Goal: Information Seeking & Learning: Check status

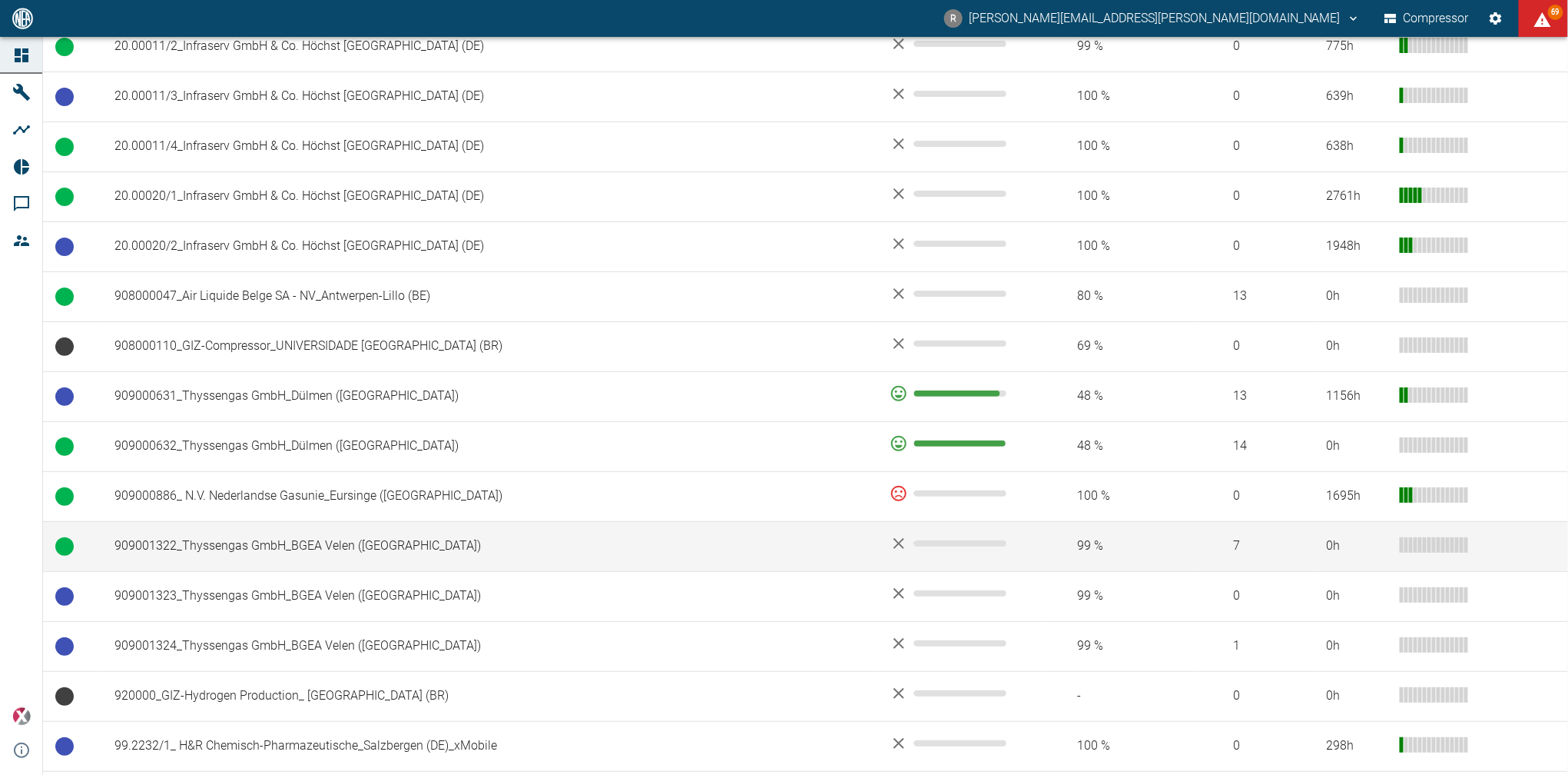
scroll to position [861, 0]
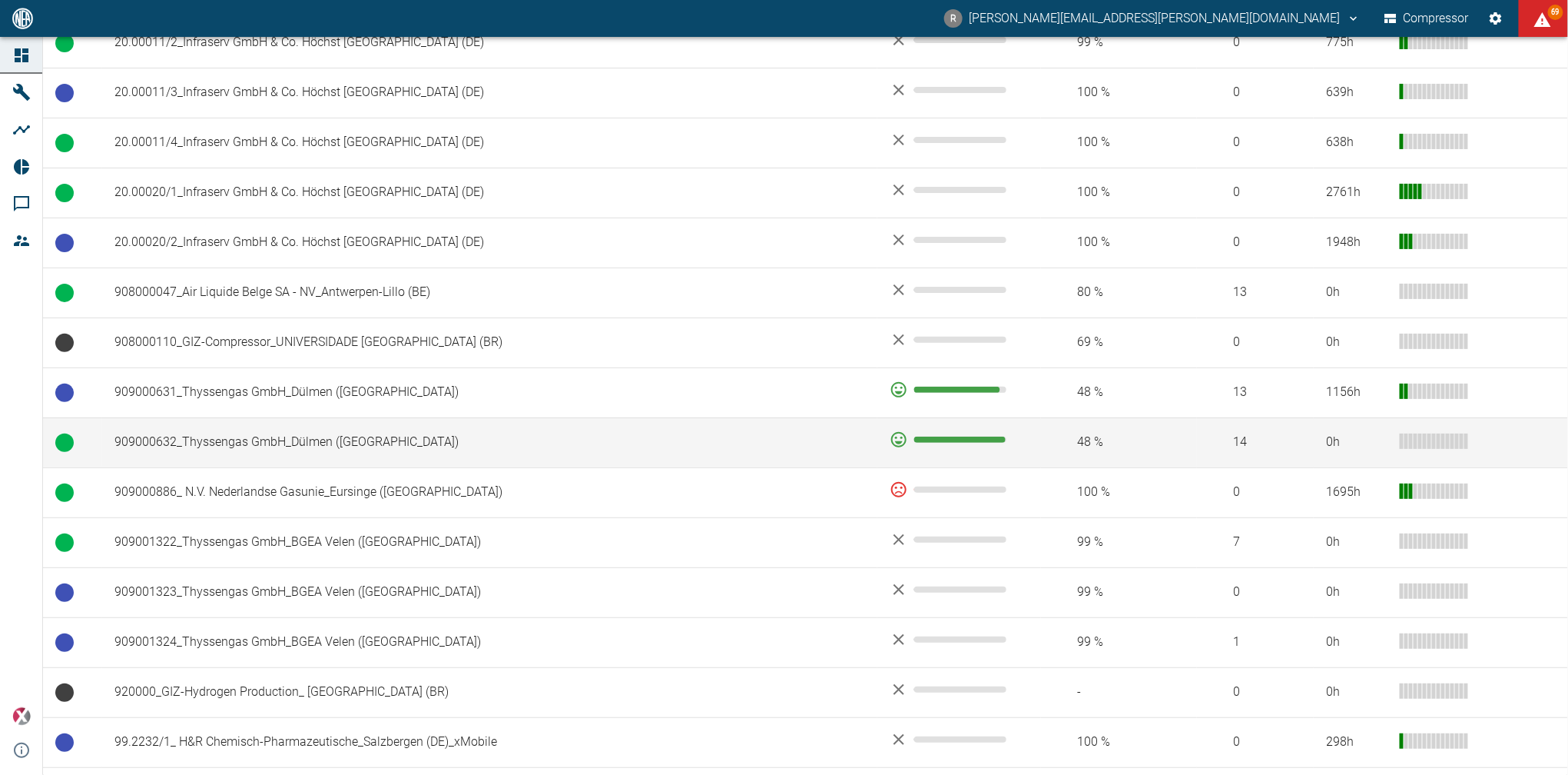
click at [223, 439] on td "909000632_Thyssengas GmbH_Dülmen ([GEOGRAPHIC_DATA])" at bounding box center [489, 442] width 775 height 50
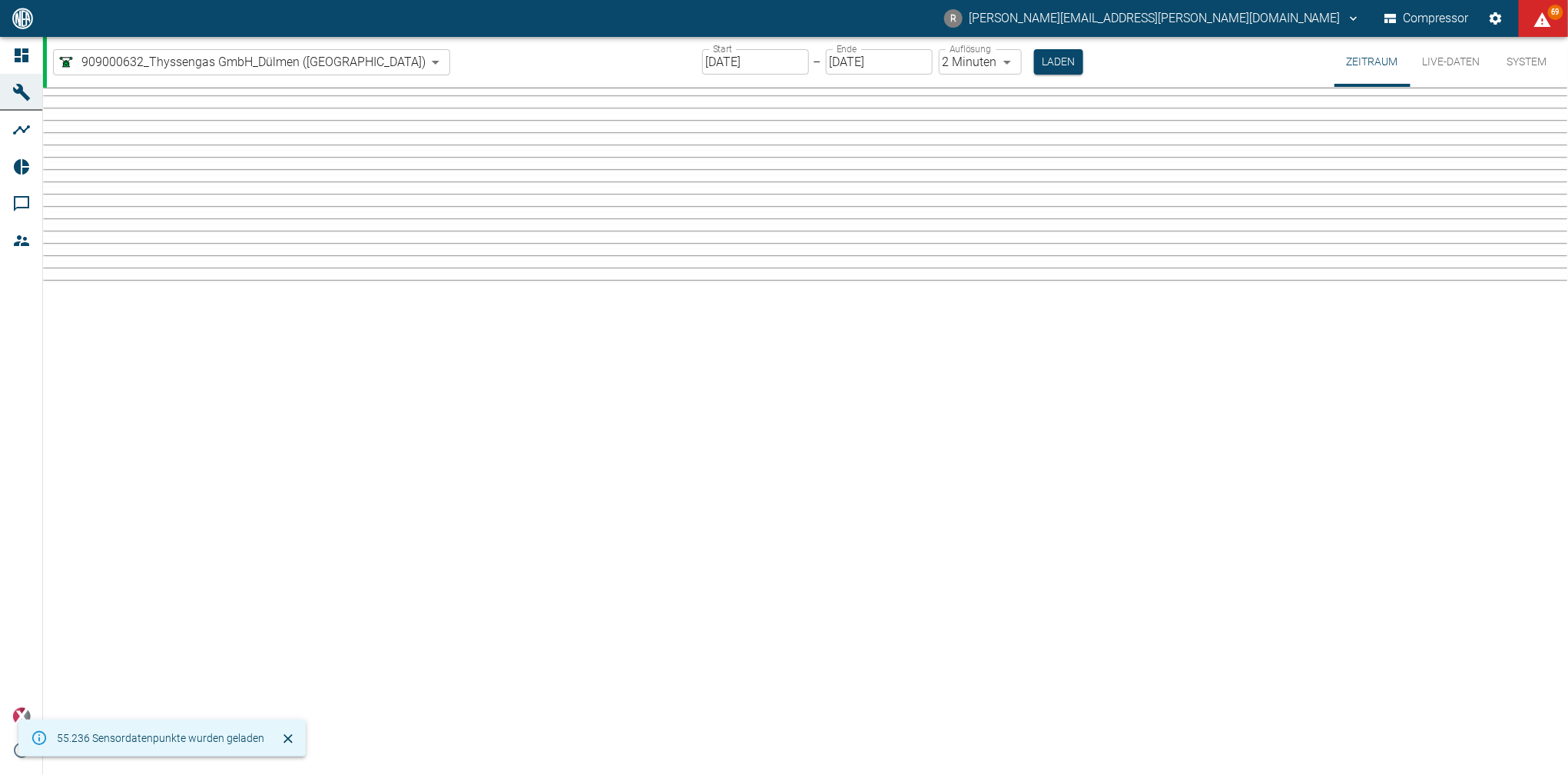
type input "2min"
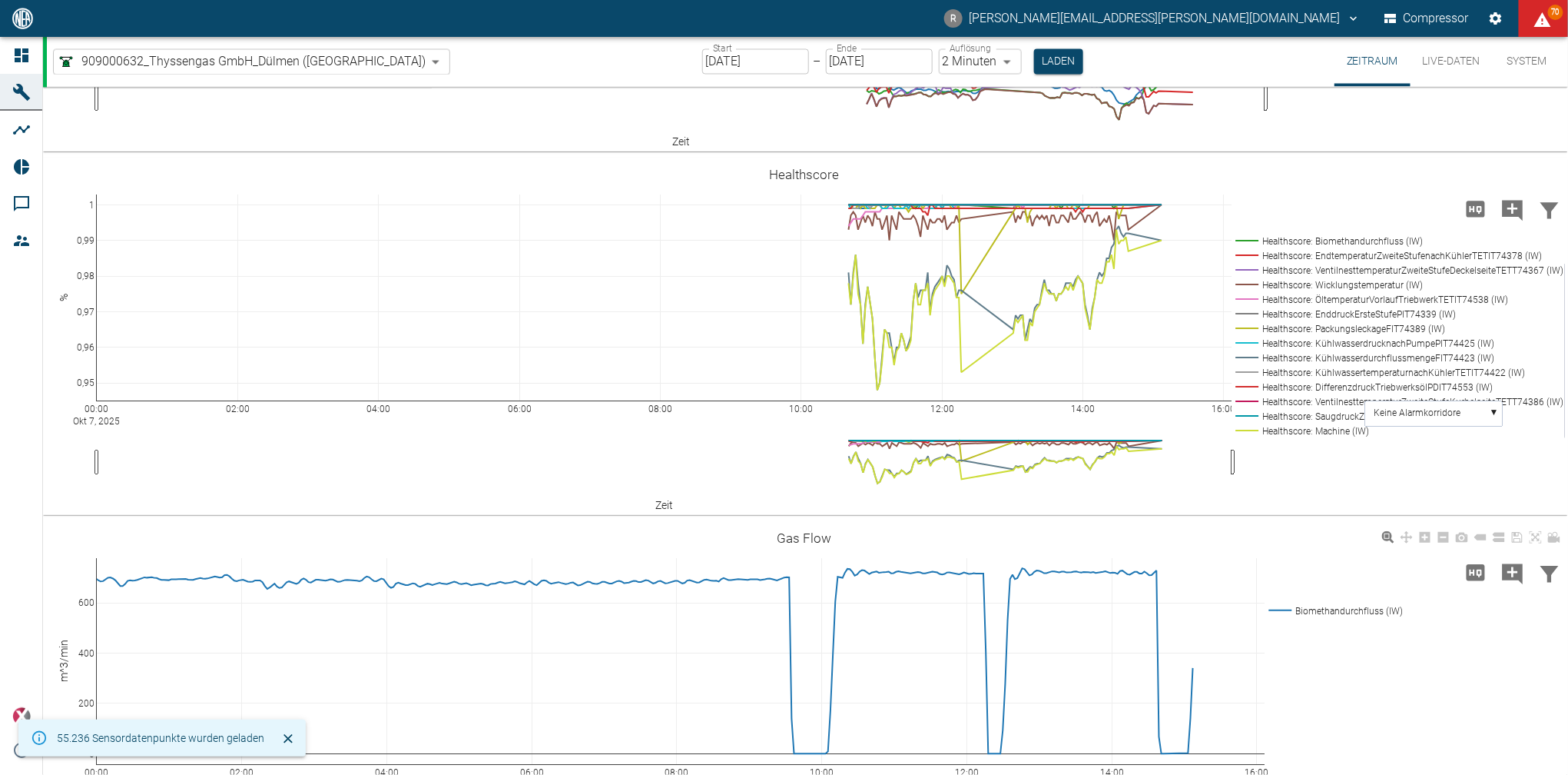
scroll to position [3935, 0]
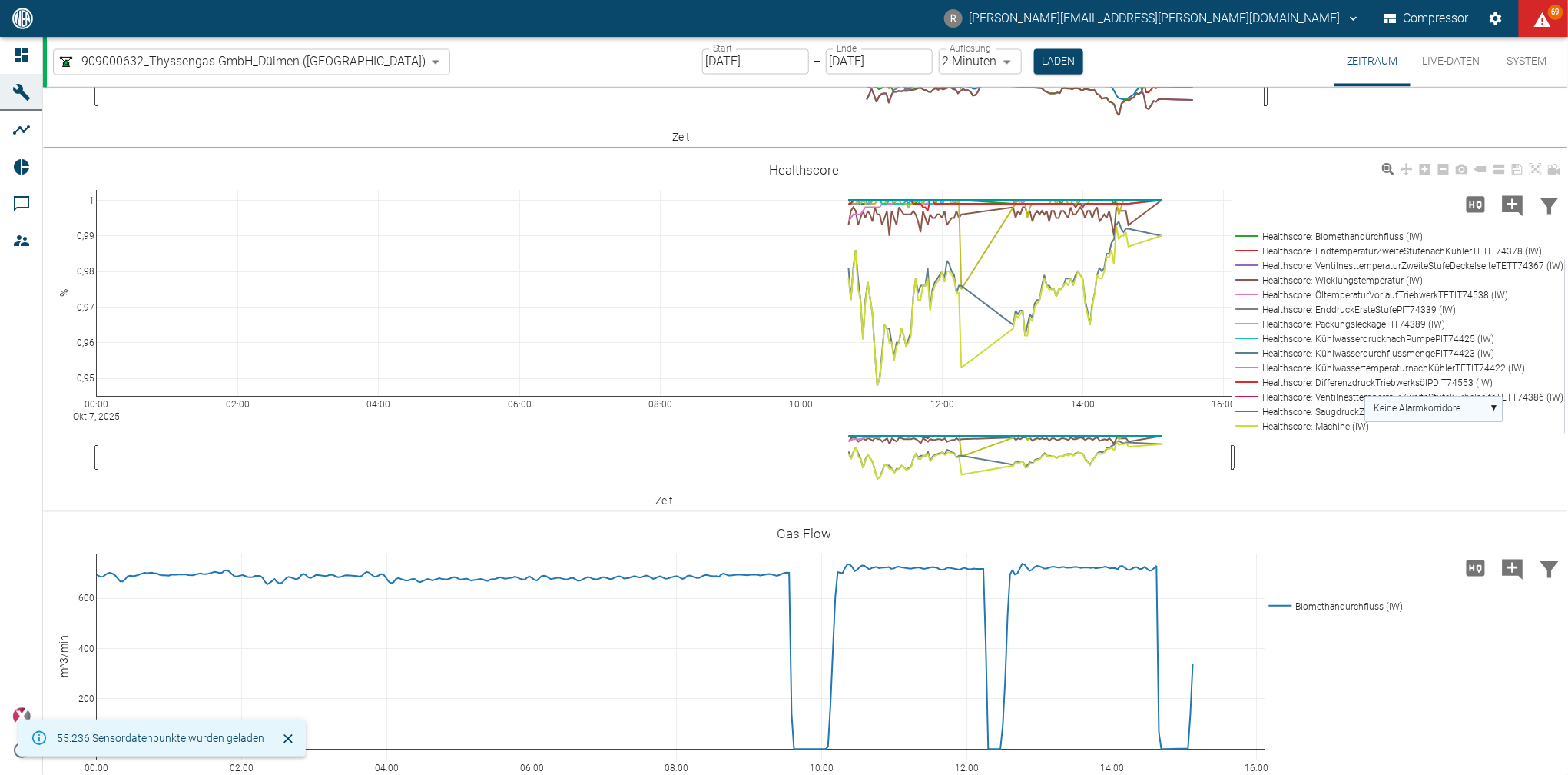
click at [1494, 404] on rect at bounding box center [1434, 410] width 138 height 26
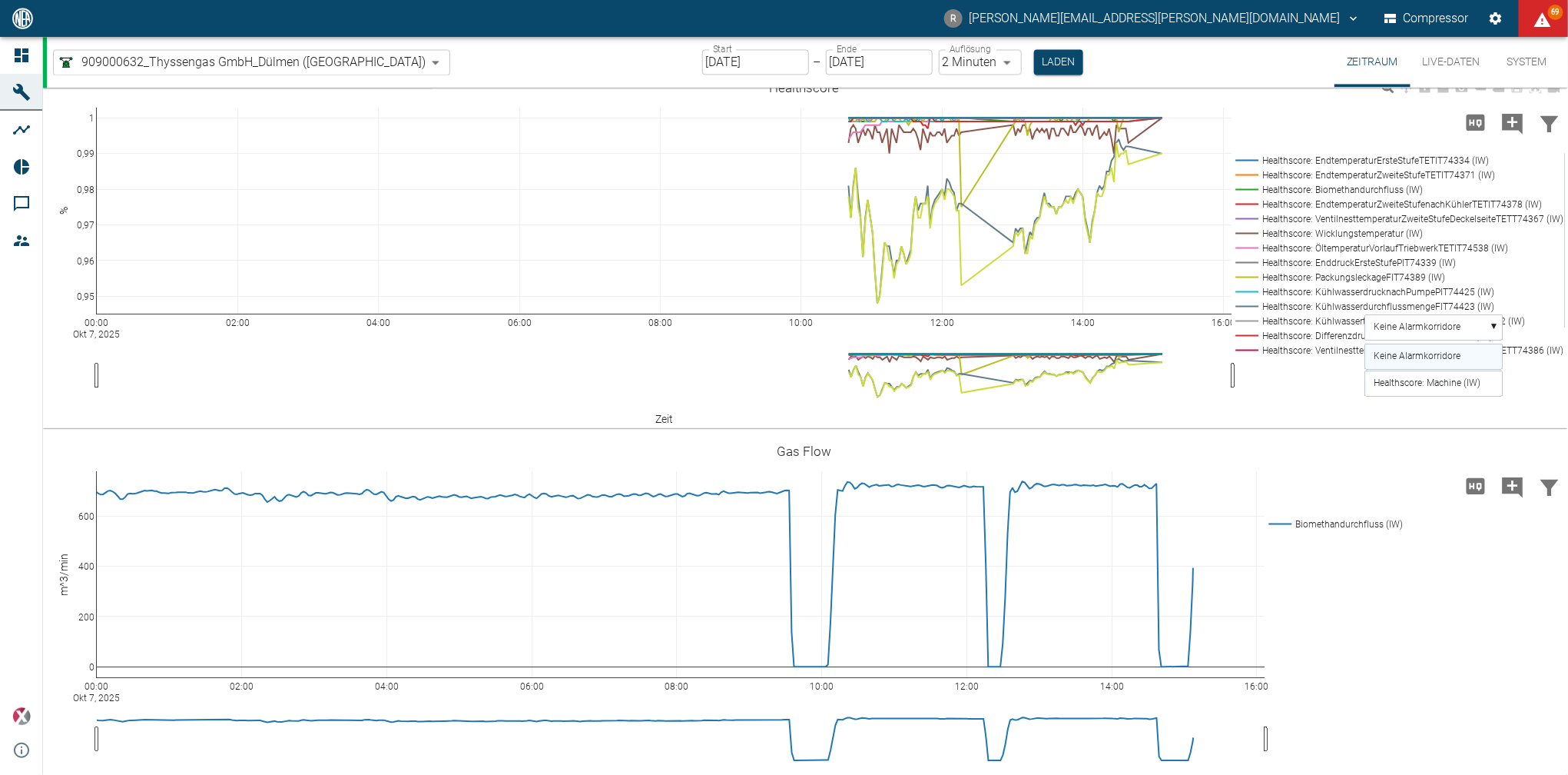
scroll to position [3996, 0]
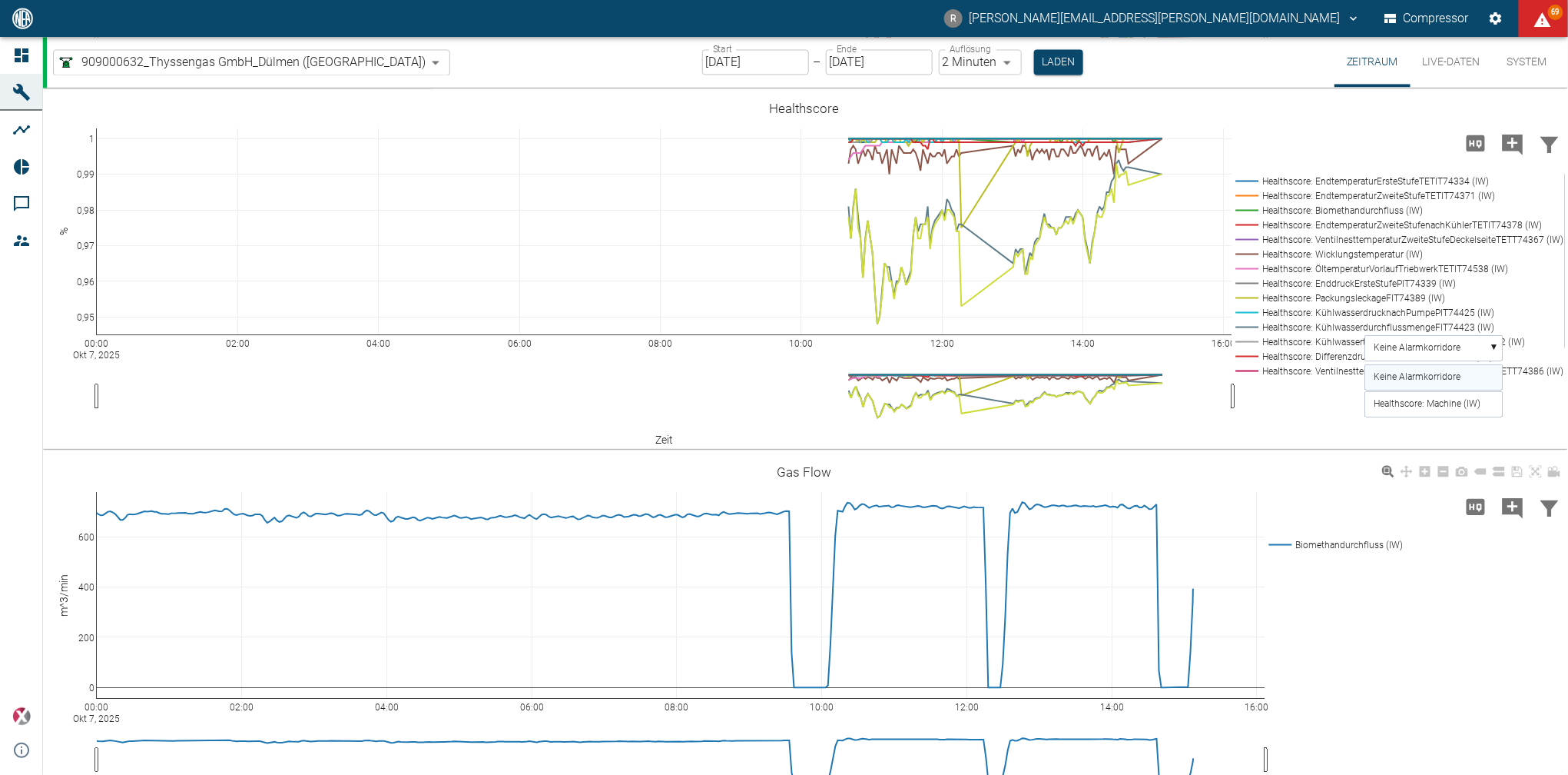
click at [1287, 462] on div "00:00 Okt 7, 2025 02:00 04:00 06:00 08:00 10:00 12:00 14:00 16:00 0 200 400 600…" at bounding box center [804, 634] width 1522 height 346
click at [1274, 433] on div "00:00 Okt 7, 2025 02:00 04:00 06:00 08:00 10:00 12:00 14:00 16:00 0,95 0,96 0,9…" at bounding box center [804, 270] width 1522 height 346
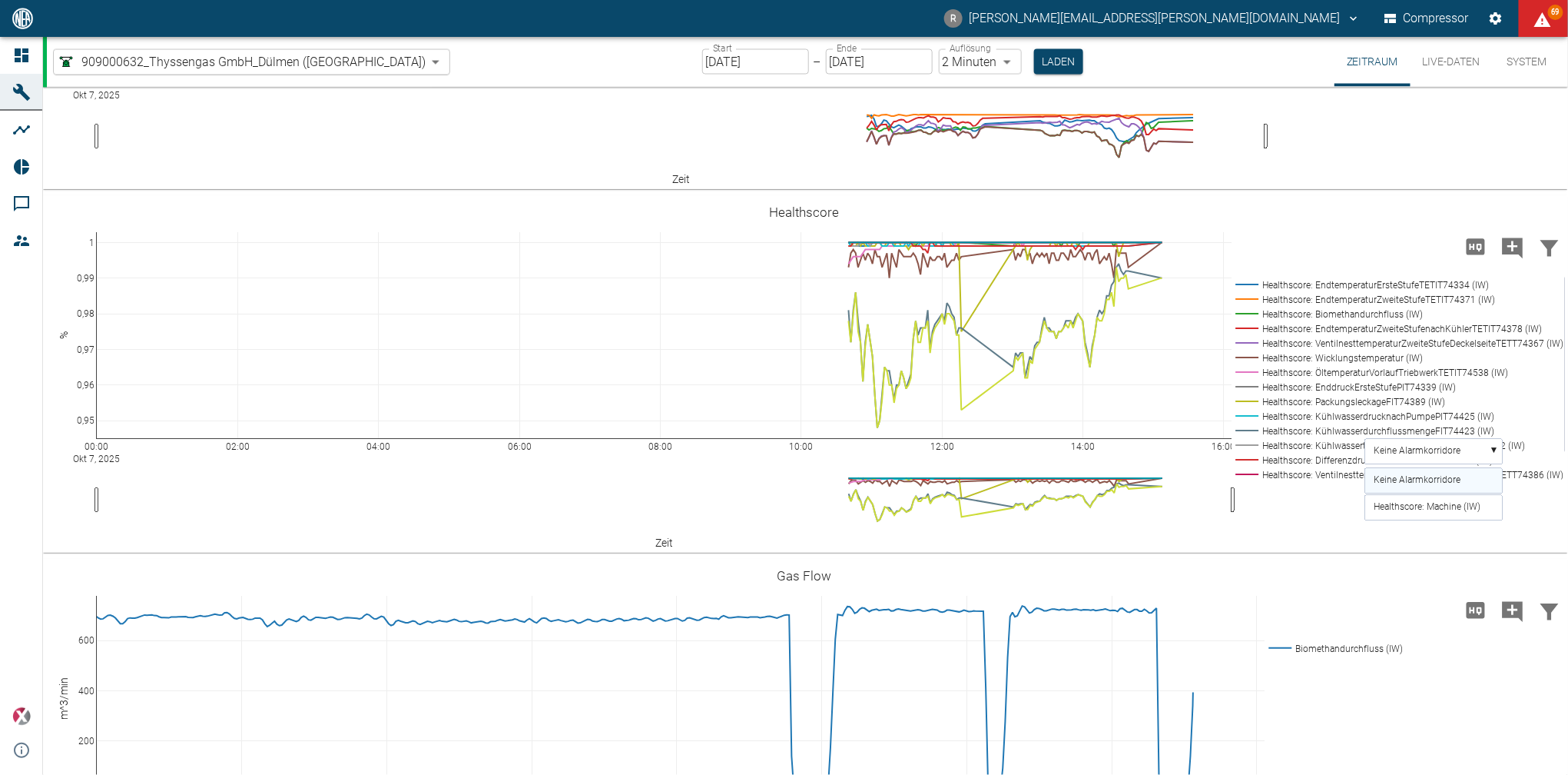
scroll to position [3812, 0]
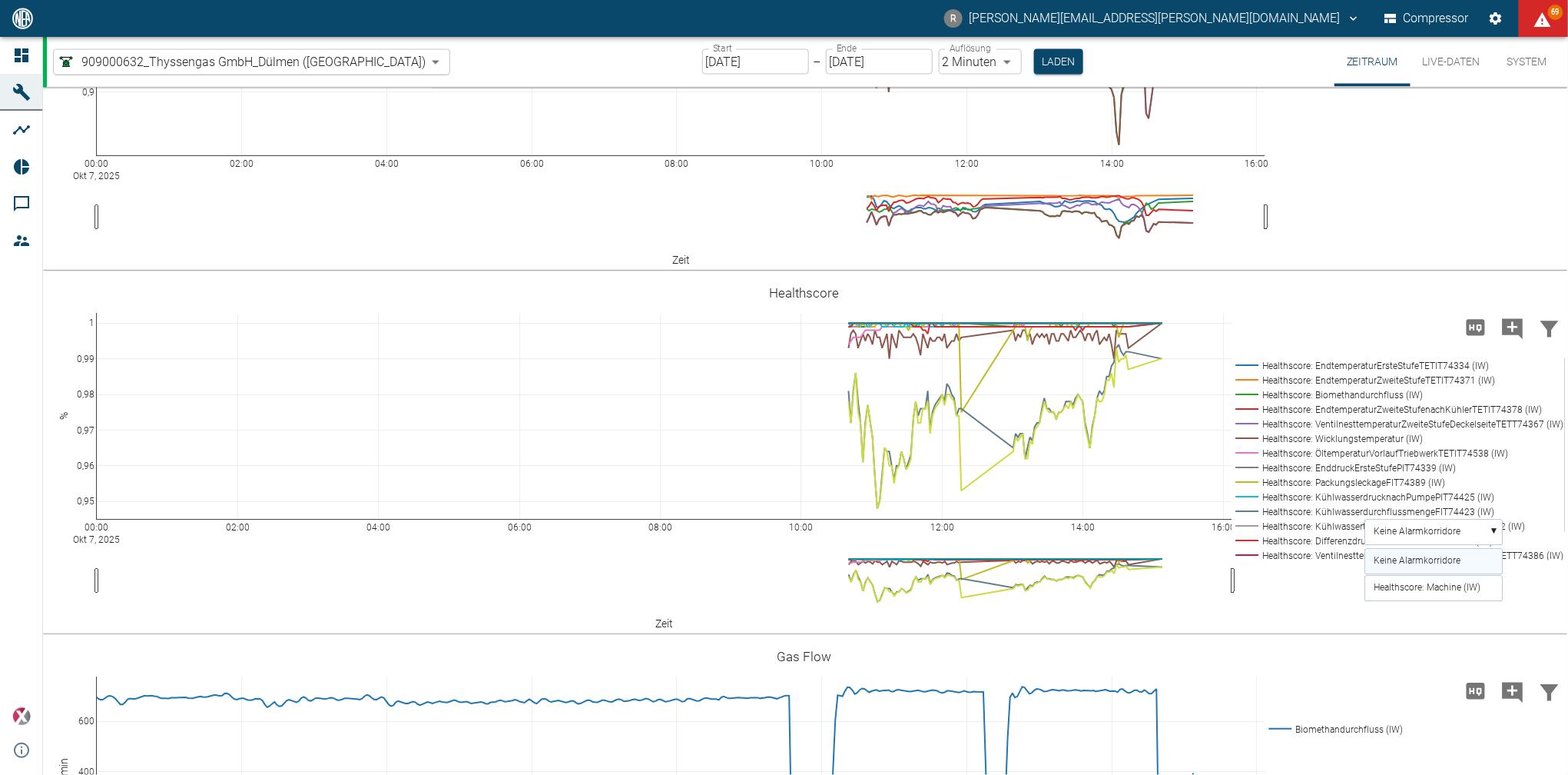
click at [1338, 204] on div "00:00 Okt 7, 2025 02:00 04:00 06:00 08:00 10:00 12:00 14:00 16:00 0,9 0,95 1 He…" at bounding box center [804, 92] width 1522 height 346
drag, startPoint x: 1265, startPoint y: 216, endPoint x: 1269, endPoint y: 187, distance: 29.3
click at [1285, 578] on div "00:00 Okt 7, 2025 02:00 04:00 06:00 08:00 10:00 12:00 14:00 16:00 0,95 0,96 0,9…" at bounding box center [804, 455] width 1522 height 346
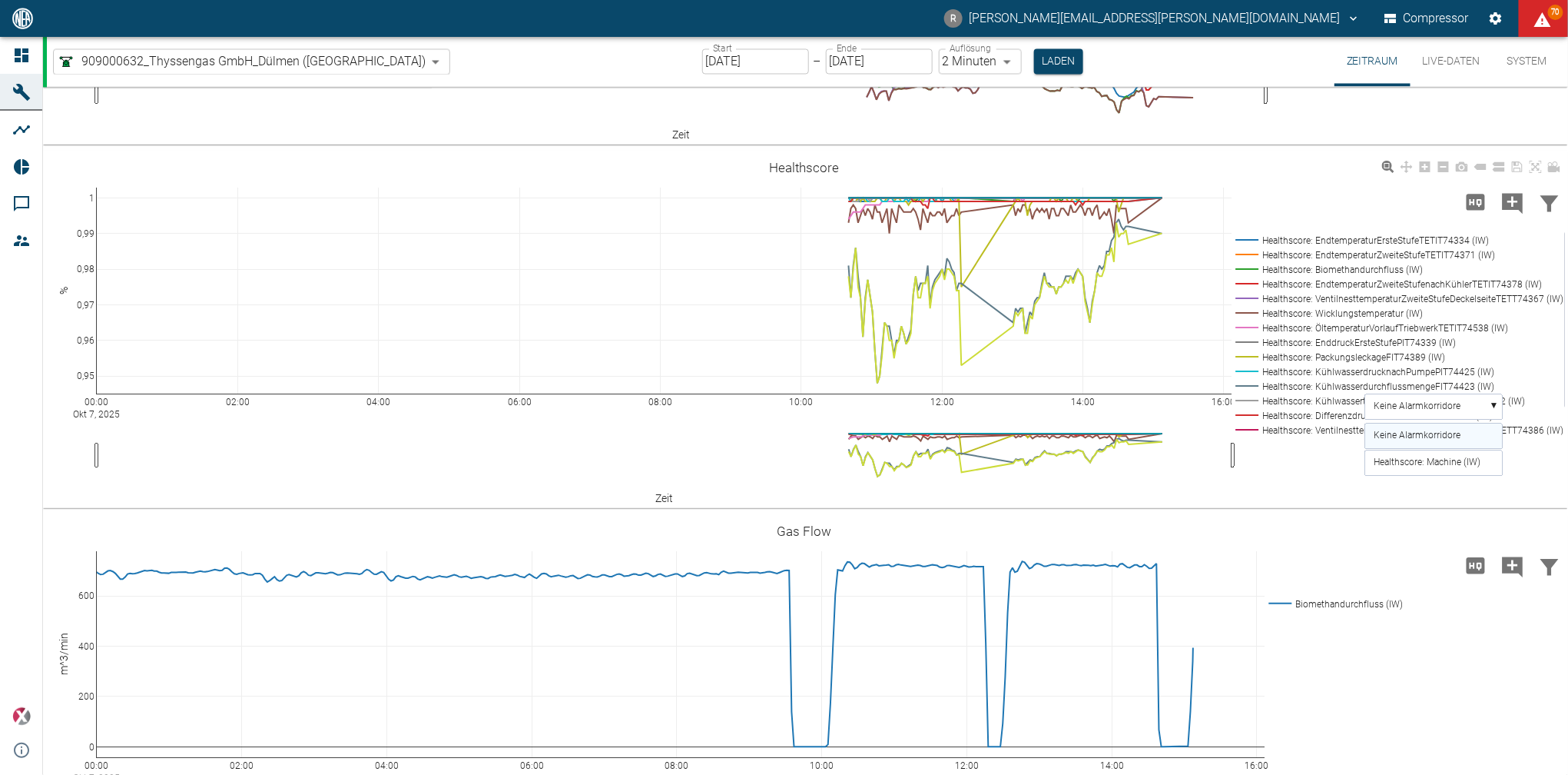
scroll to position [3935, 0]
click at [1494, 405] on rect at bounding box center [1434, 410] width 138 height 26
click at [1380, 452] on div "00:00 Okt 7, 2025 02:00 04:00 06:00 08:00 10:00 12:00 14:00 16:00 0,95 0,96 0,9…" at bounding box center [804, 332] width 1522 height 346
click at [1344, 461] on div "00:00 Okt 7, 2025 02:00 04:00 06:00 08:00 10:00 12:00 14:00 16:00 0,95 0,96 0,9…" at bounding box center [804, 332] width 1522 height 346
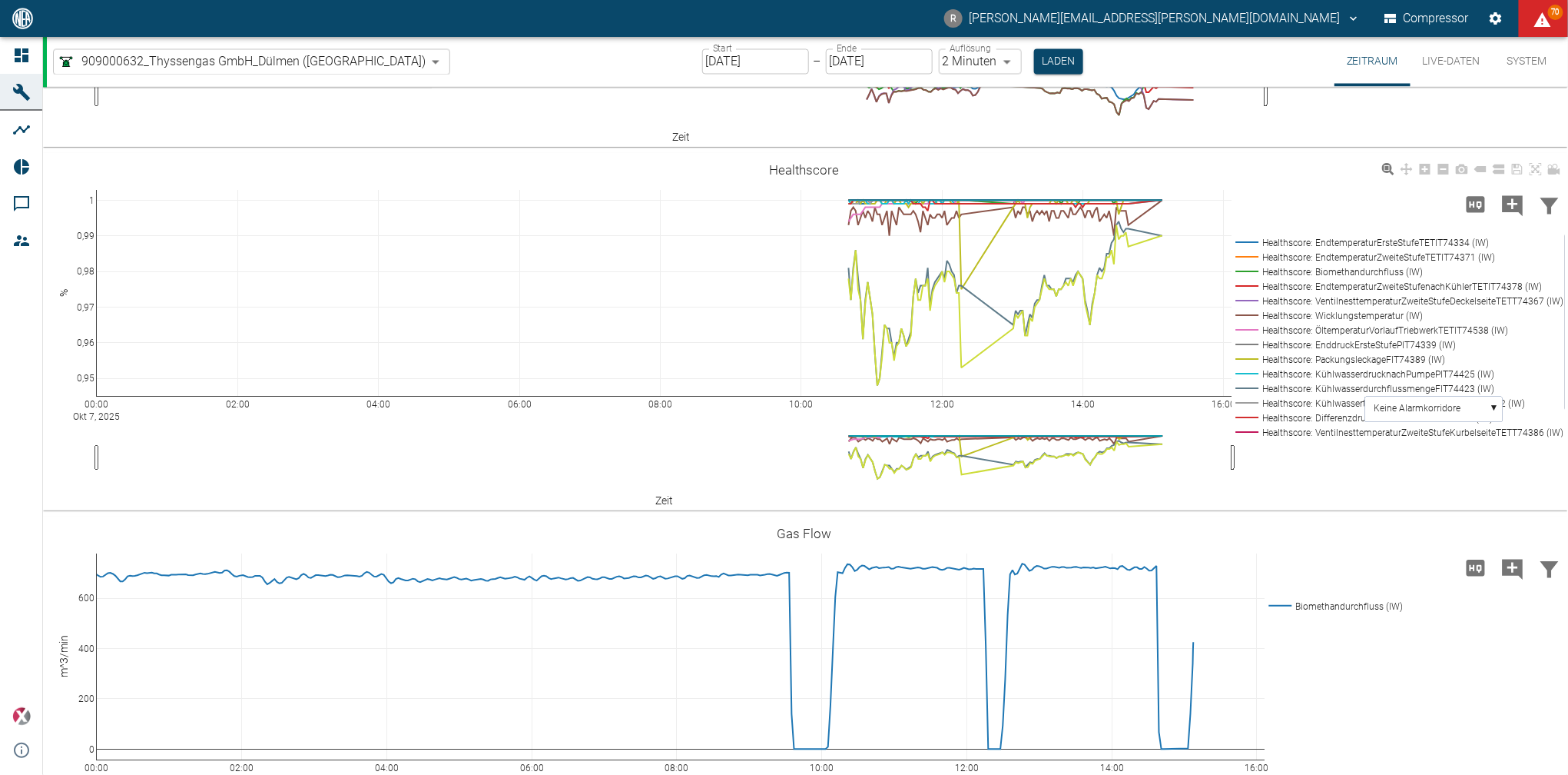
click at [1344, 461] on div "00:00 Okt 7, 2025 02:00 04:00 06:00 08:00 10:00 12:00 14:00 16:00 0,95 0,96 0,9…" at bounding box center [804, 332] width 1522 height 346
click at [336, 63] on body "R Rene.Anke@neac.de Compressor 68 Dashboard Maschinen Analysen Reports Kommenta…" at bounding box center [784, 388] width 1568 height 775
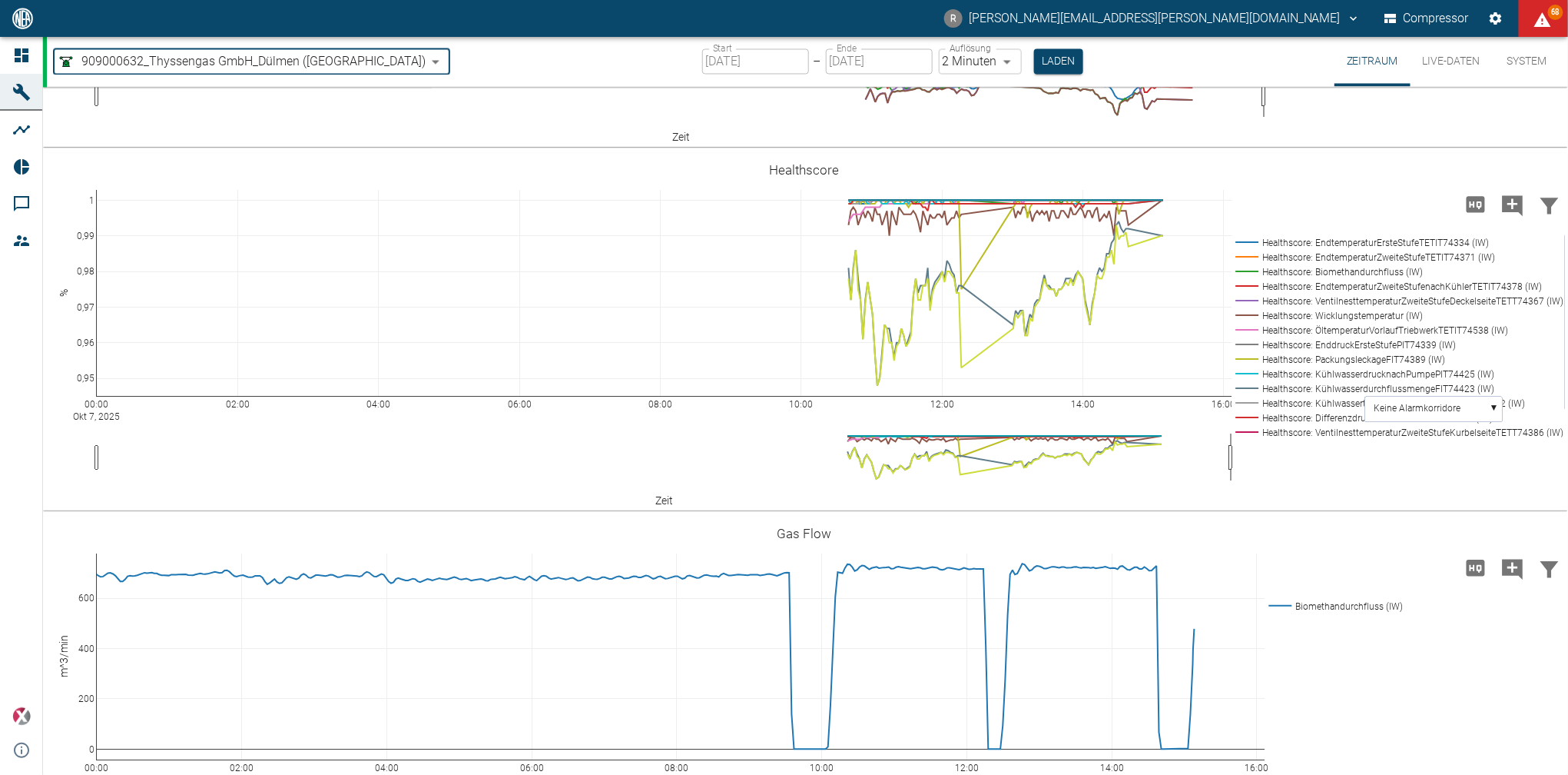
type input "62df7942-7815-4ccf-a722-4ba74b721732"
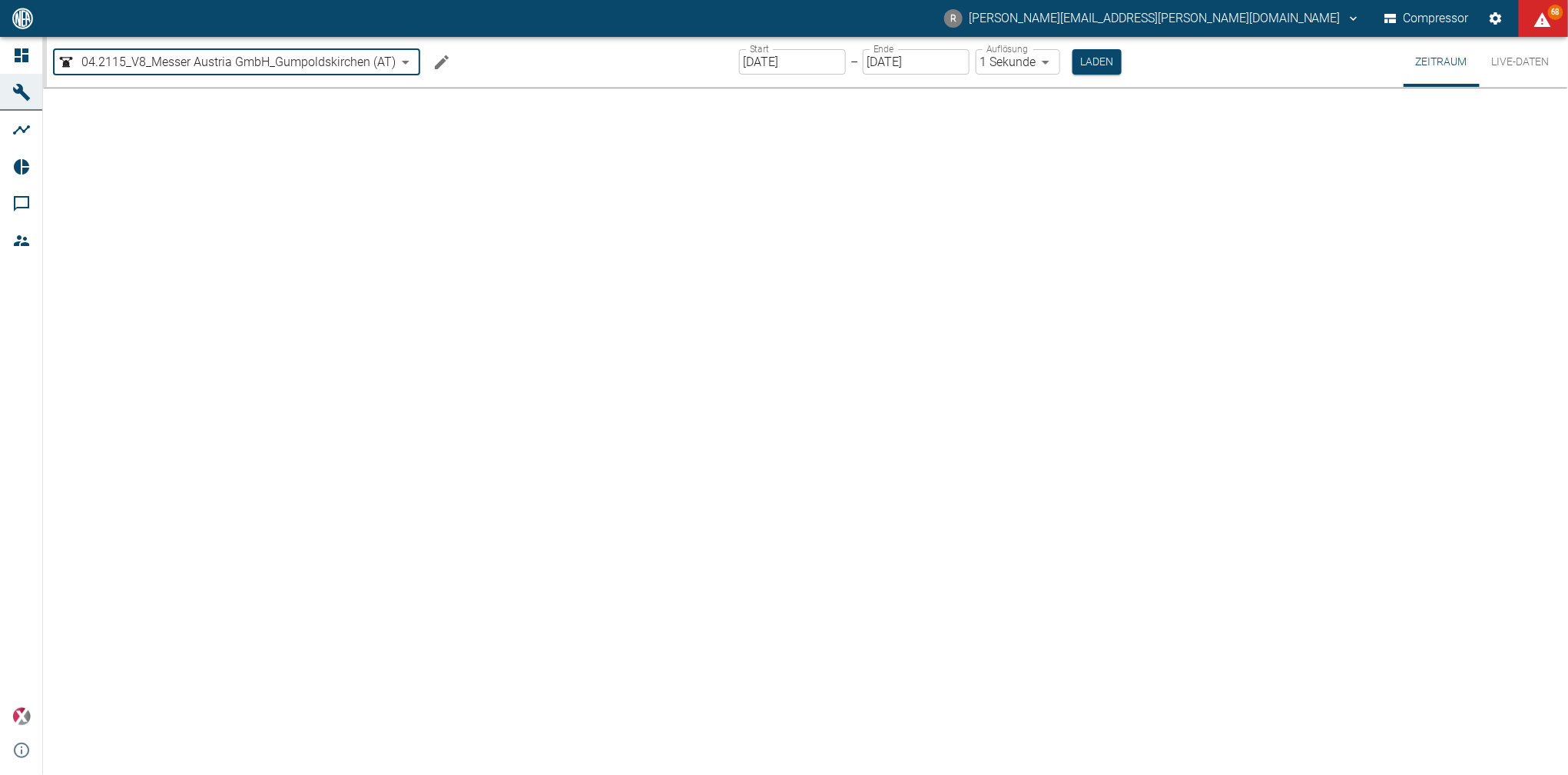
type input "1sec"
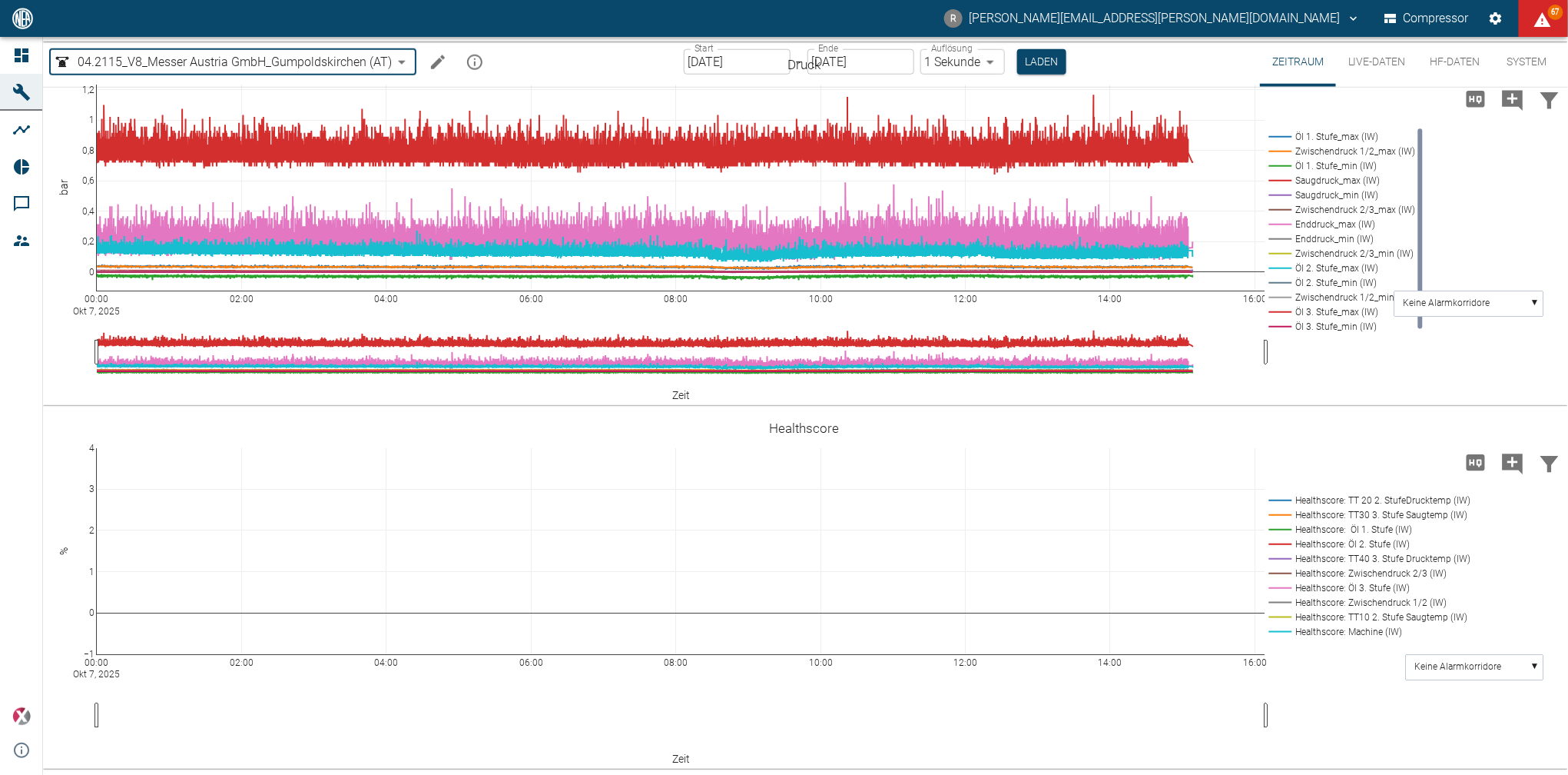
scroll to position [275, 0]
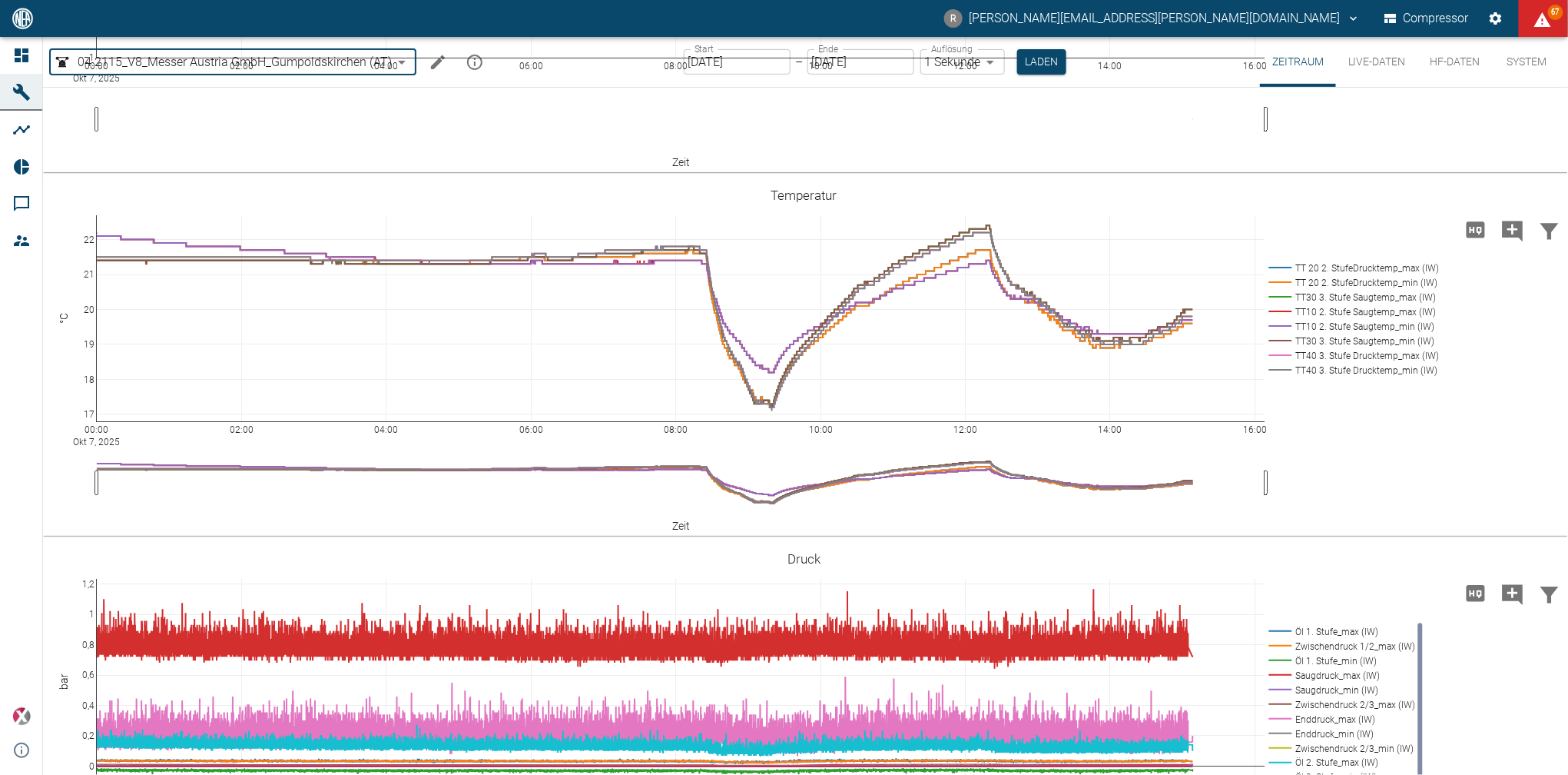
click at [410, 62] on body "R Rene.Anke@neac.de Compressor 67 Dashboard Maschinen Analysen Reports Kommenta…" at bounding box center [784, 388] width 1568 height 775
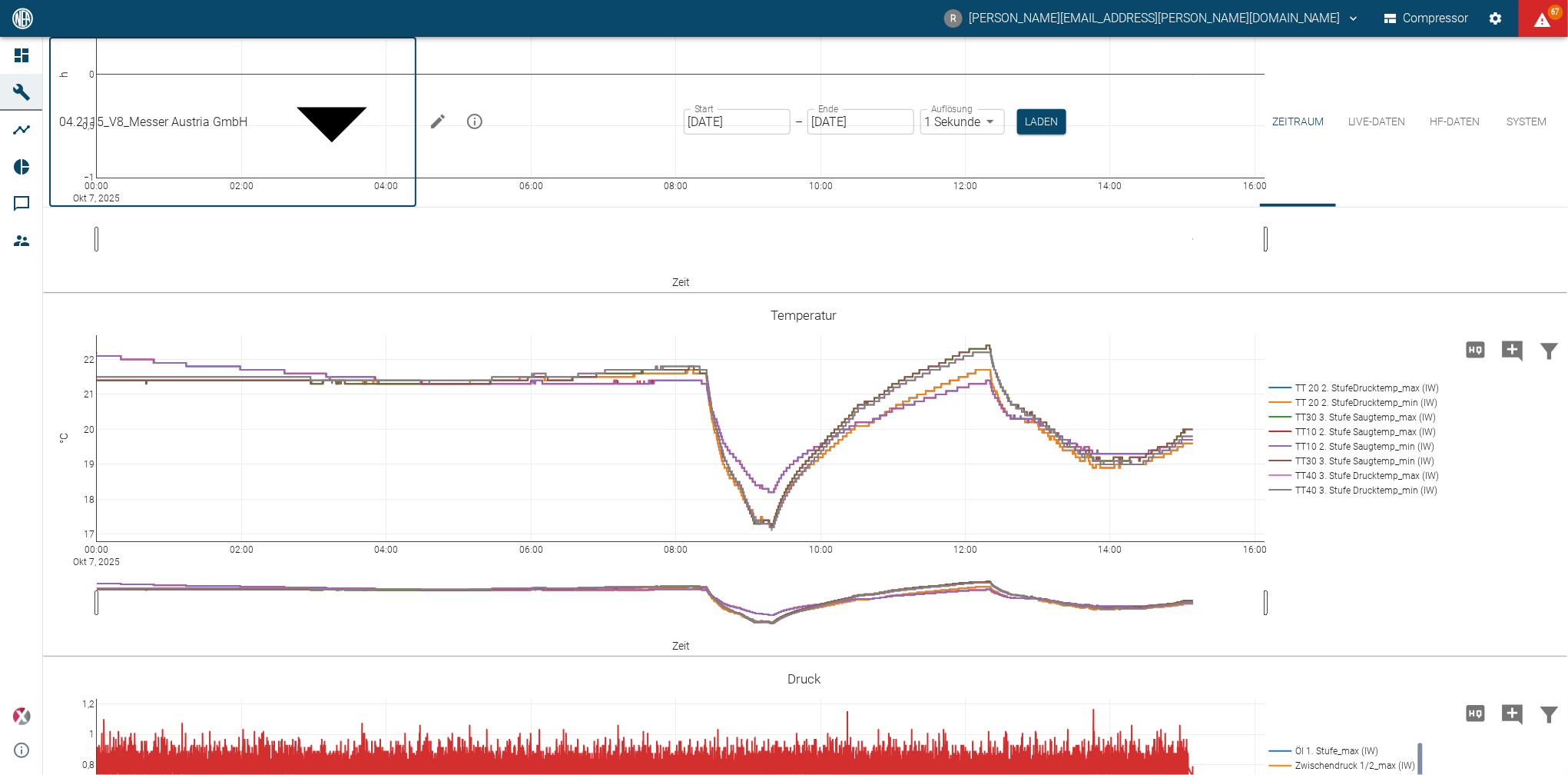
scroll to position [0, 0]
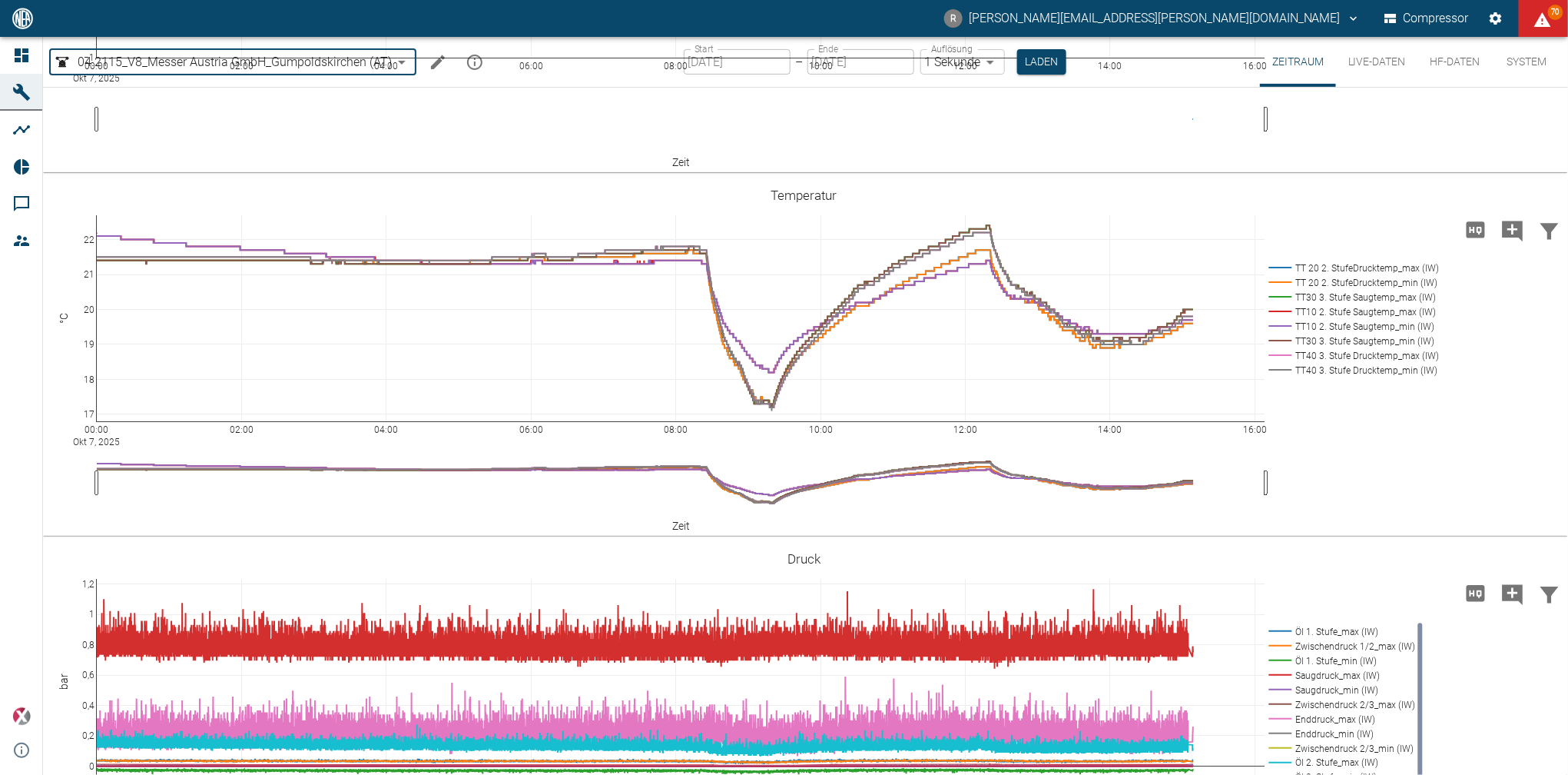
type input "9dc86e29-8c64-47c4-93ee-7b83c896b7ee"
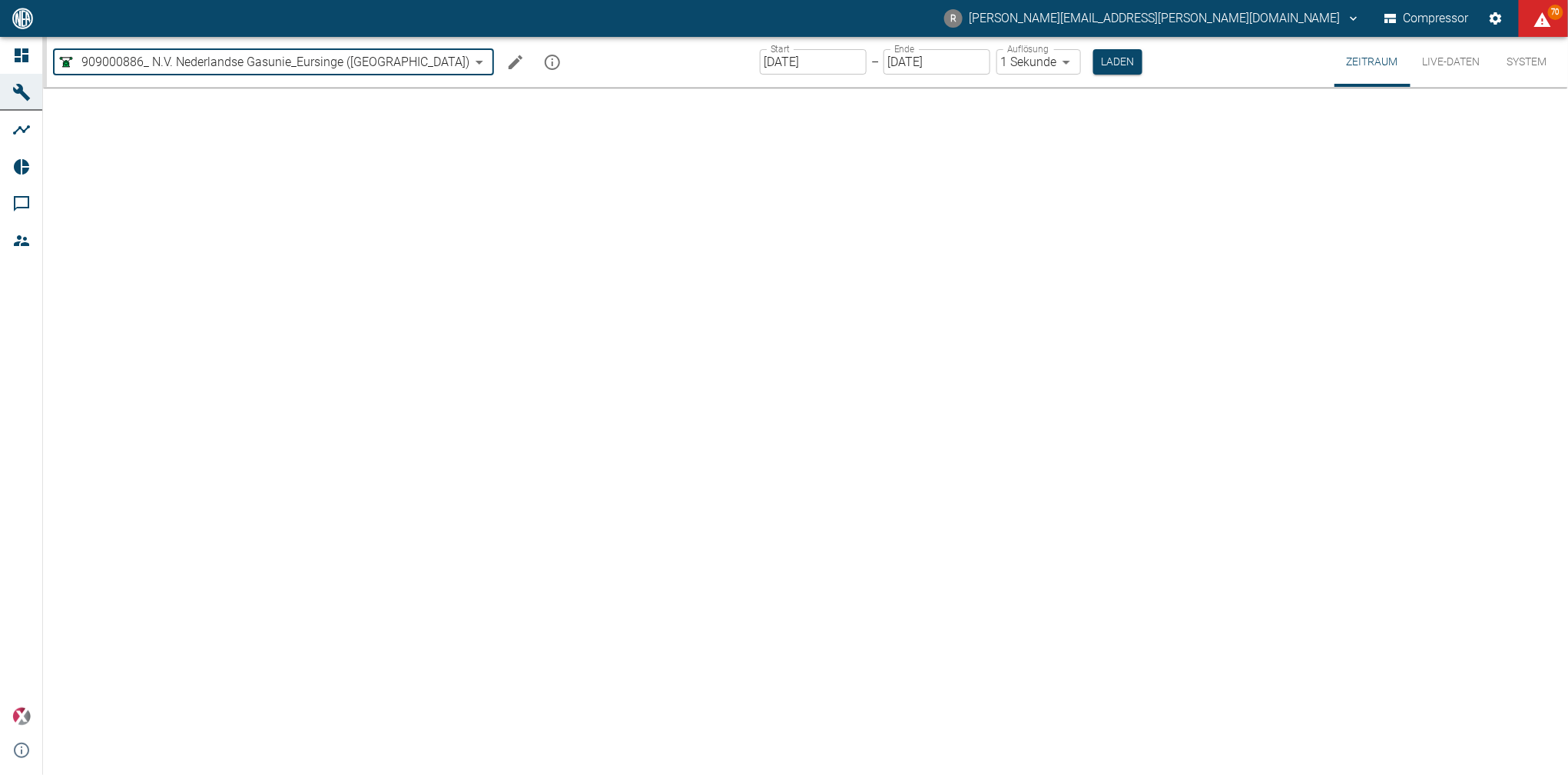
type input "2min"
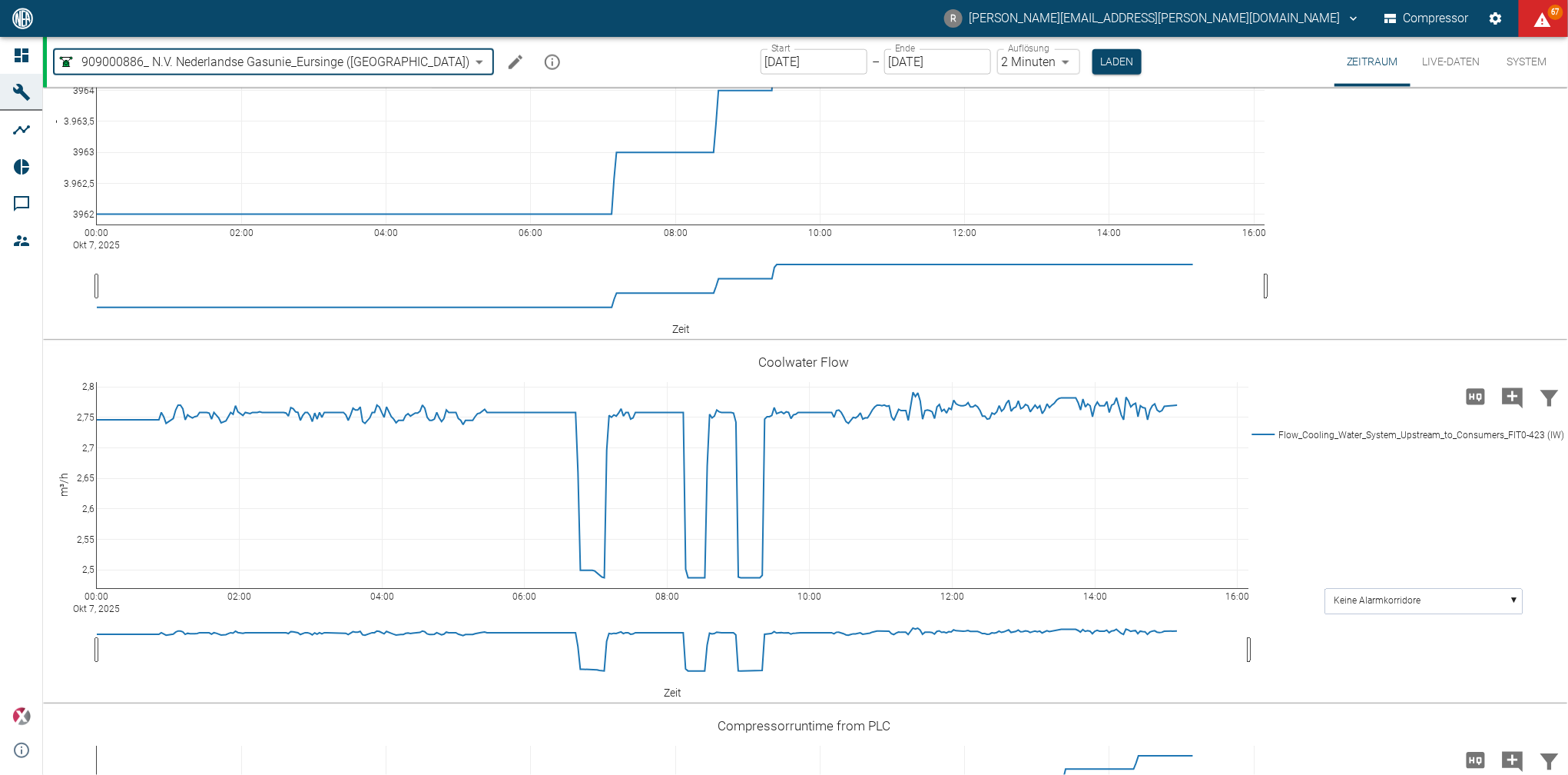
scroll to position [3505, 0]
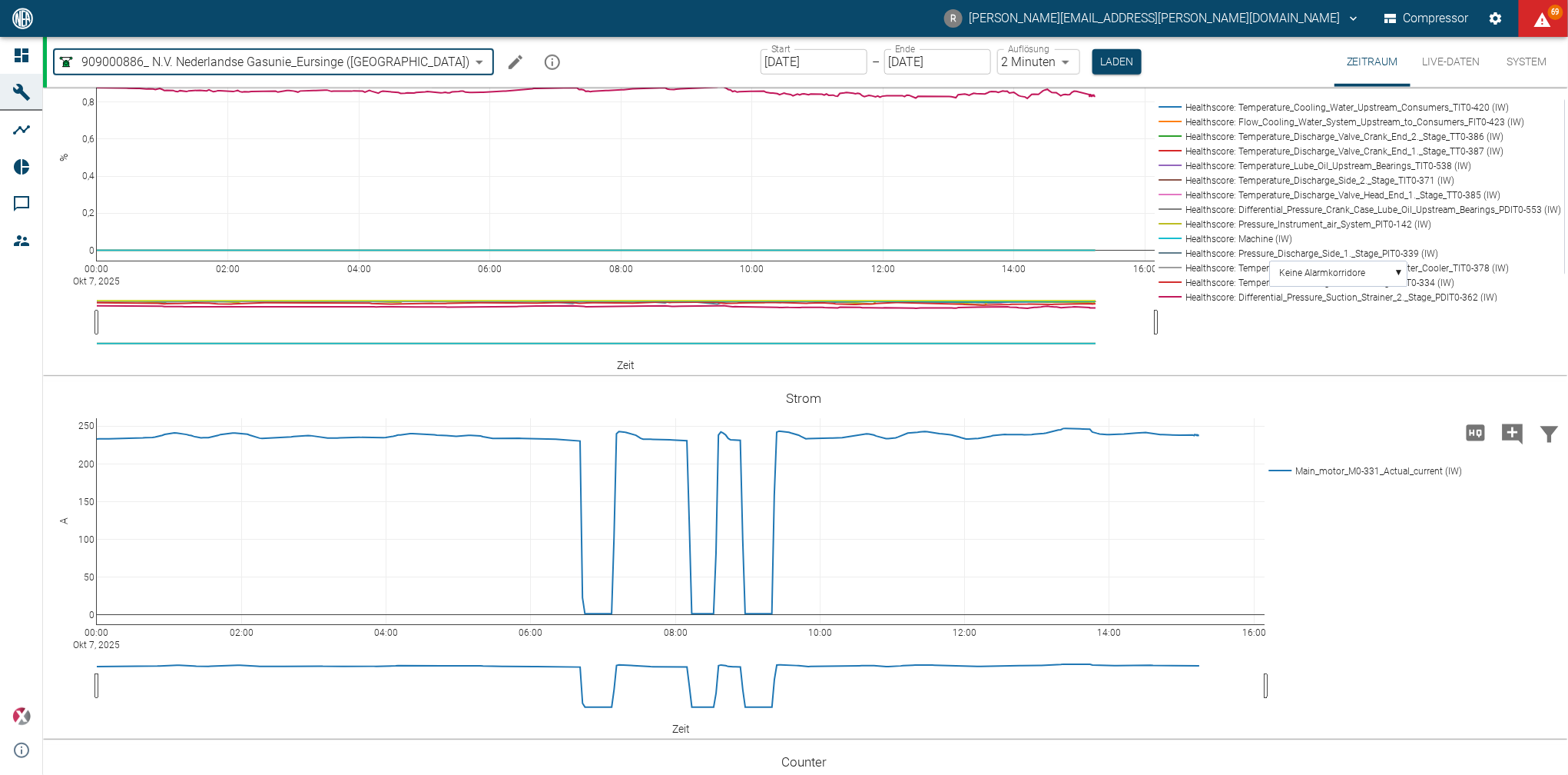
scroll to position [3074, 0]
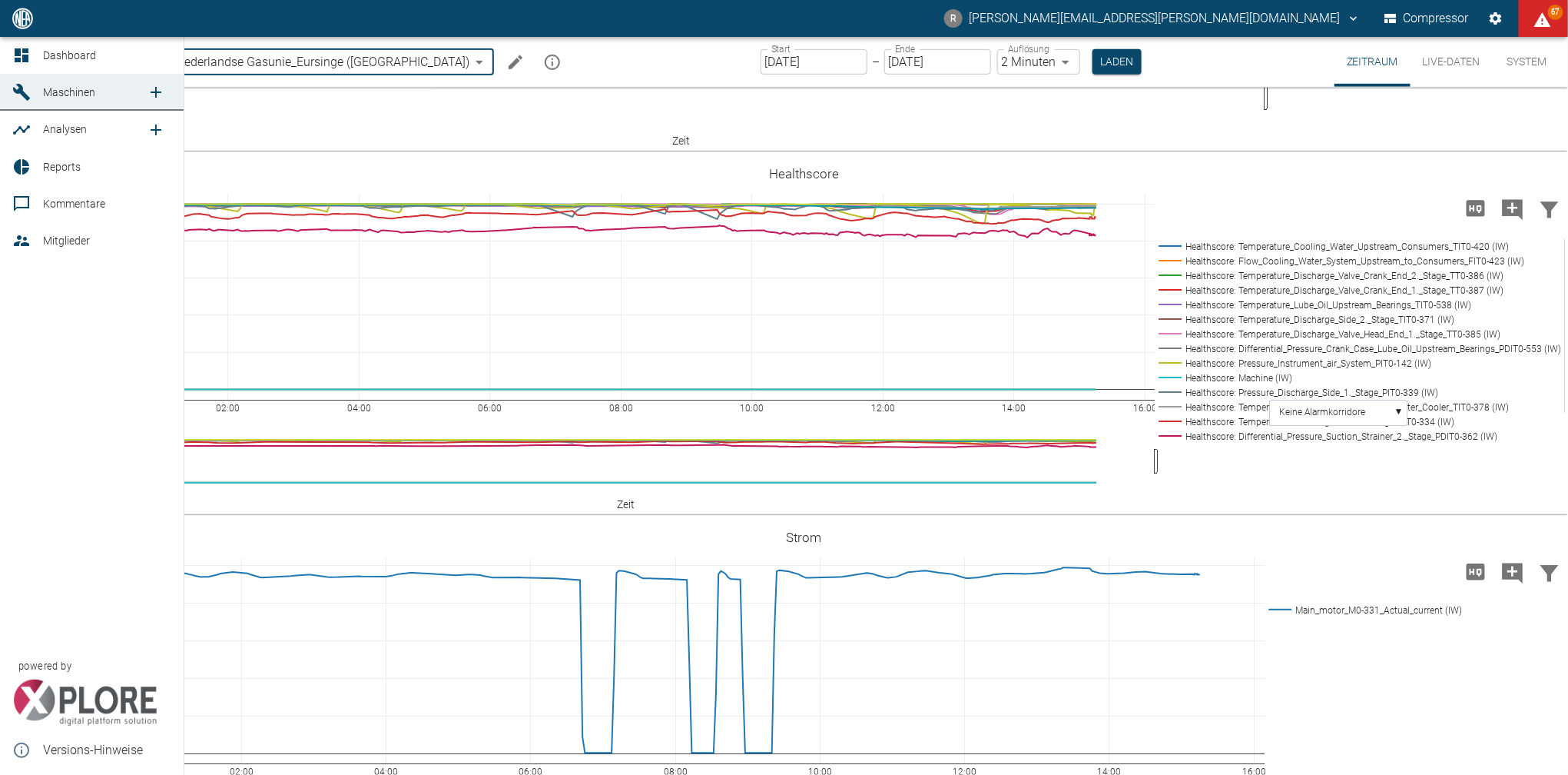
click at [19, 60] on icon at bounding box center [21, 56] width 14 height 14
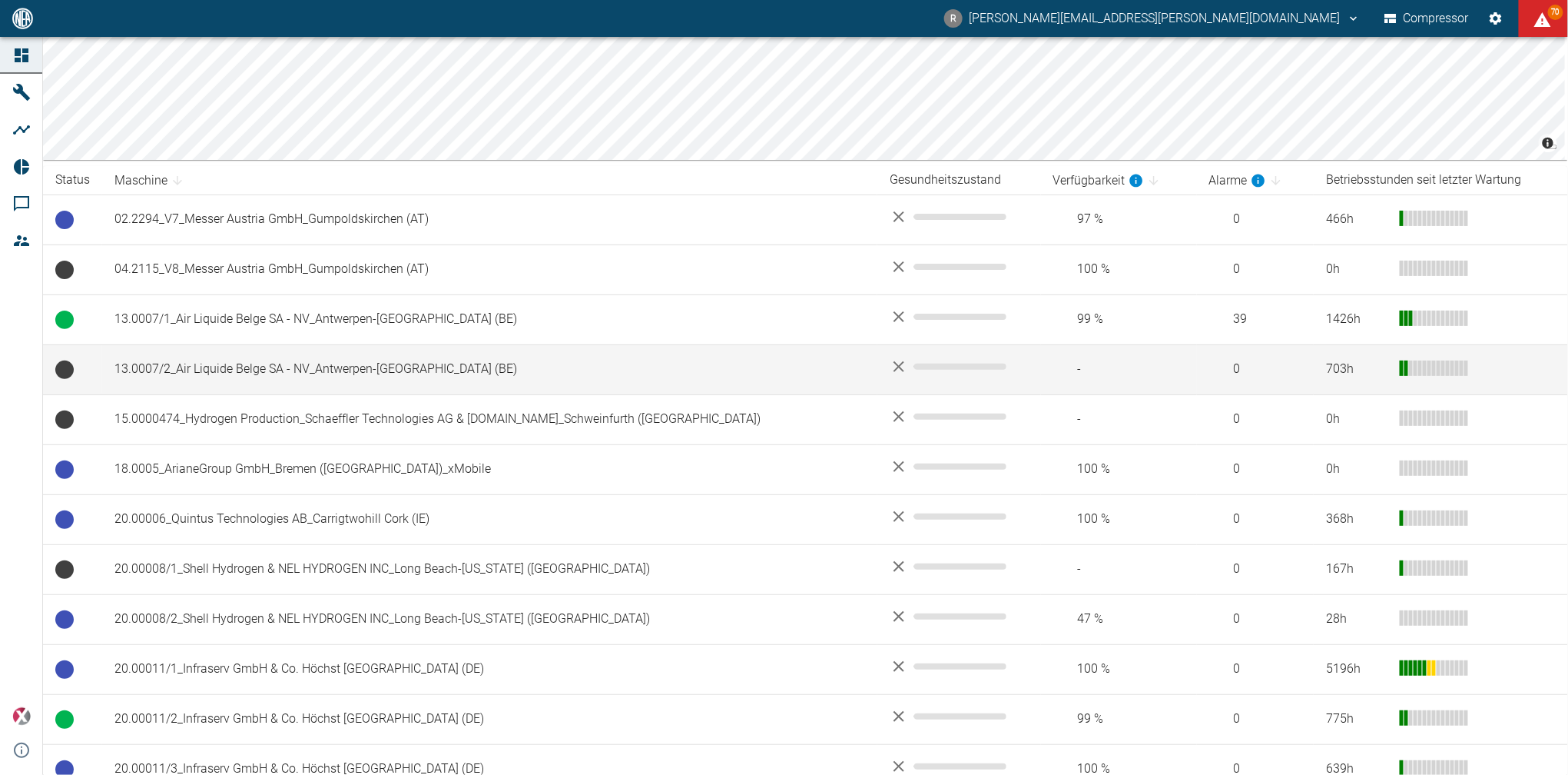
scroll to position [185, 0]
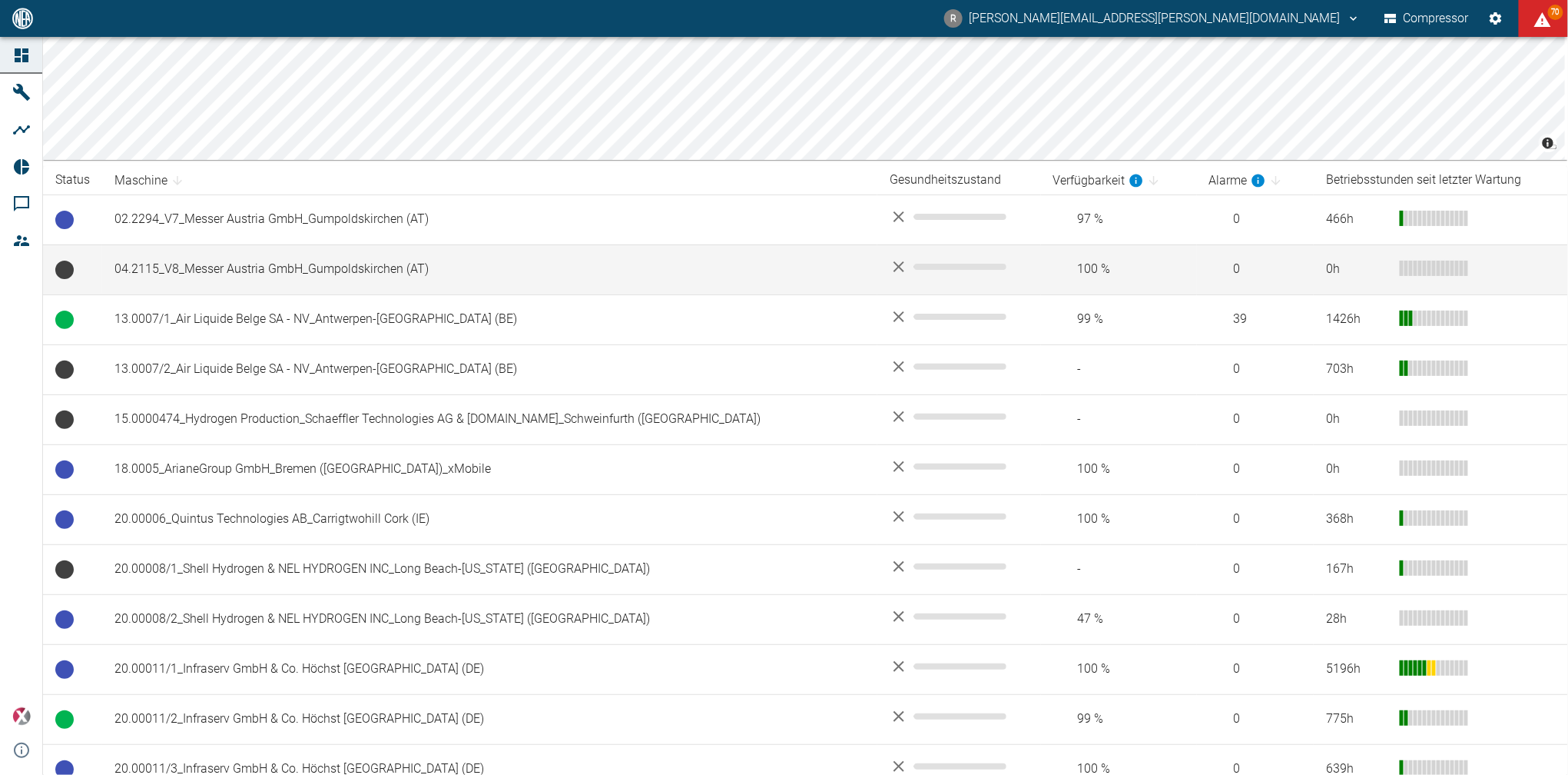
click at [207, 268] on td "04.2115_V8_Messer Austria GmbH_Gumpoldskirchen (AT)" at bounding box center [489, 269] width 775 height 50
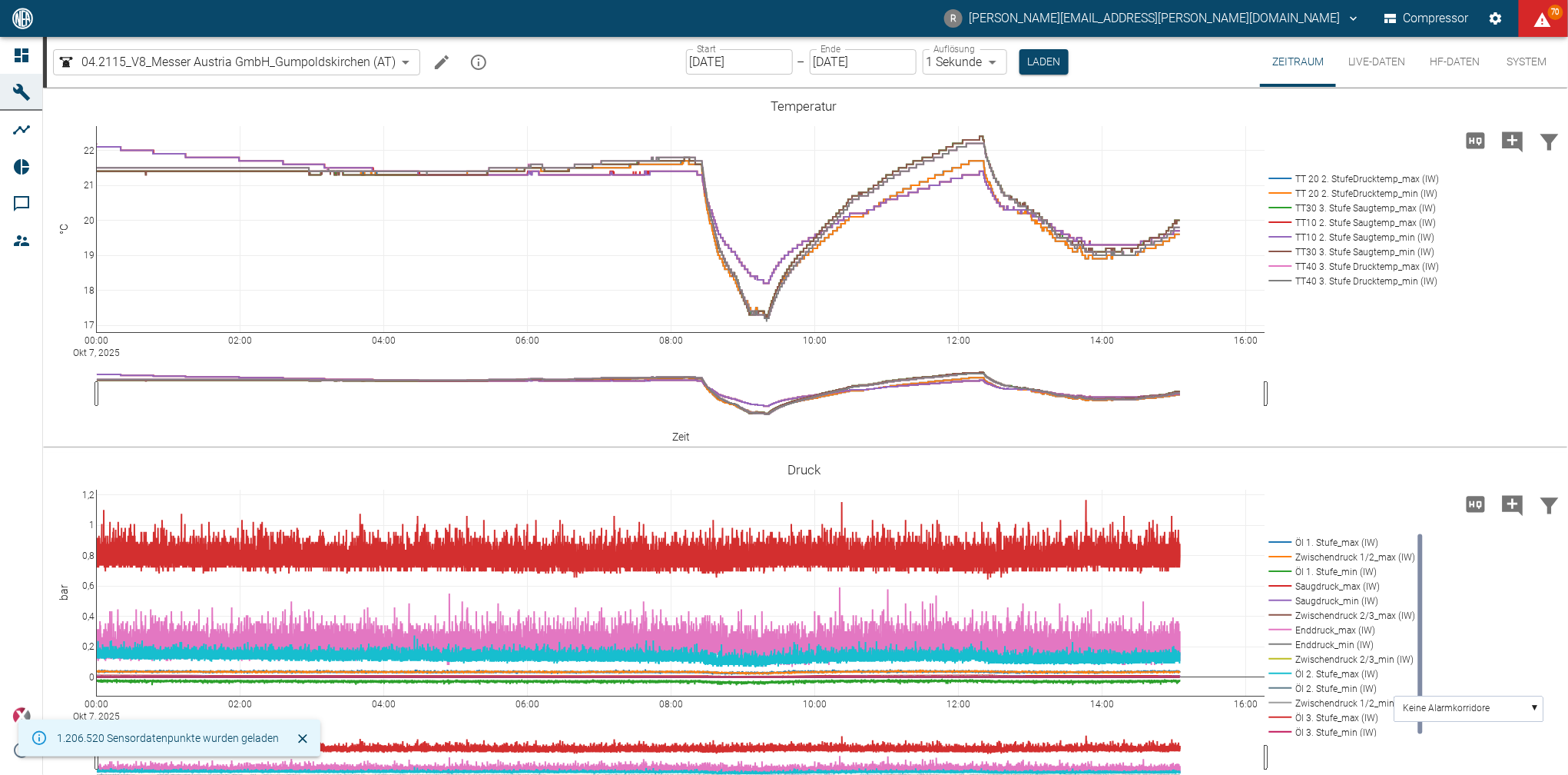
click at [767, 66] on input "[DATE]" at bounding box center [739, 62] width 107 height 26
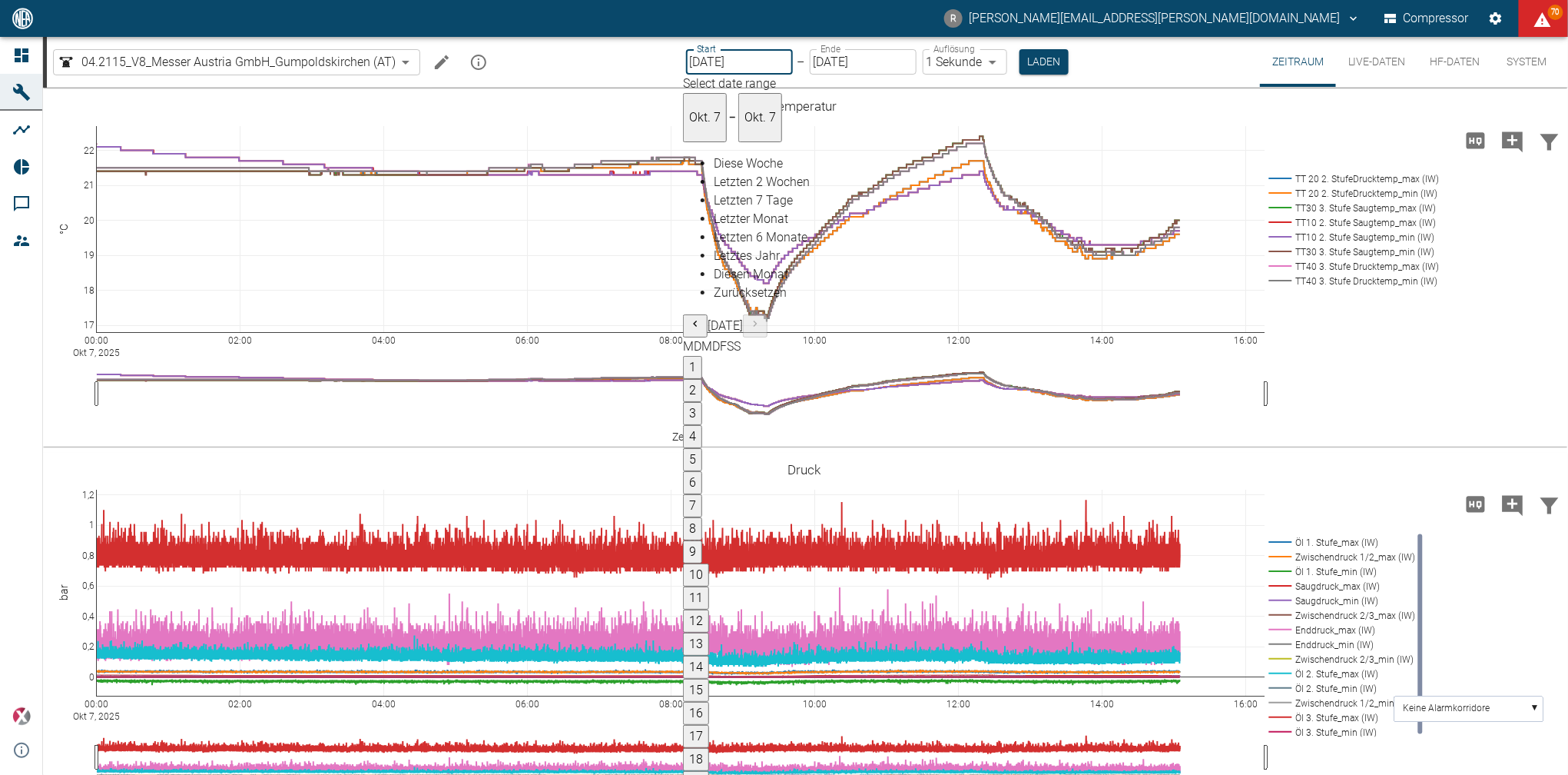
click at [709, 678] on button "15" at bounding box center [696, 689] width 27 height 23
type input "[DATE]"
type input "10min"
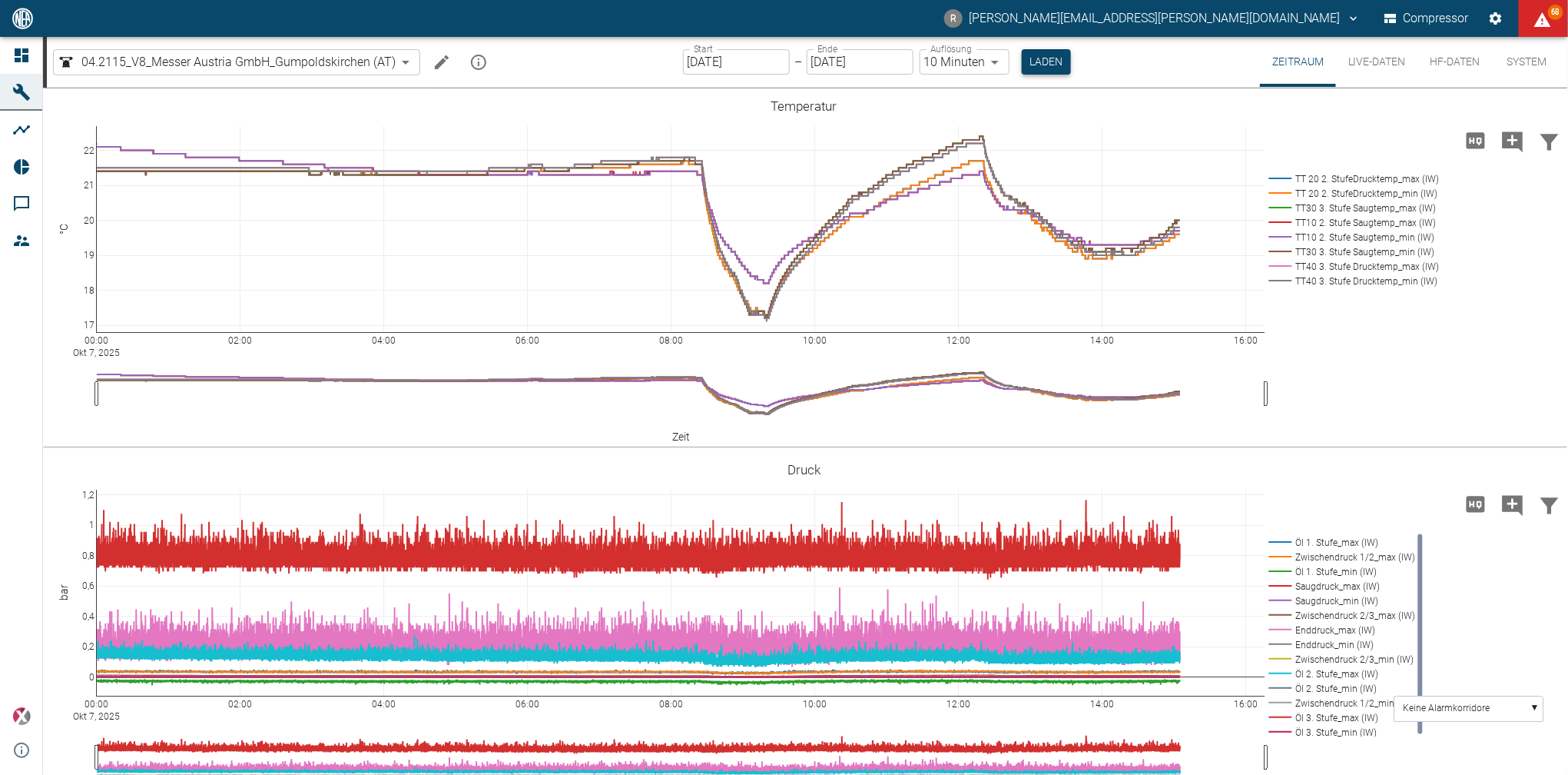
click at [1049, 62] on button "Laden" at bounding box center [1046, 62] width 49 height 26
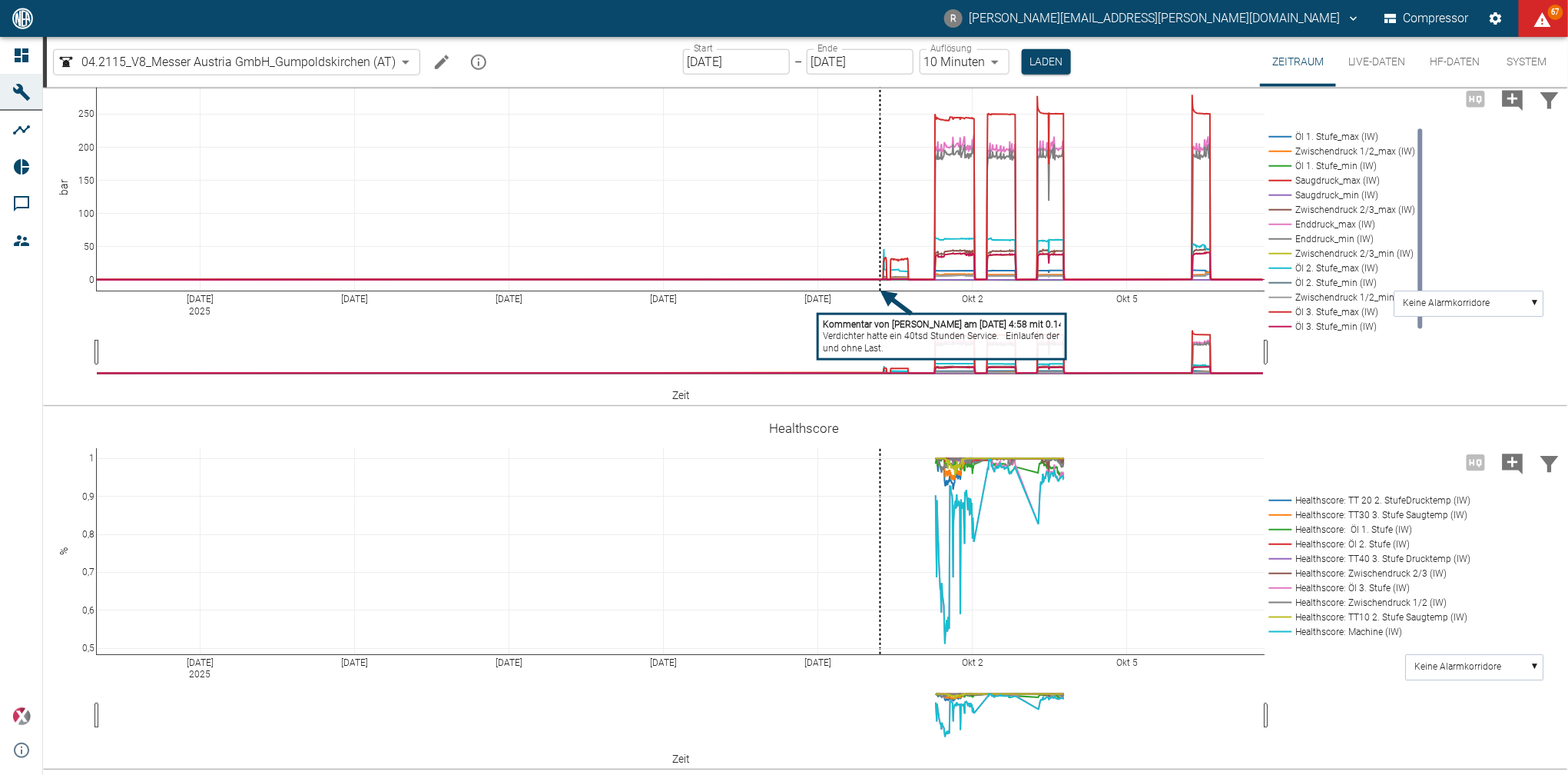
scroll to position [766, 0]
click at [1297, 632] on rect at bounding box center [1367, 631] width 203 height 15
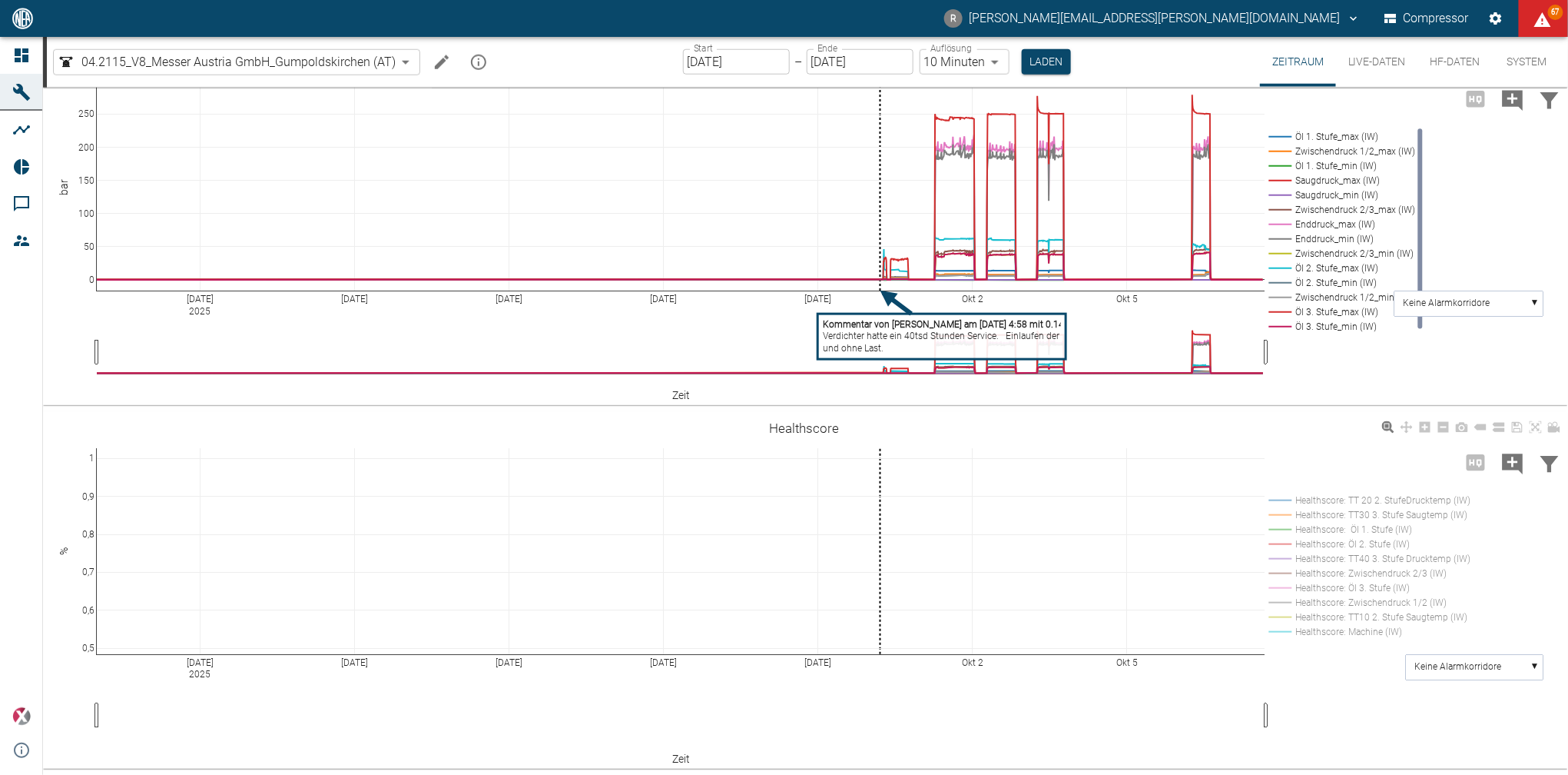
click at [1290, 632] on rect at bounding box center [1367, 631] width 203 height 15
click at [1305, 616] on rect at bounding box center [1367, 617] width 203 height 15
click at [1305, 602] on rect at bounding box center [1367, 602] width 203 height 15
click at [1306, 585] on rect at bounding box center [1367, 588] width 203 height 15
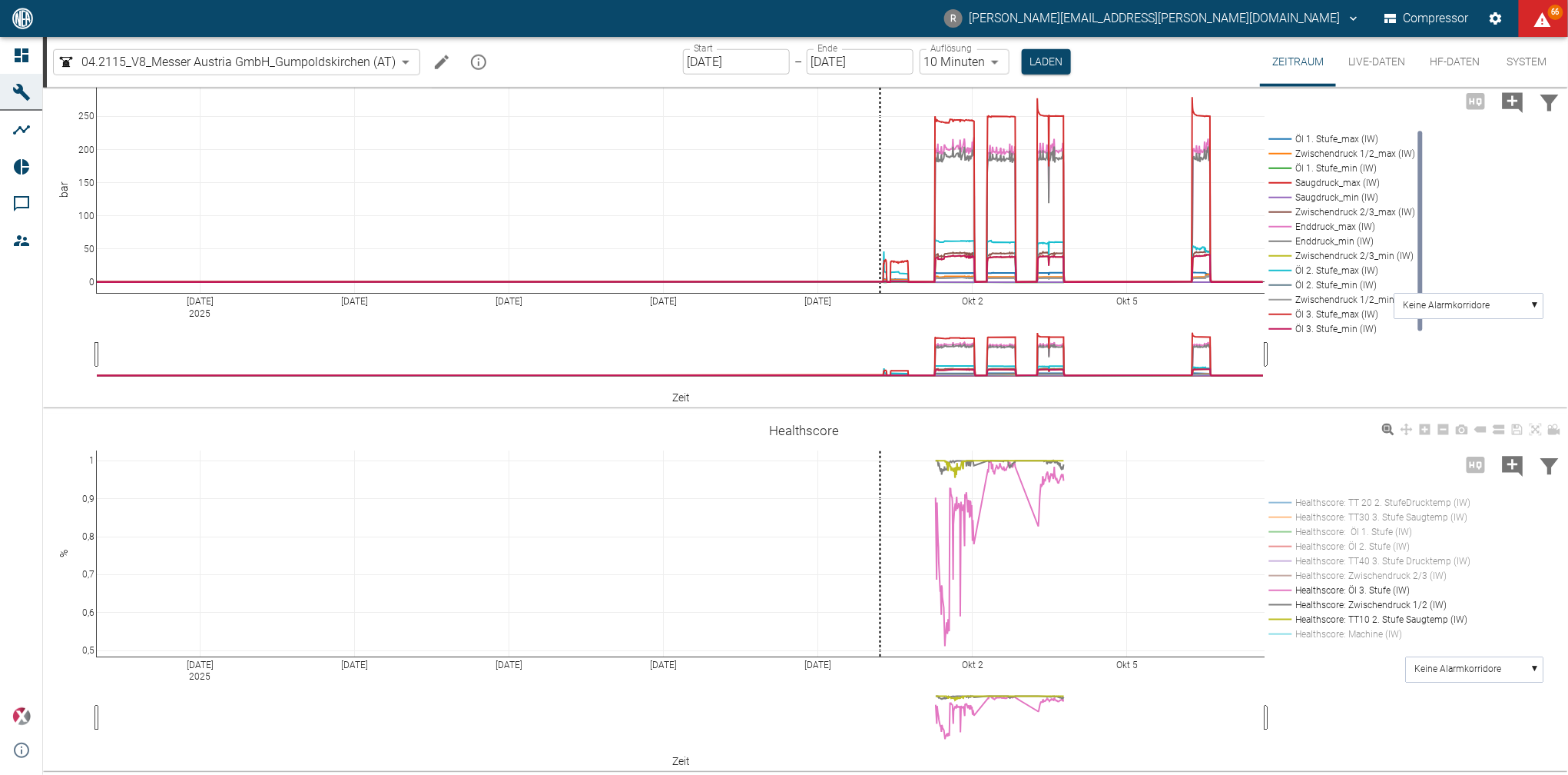
scroll to position [643, 0]
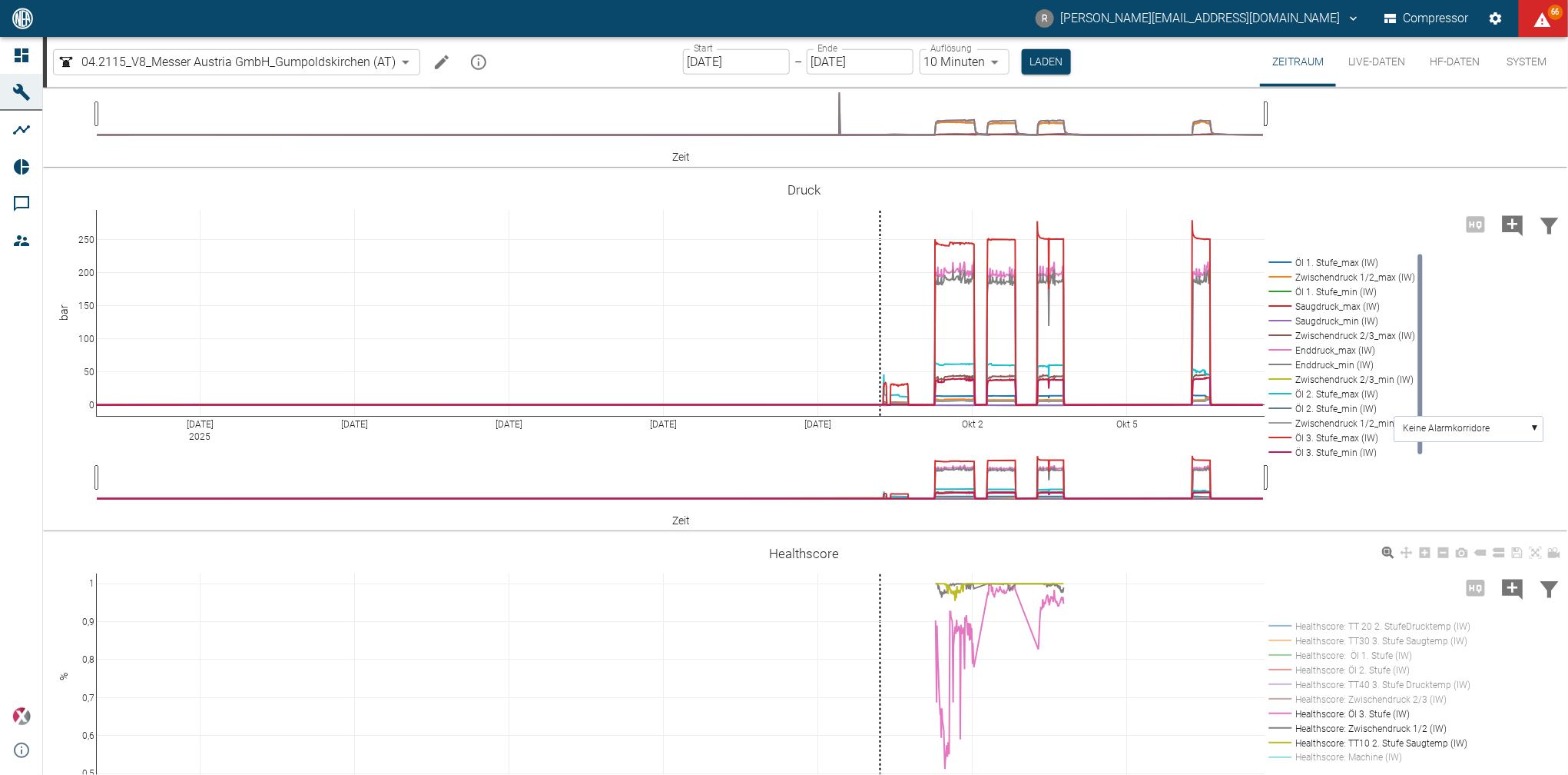
scroll to position [705, 0]
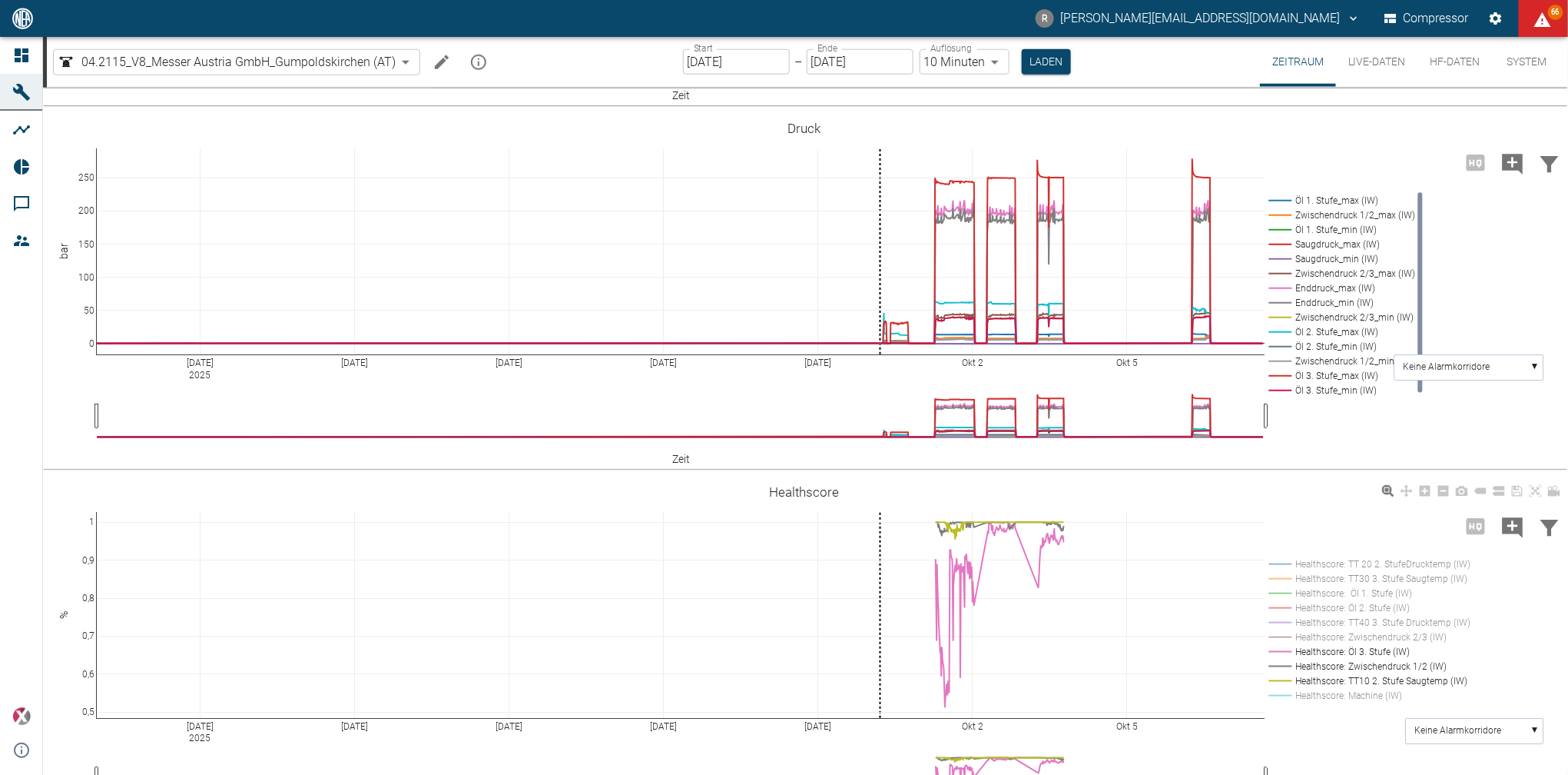
click at [1319, 632] on rect at bounding box center [1367, 637] width 203 height 15
click at [1315, 618] on rect at bounding box center [1367, 623] width 203 height 15
click at [1311, 602] on rect at bounding box center [1367, 608] width 203 height 15
click at [1306, 588] on rect at bounding box center [1367, 594] width 203 height 15
click at [1304, 577] on rect at bounding box center [1367, 578] width 203 height 15
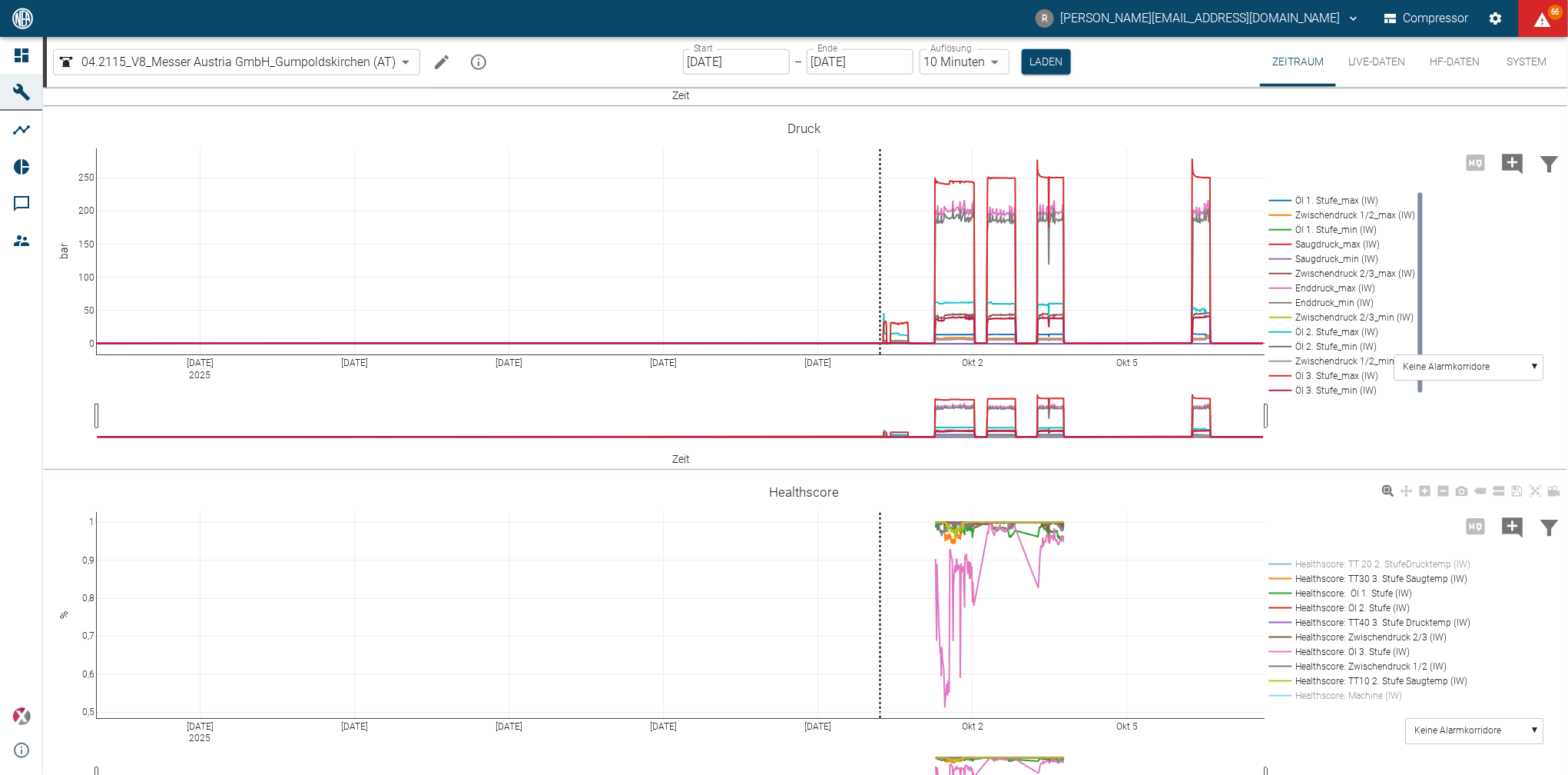
click at [1304, 560] on rect at bounding box center [1367, 564] width 203 height 15
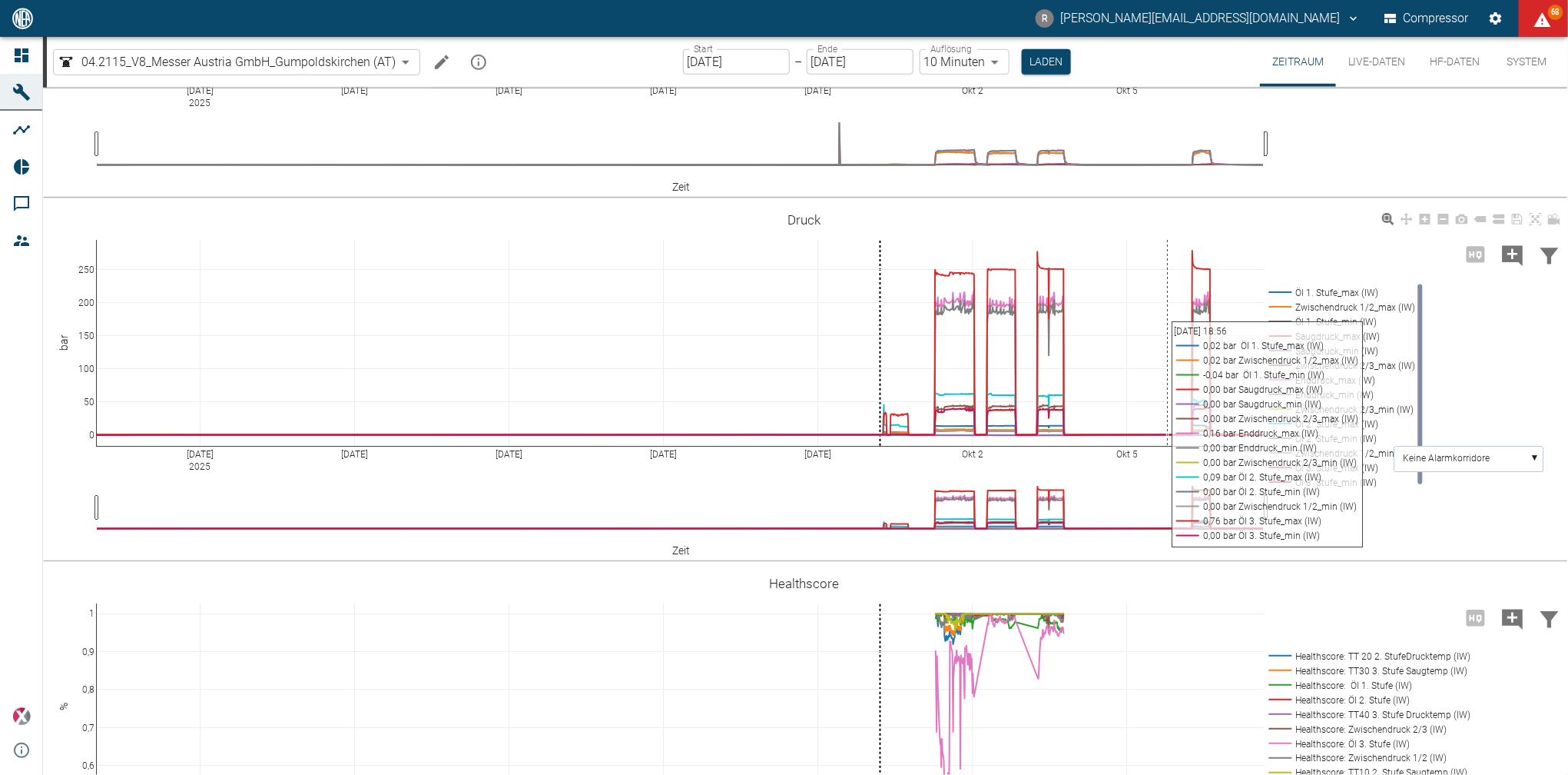
scroll to position [615, 0]
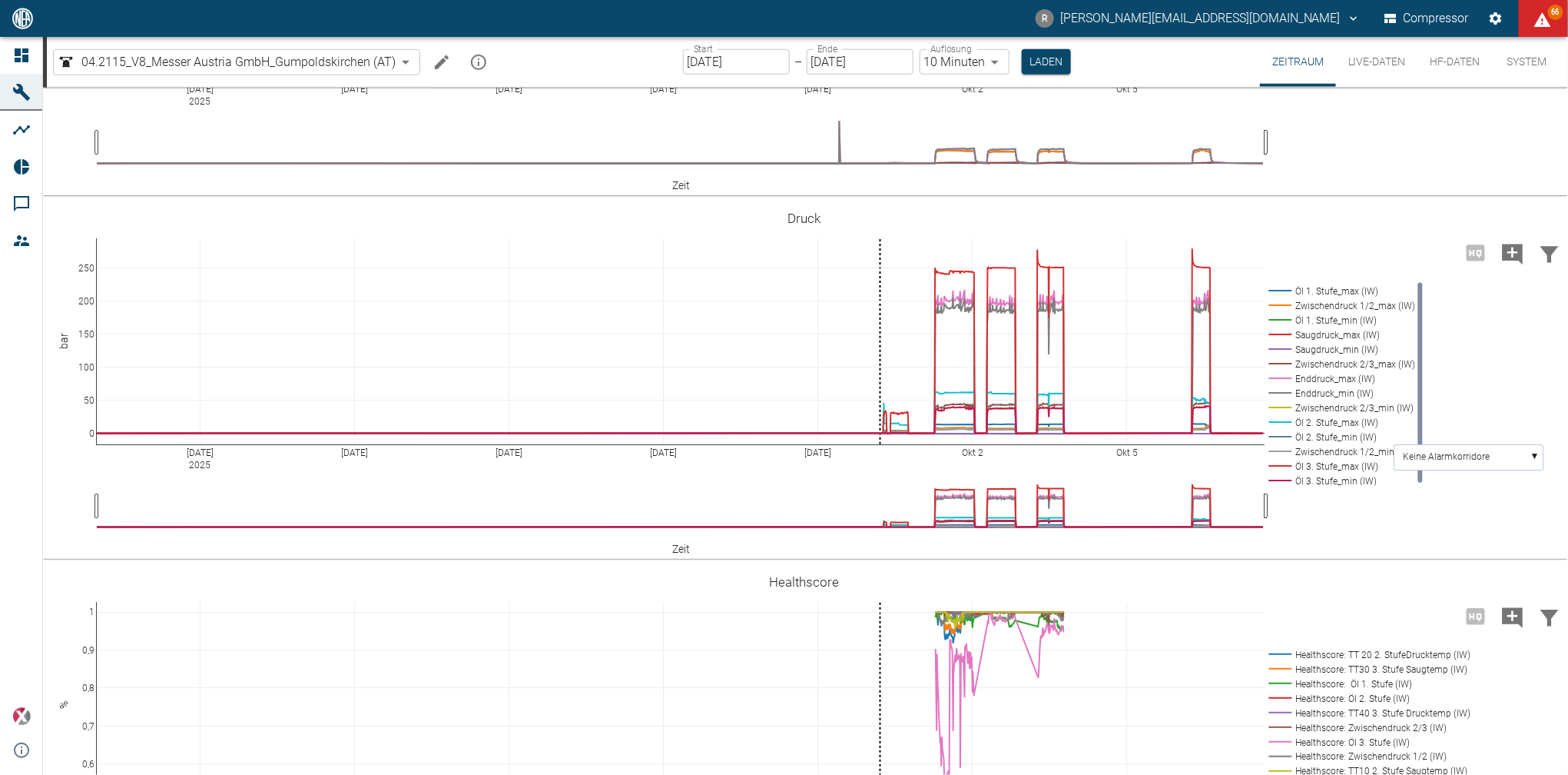
click at [998, 63] on body "R [EMAIL_ADDRESS][DOMAIN_NAME] Compressor 66 Dashboard Maschinen Analysen Repor…" at bounding box center [784, 388] width 1568 height 775
click at [963, 121] on li "2 Minuten" at bounding box center [962, 122] width 89 height 27
click at [1042, 61] on button "Laden" at bounding box center [1042, 62] width 49 height 26
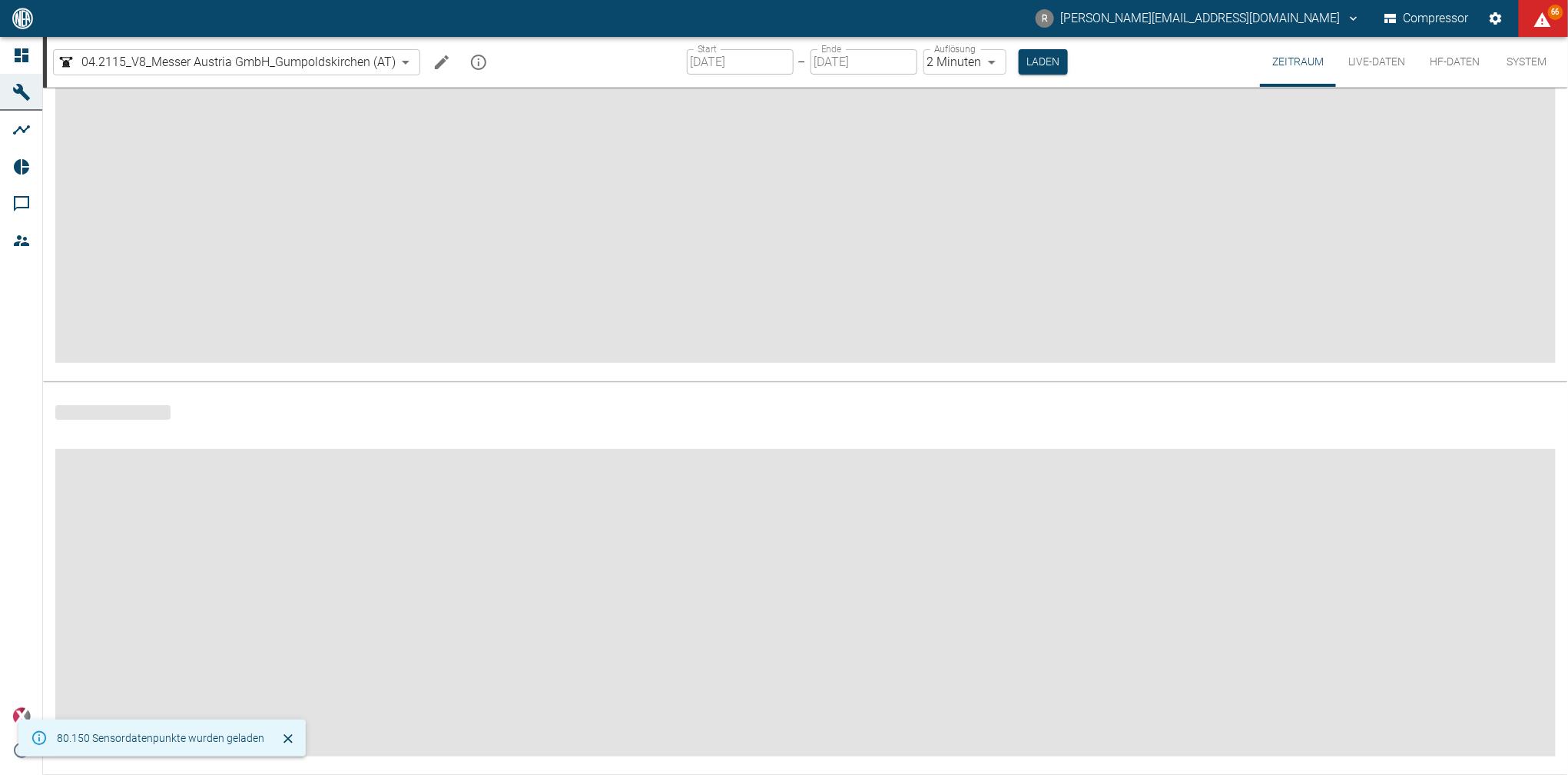
scroll to position [95, 0]
click at [992, 62] on body "R [EMAIL_ADDRESS][DOMAIN_NAME] Compressor 66 Dashboard Maschinen Analysen Repor…" at bounding box center [784, 388] width 1568 height 775
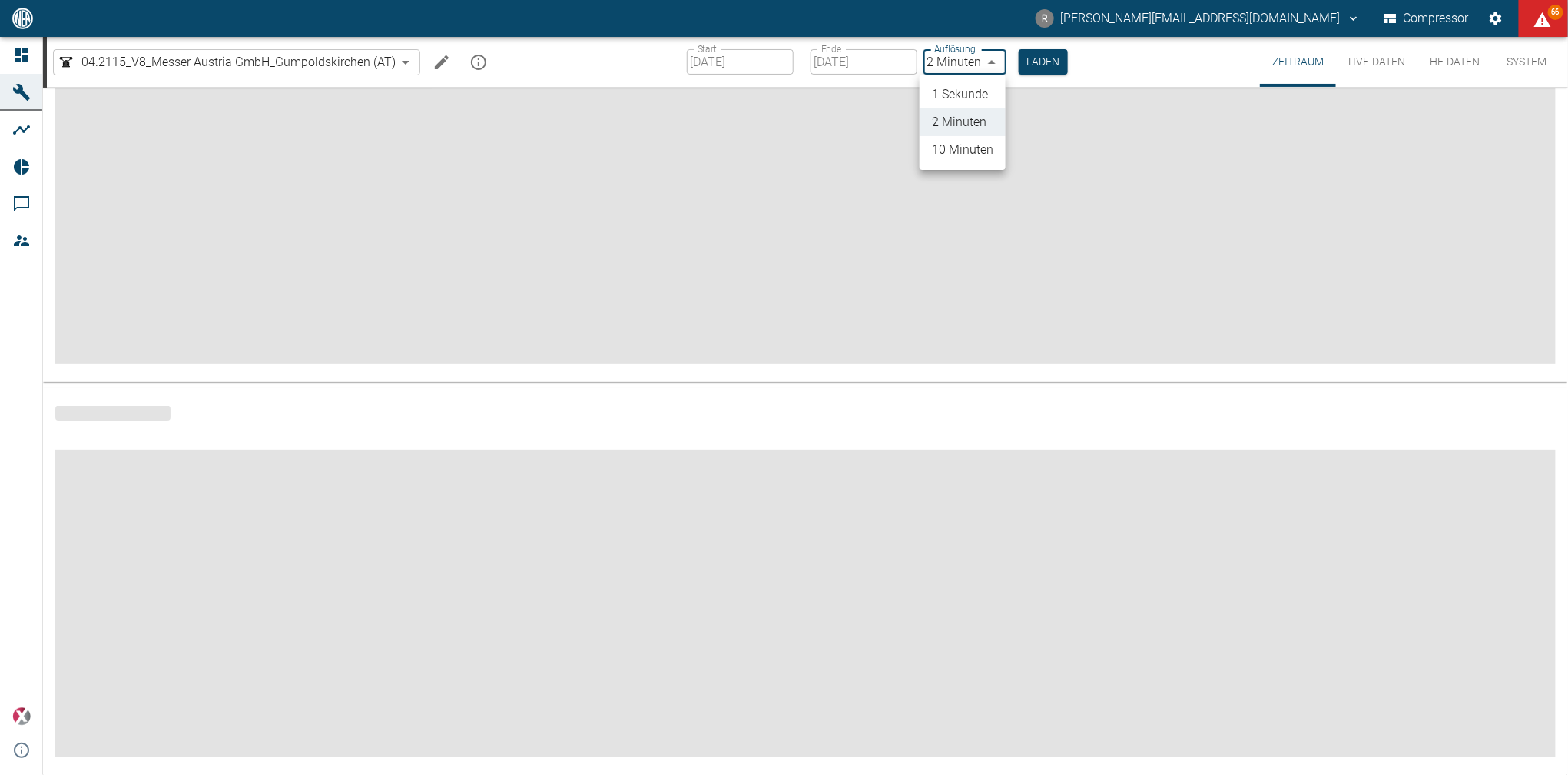
click at [964, 89] on li "1 Sekunde" at bounding box center [962, 94] width 86 height 27
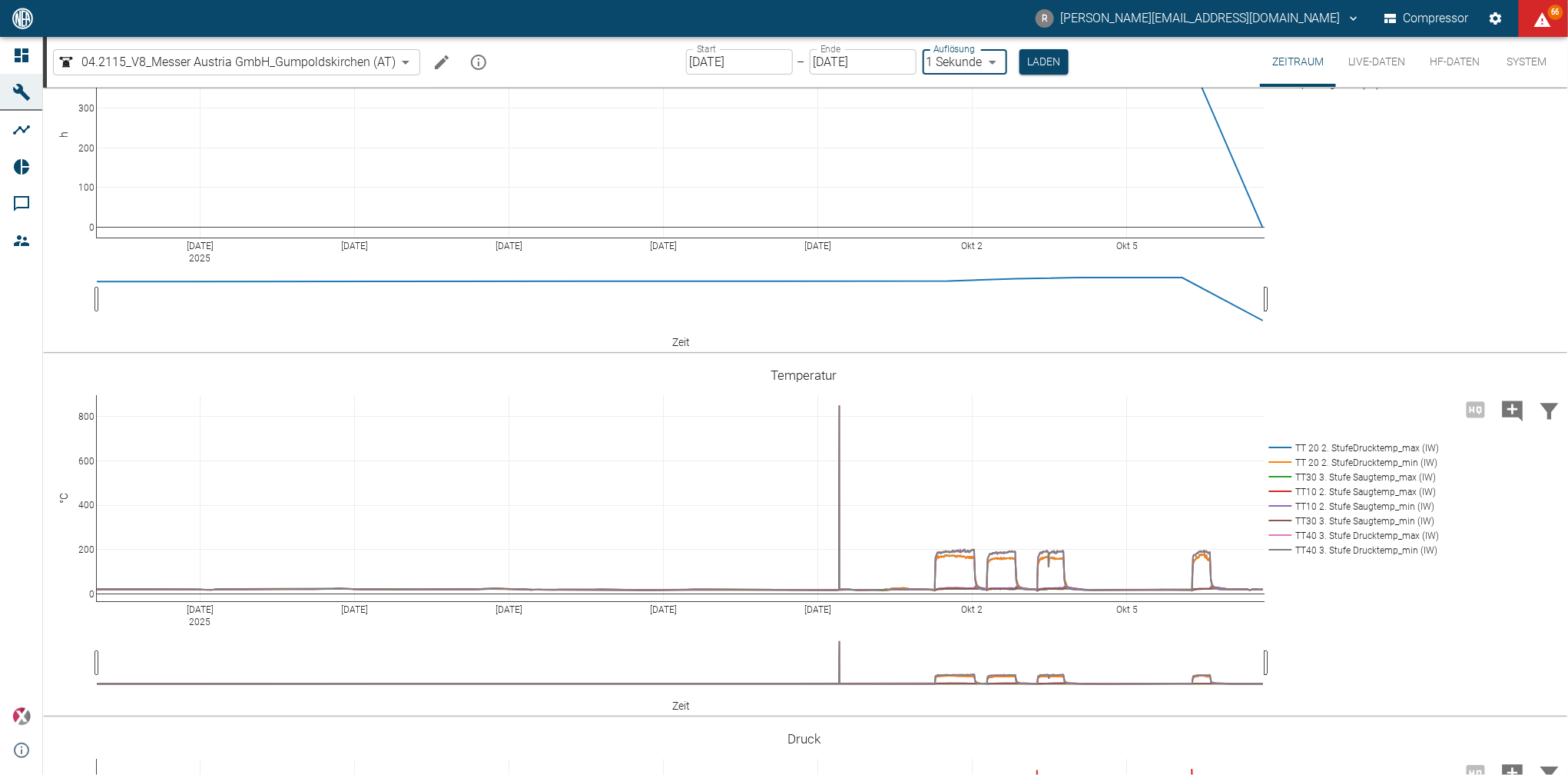
type input "1sec"
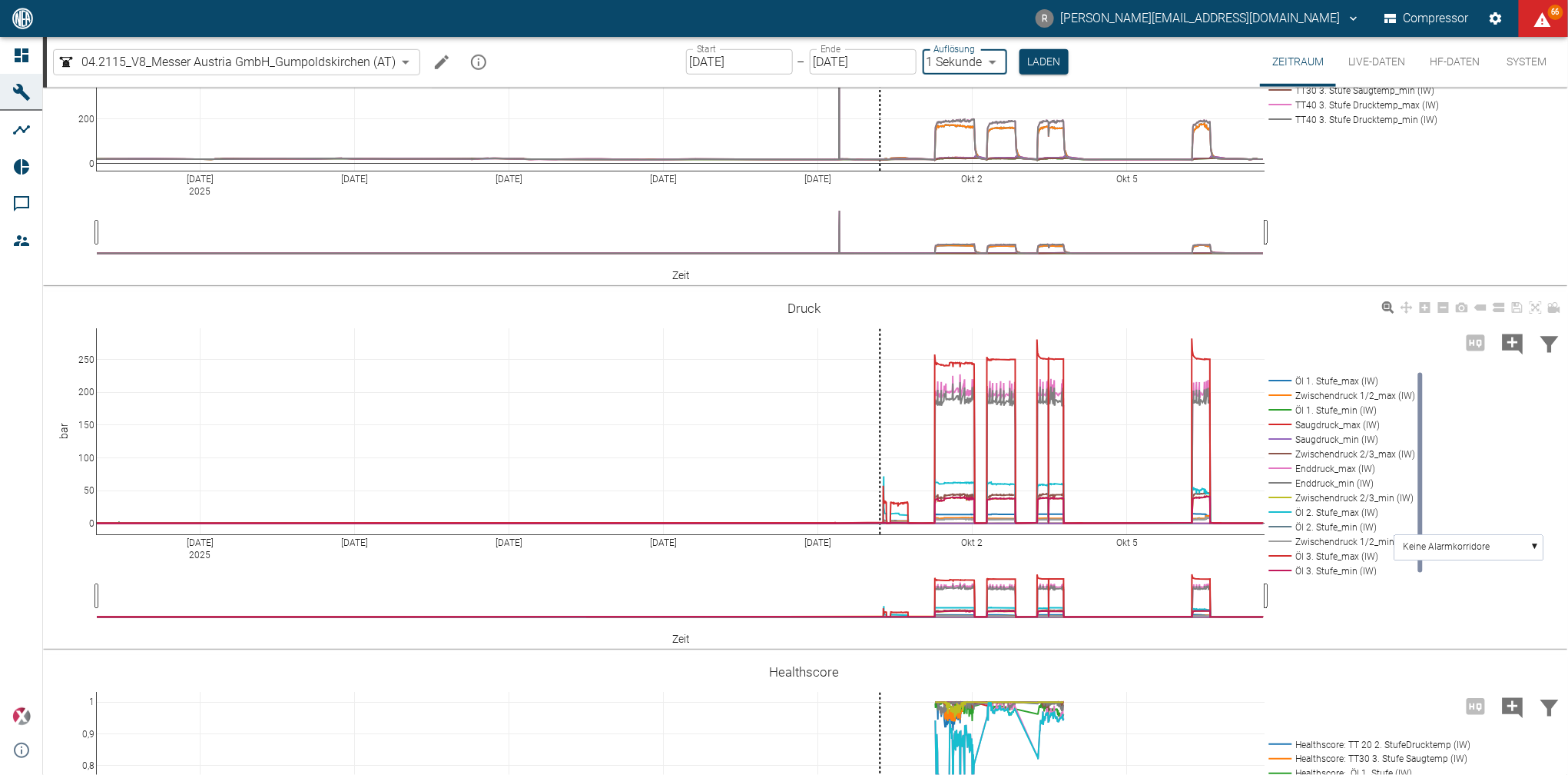
scroll to position [526, 0]
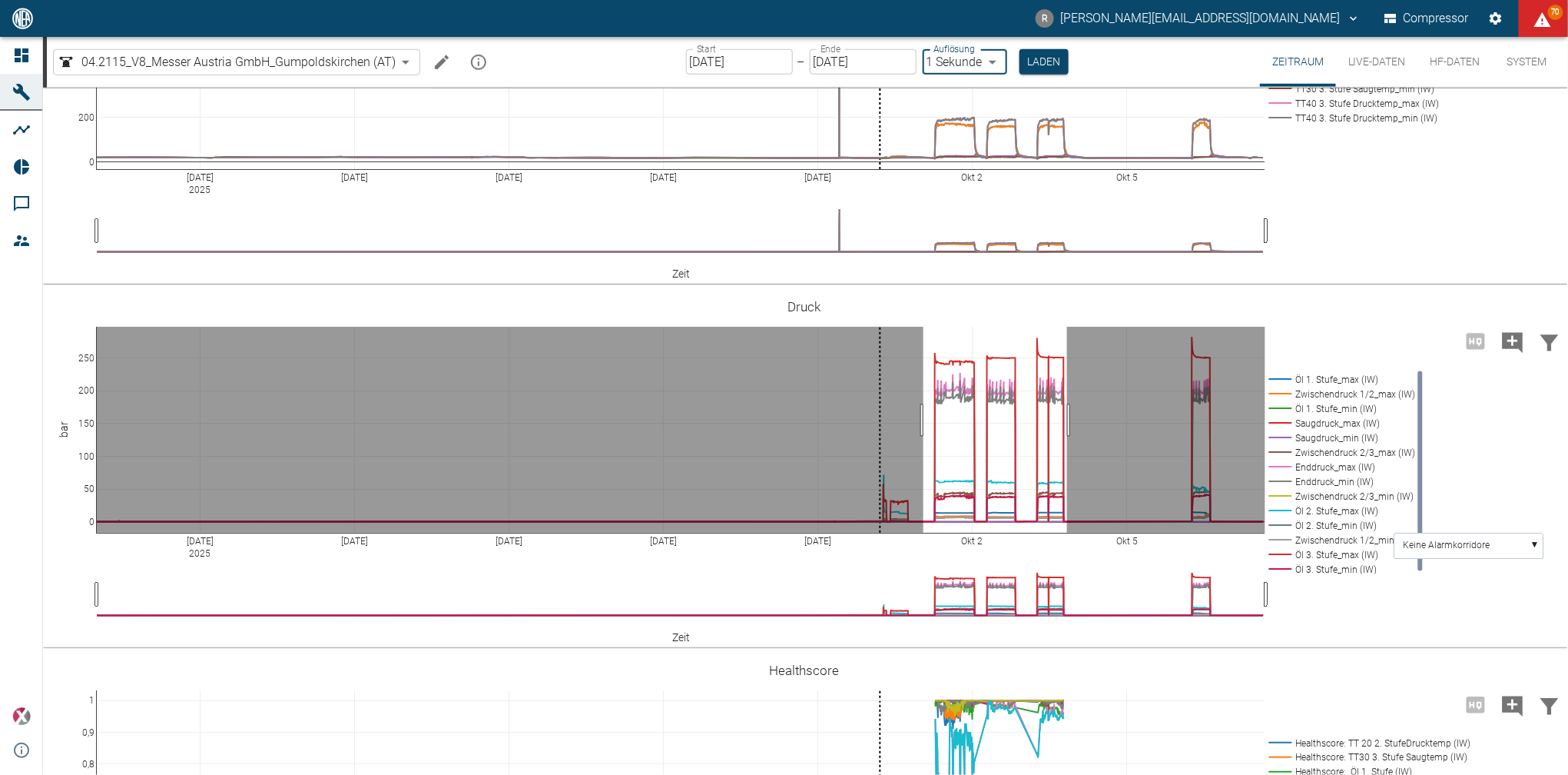
drag, startPoint x: 923, startPoint y: 418, endPoint x: 1067, endPoint y: 426, distance: 144.2
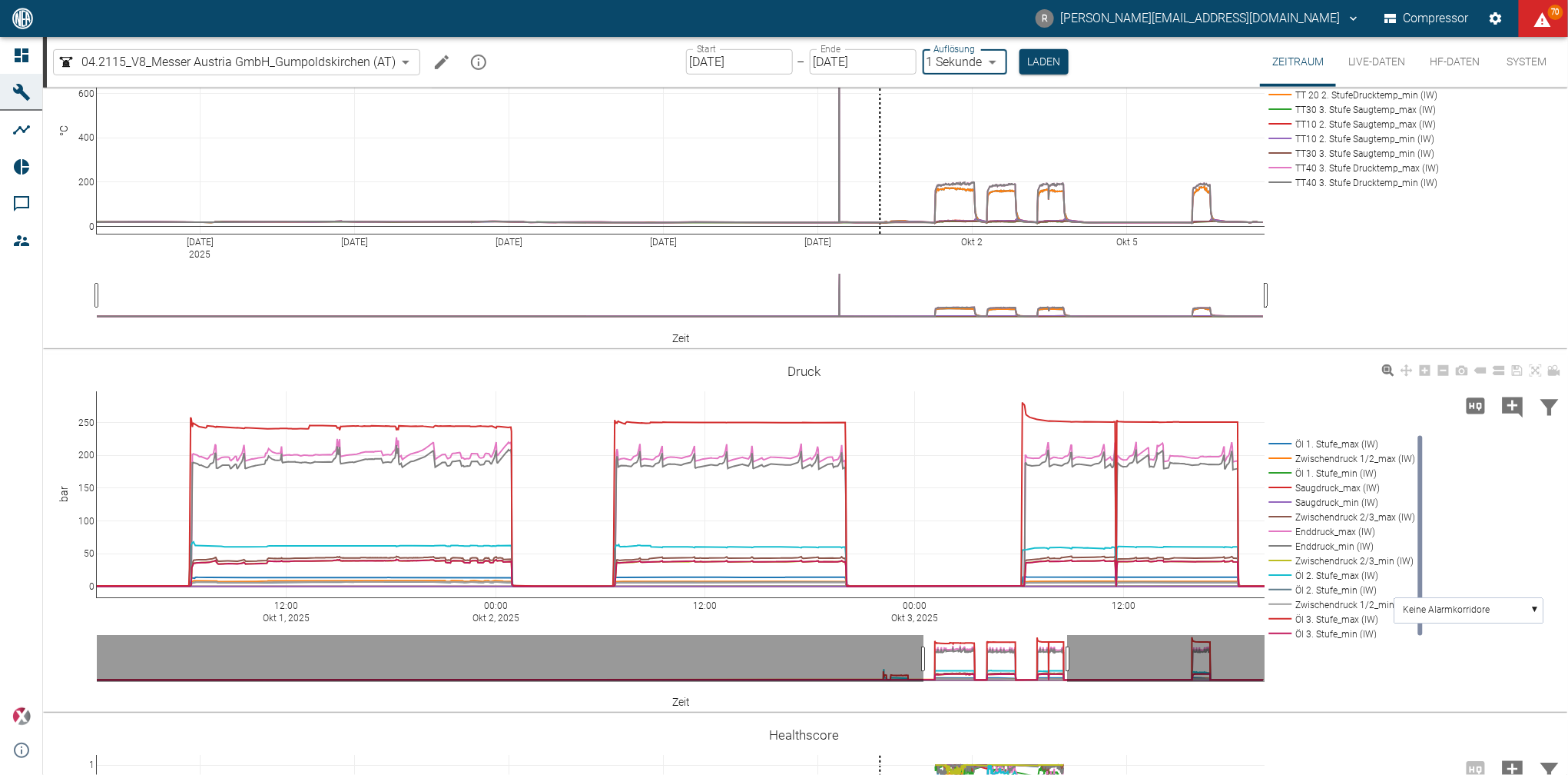
scroll to position [458, 0]
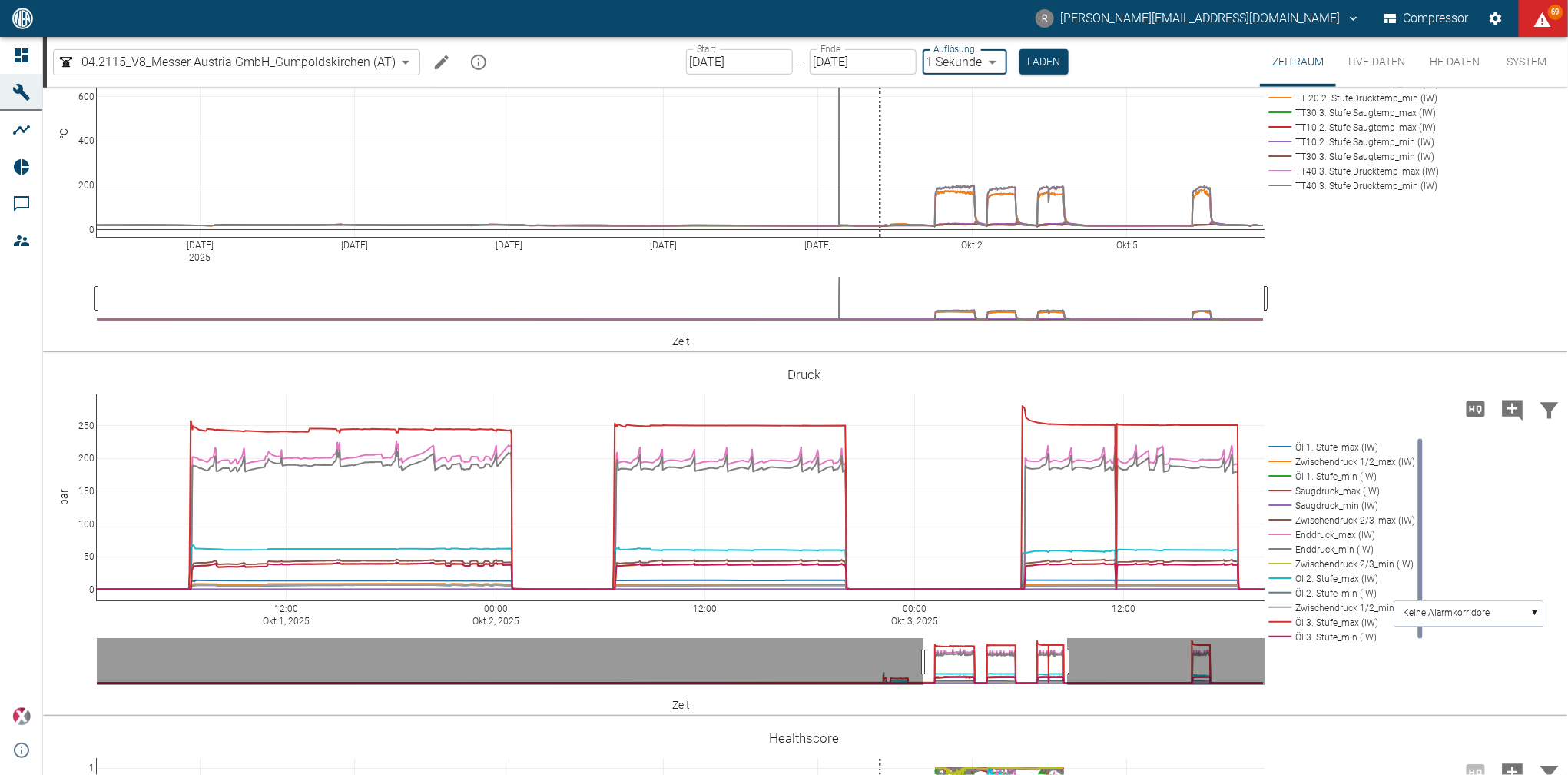
click at [771, 62] on input "[DATE]" at bounding box center [739, 62] width 107 height 26
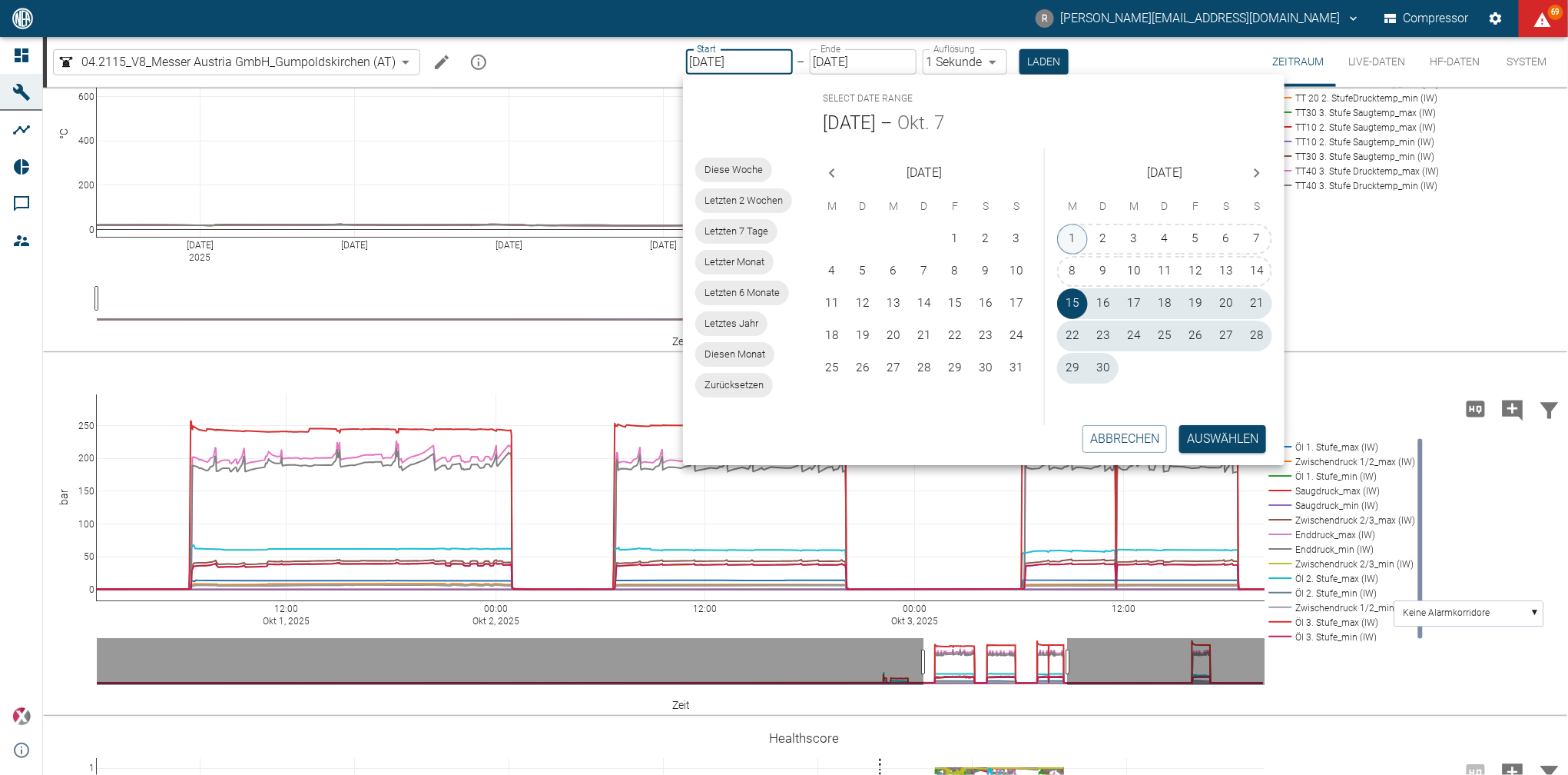
click at [1077, 236] on button "1" at bounding box center [1072, 239] width 31 height 31
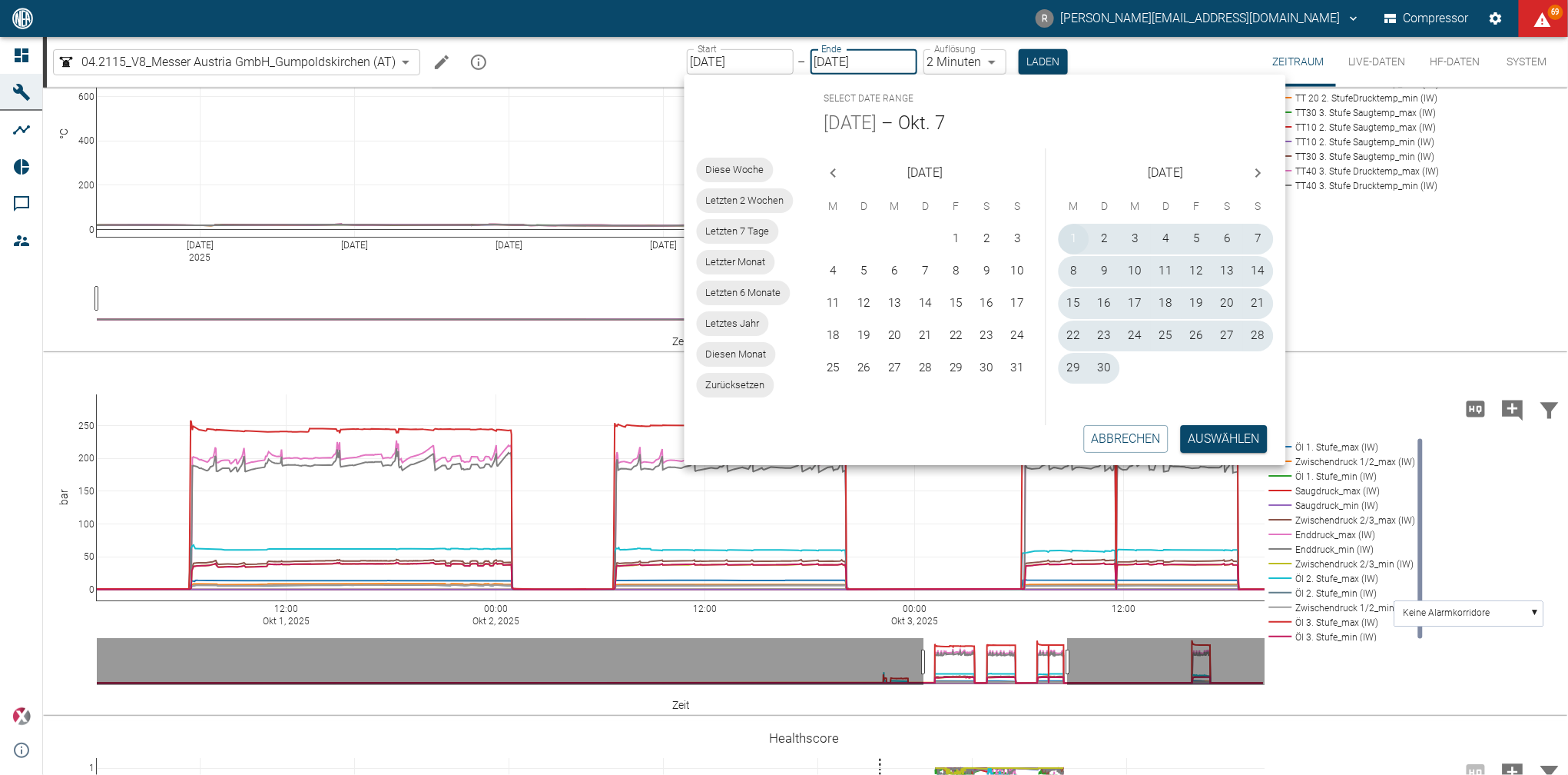
type input "[DATE]"
type input "2min"
click at [1104, 236] on button "2" at bounding box center [1105, 239] width 31 height 31
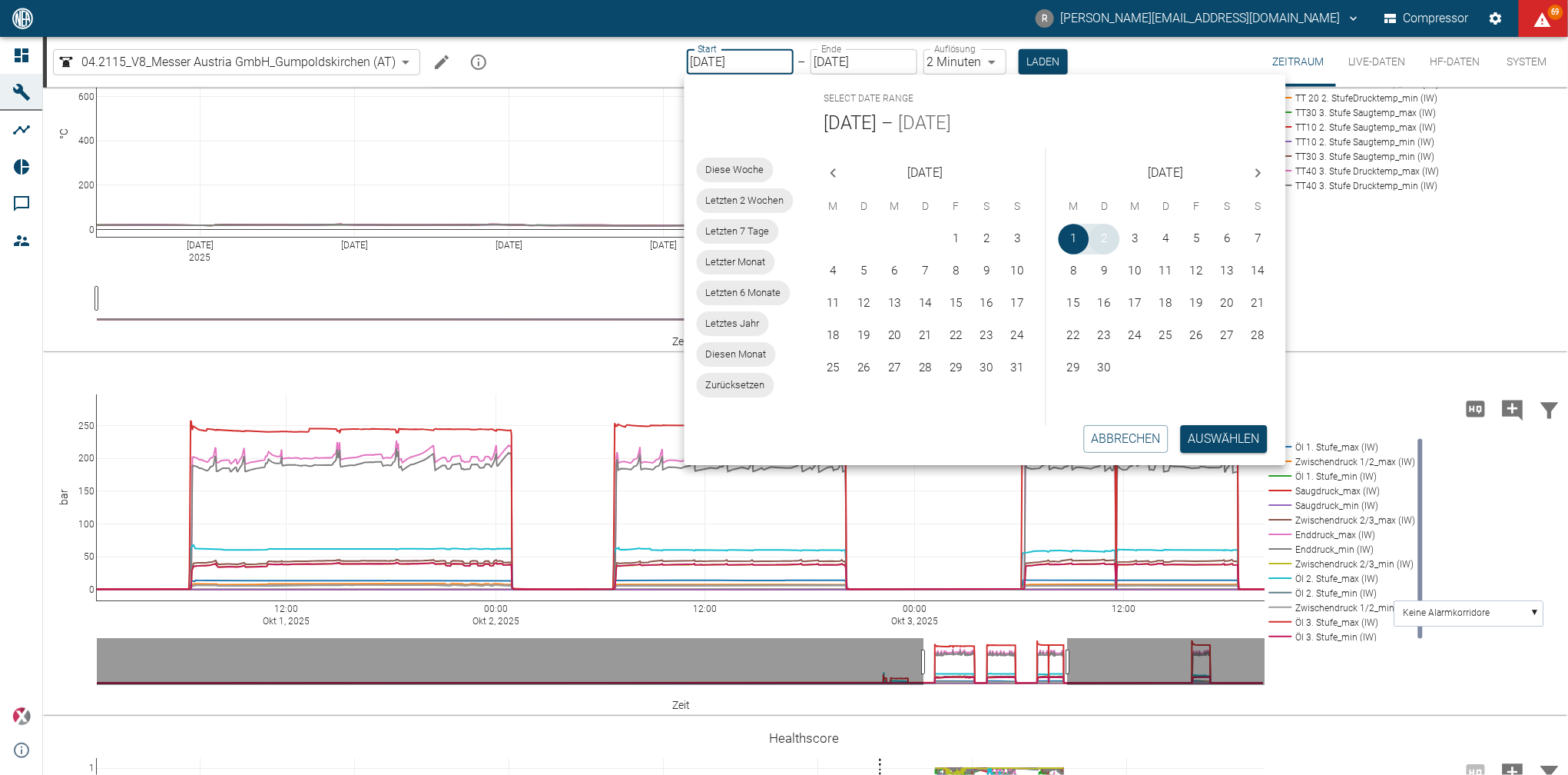
type input "[DATE]"
click at [993, 60] on body "R [EMAIL_ADDRESS][DOMAIN_NAME] Compressor 69 Dashboard Maschinen Analysen Repor…" at bounding box center [784, 388] width 1568 height 775
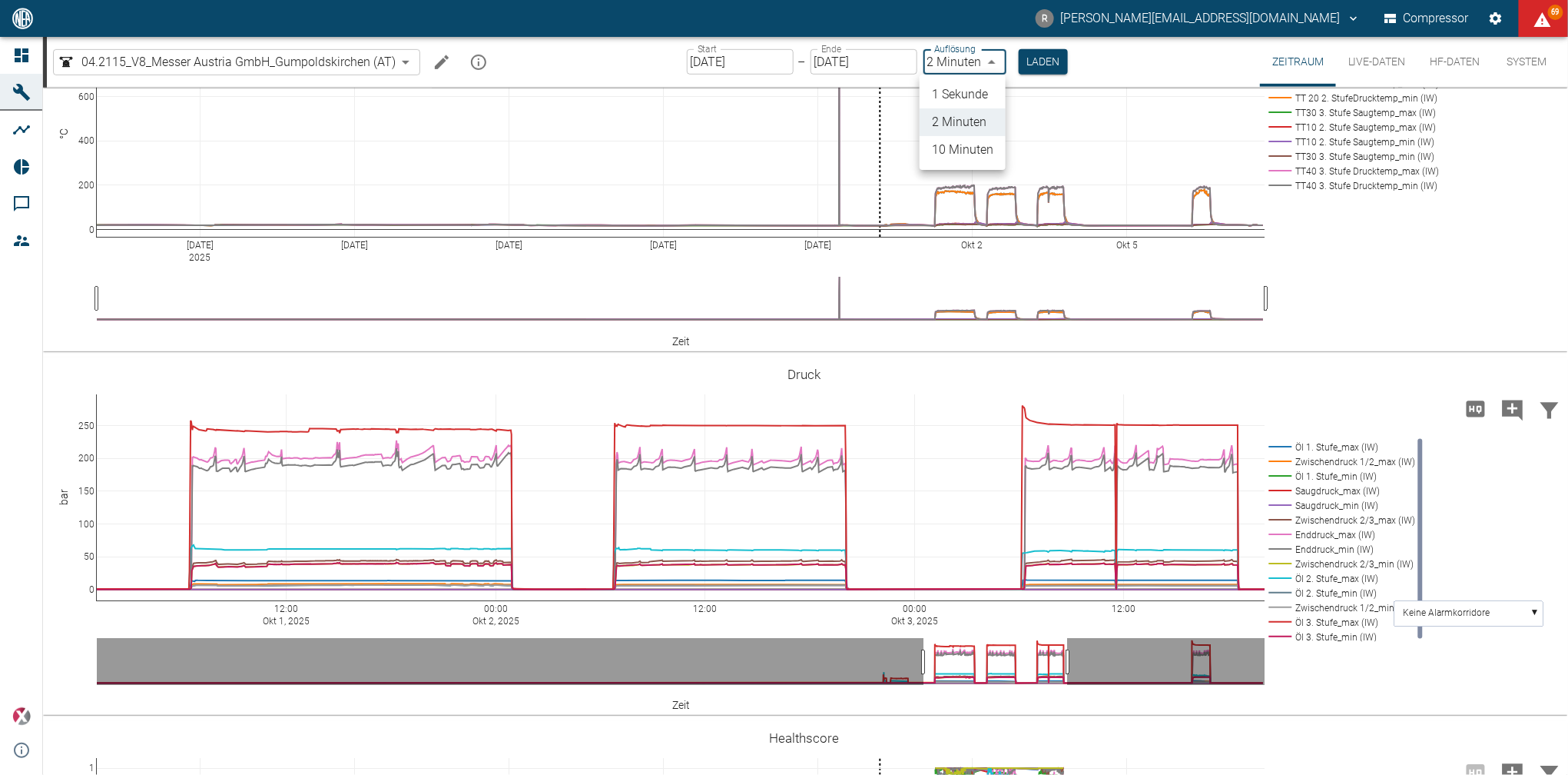
click at [960, 92] on li "1 Sekunde" at bounding box center [962, 94] width 86 height 27
type input "1sec"
click at [769, 62] on input "[DATE]" at bounding box center [739, 62] width 107 height 26
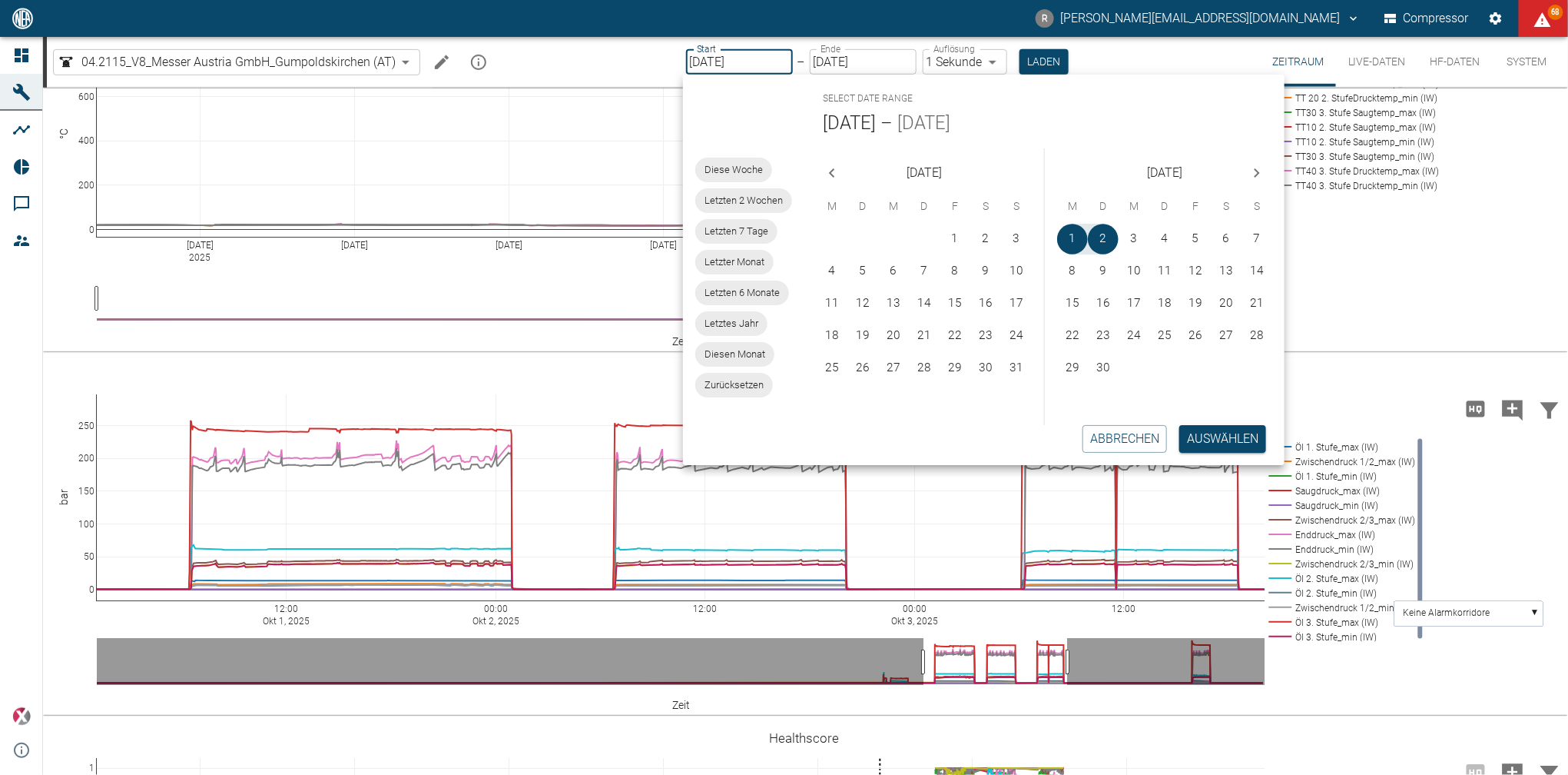
click at [1267, 169] on button "Next month" at bounding box center [1257, 173] width 31 height 31
click at [1129, 239] on button "1" at bounding box center [1134, 239] width 31 height 31
type input "[DATE]"
type input "DD.MM.YYYY"
type input "2min"
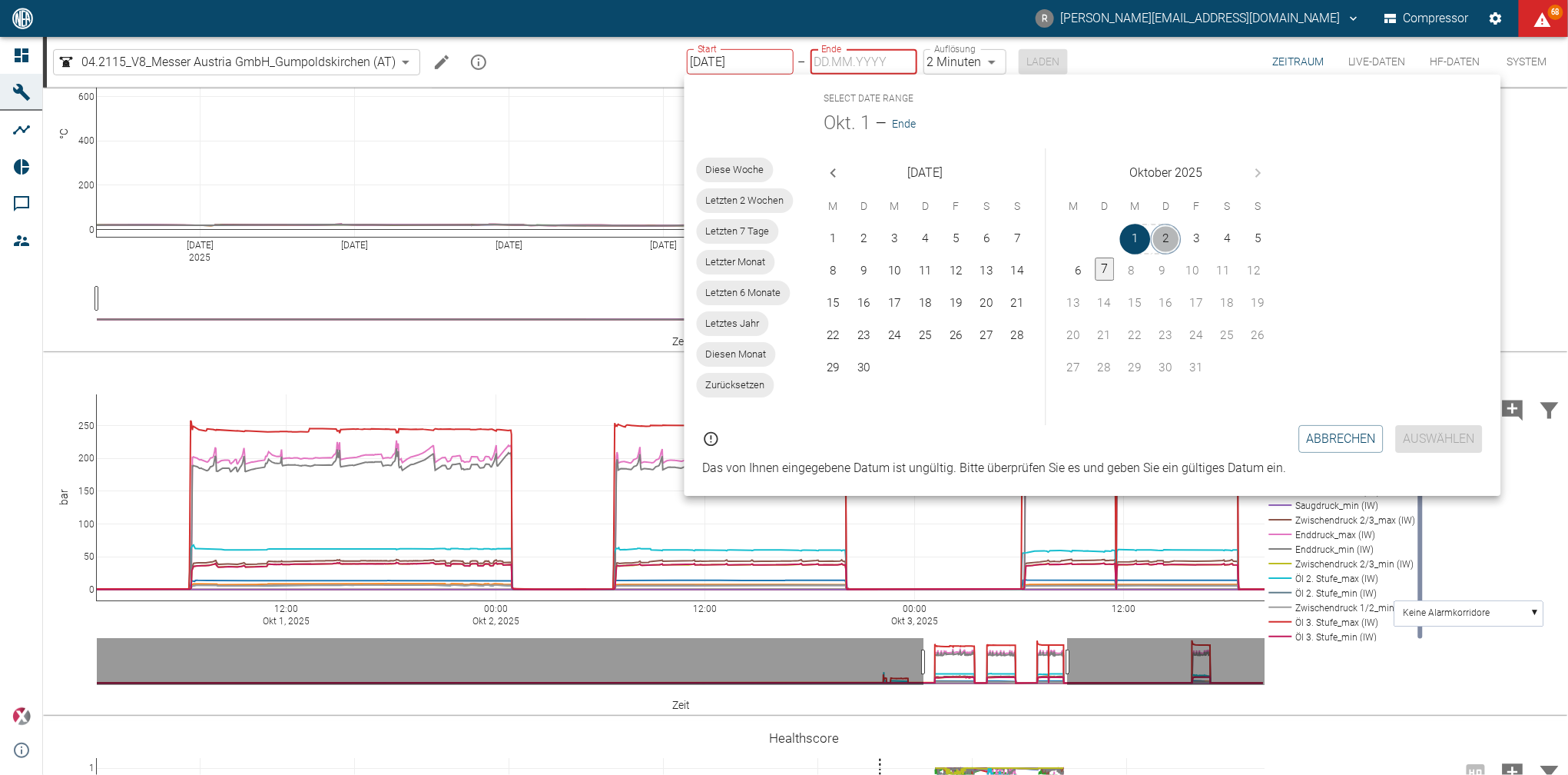
click at [1164, 239] on button "2" at bounding box center [1166, 239] width 31 height 31
type input "[DATE]"
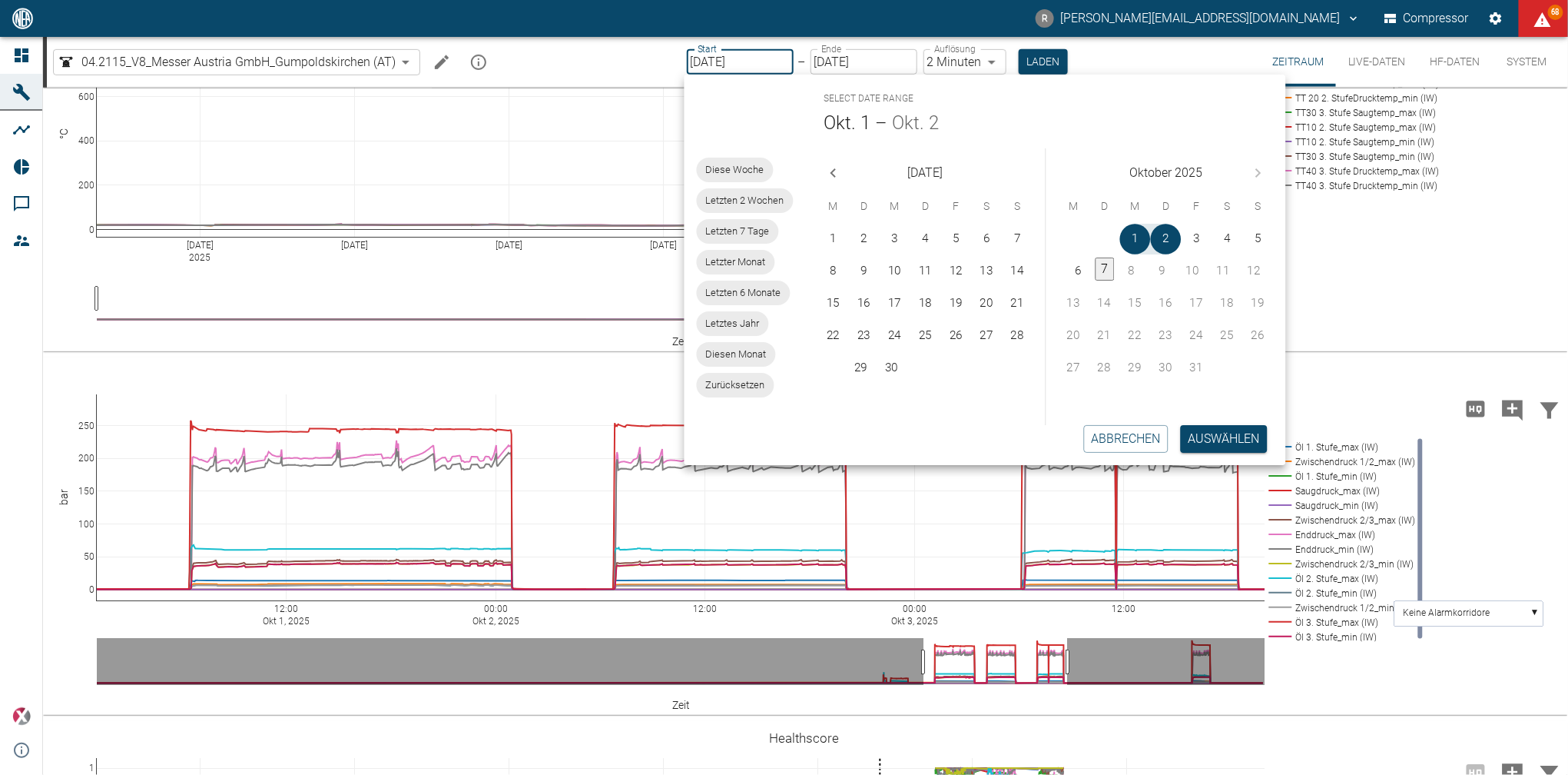
click at [993, 58] on body "R [EMAIL_ADDRESS][DOMAIN_NAME] Compressor 68 Dashboard Maschinen Analysen Repor…" at bounding box center [784, 388] width 1568 height 775
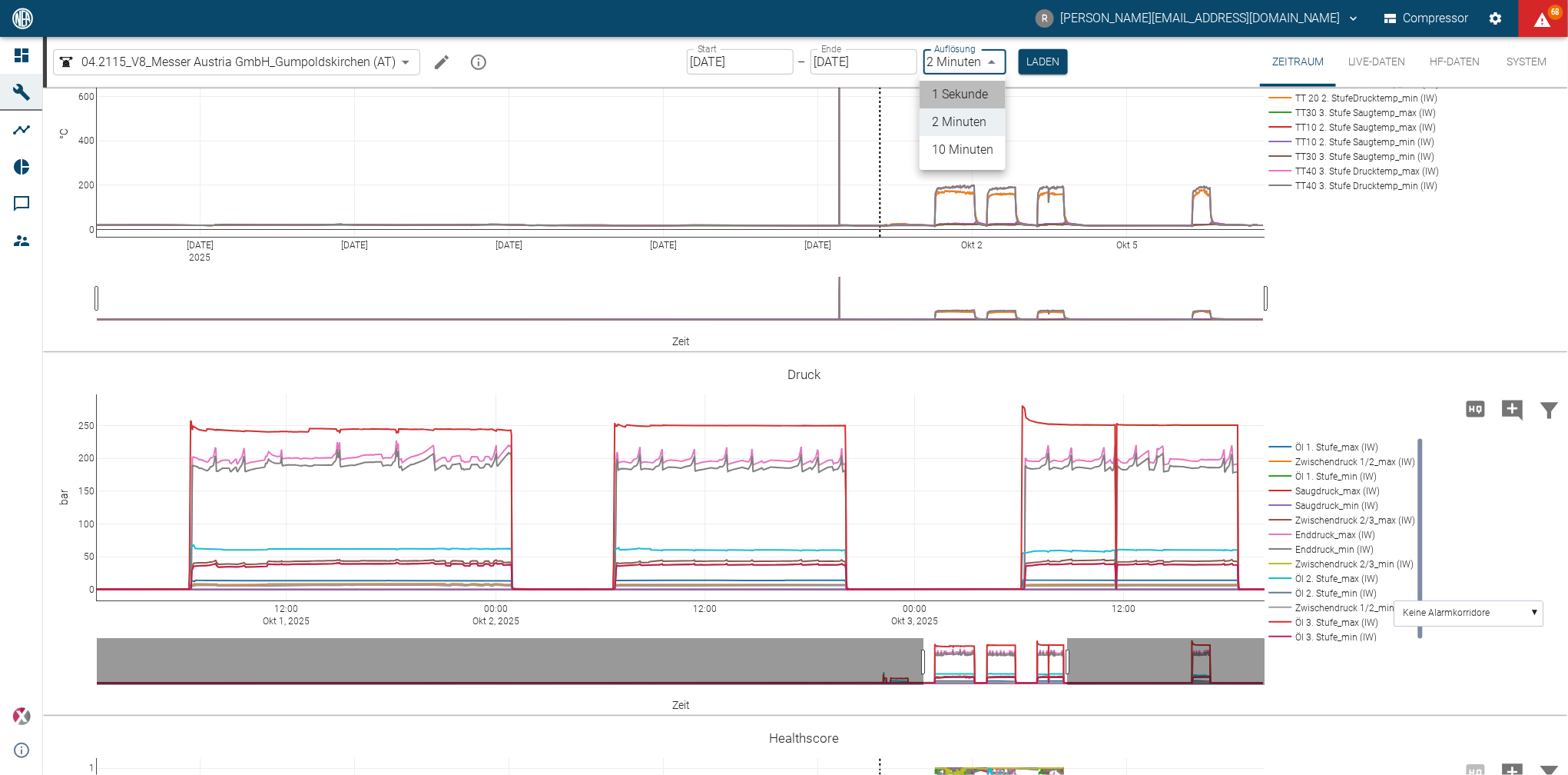
click at [967, 96] on li "1 Sekunde" at bounding box center [962, 94] width 86 height 27
type input "1sec"
click at [1040, 67] on button "Laden" at bounding box center [1043, 62] width 49 height 26
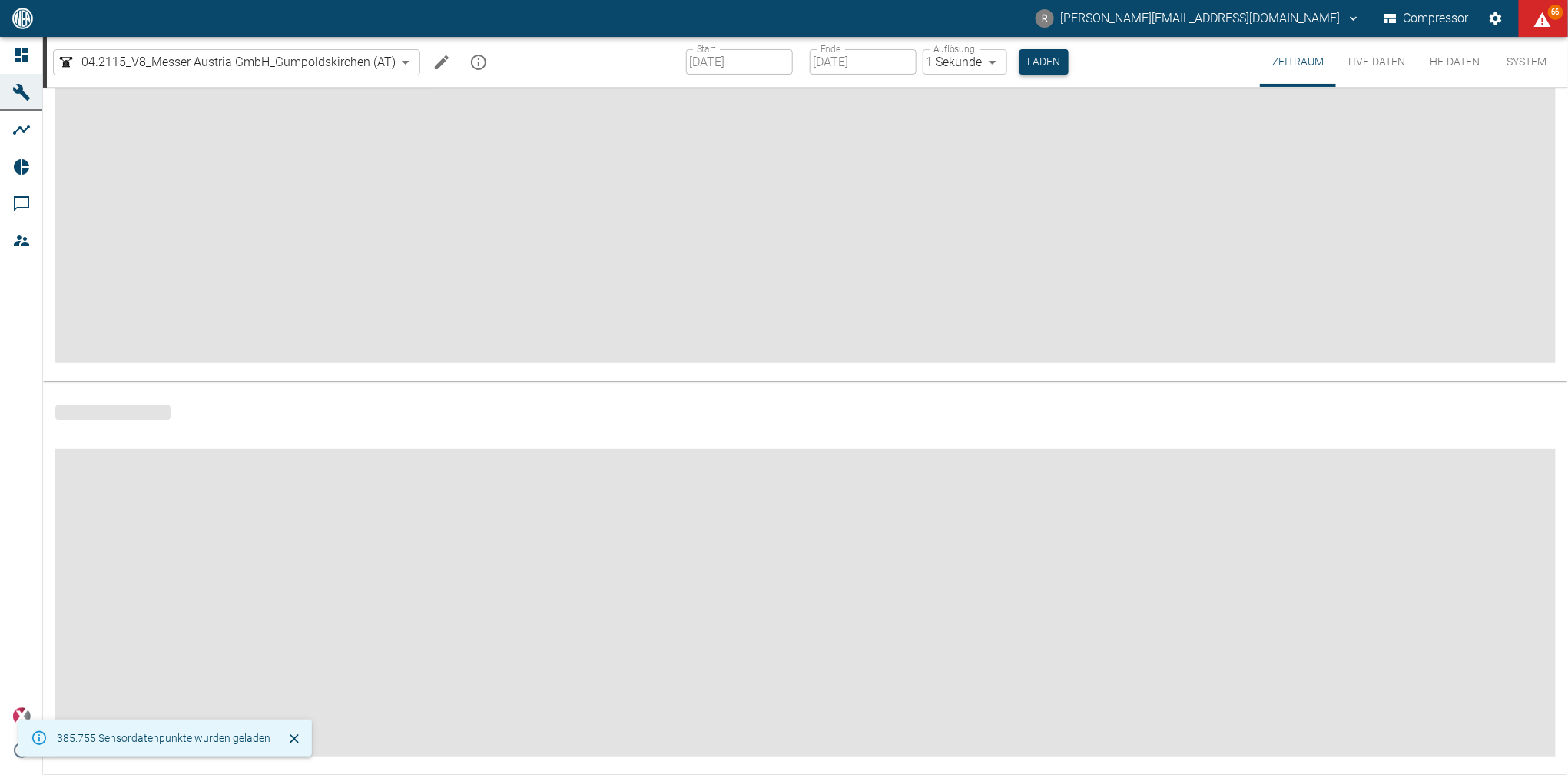
scroll to position [95, 0]
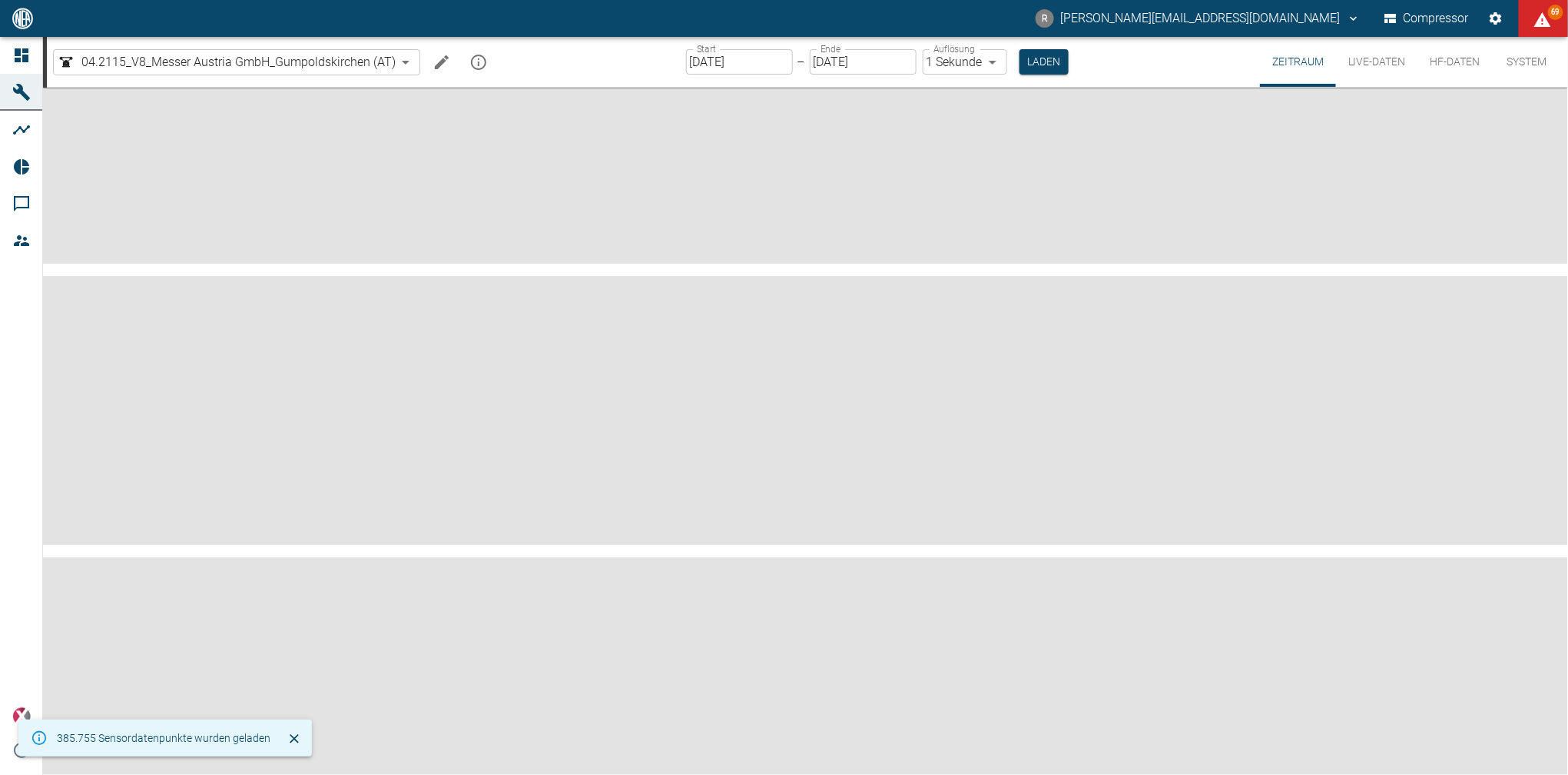
click at [875, 62] on input "[DATE]" at bounding box center [863, 62] width 107 height 26
click at [822, 56] on input "[DATE]" at bounding box center [863, 62] width 107 height 26
click at [752, 61] on input "[DATE]" at bounding box center [739, 62] width 107 height 26
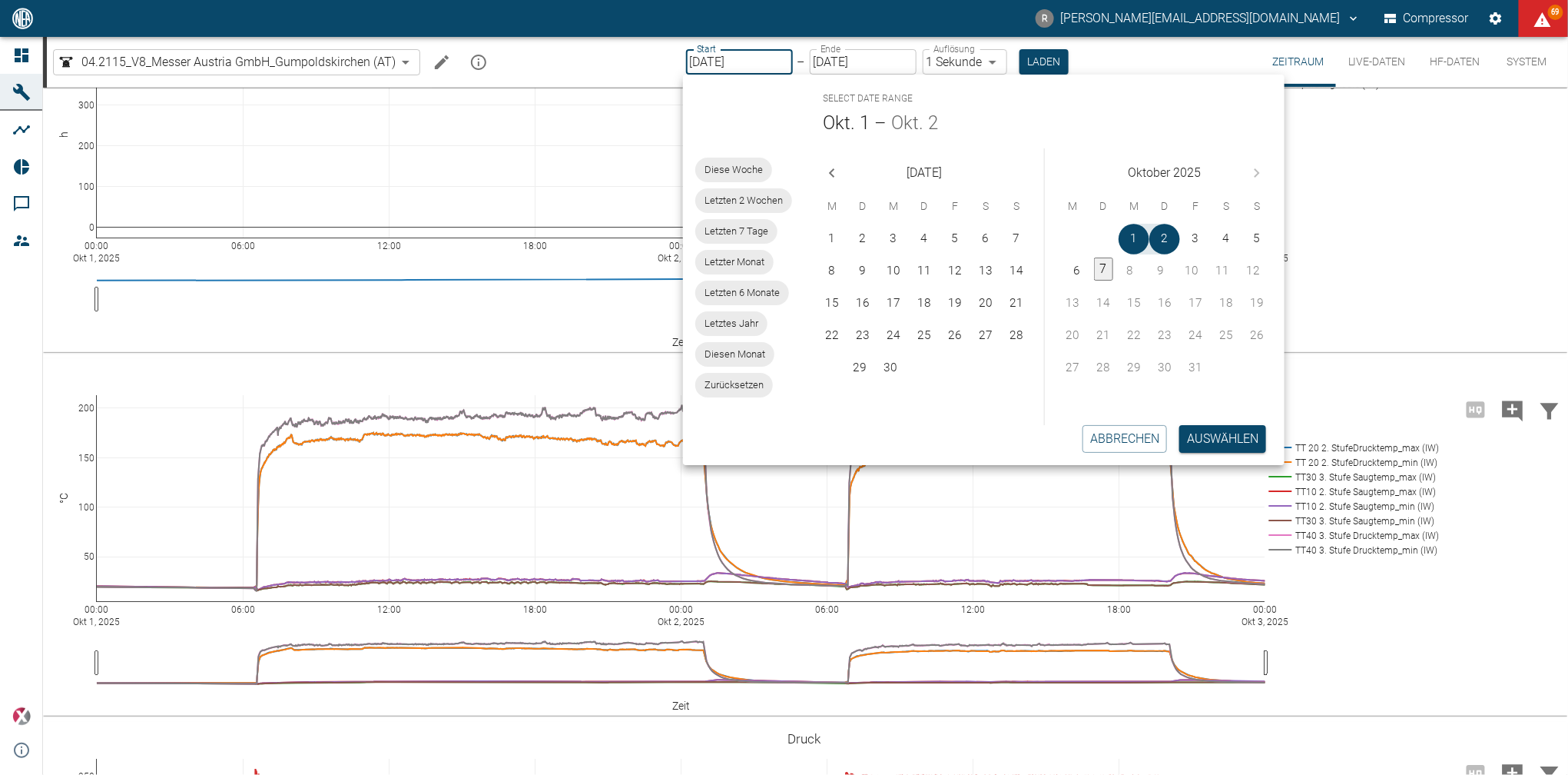
click at [756, 64] on input "[DATE]" at bounding box center [739, 62] width 107 height 26
click at [1139, 237] on button "1" at bounding box center [1134, 239] width 31 height 31
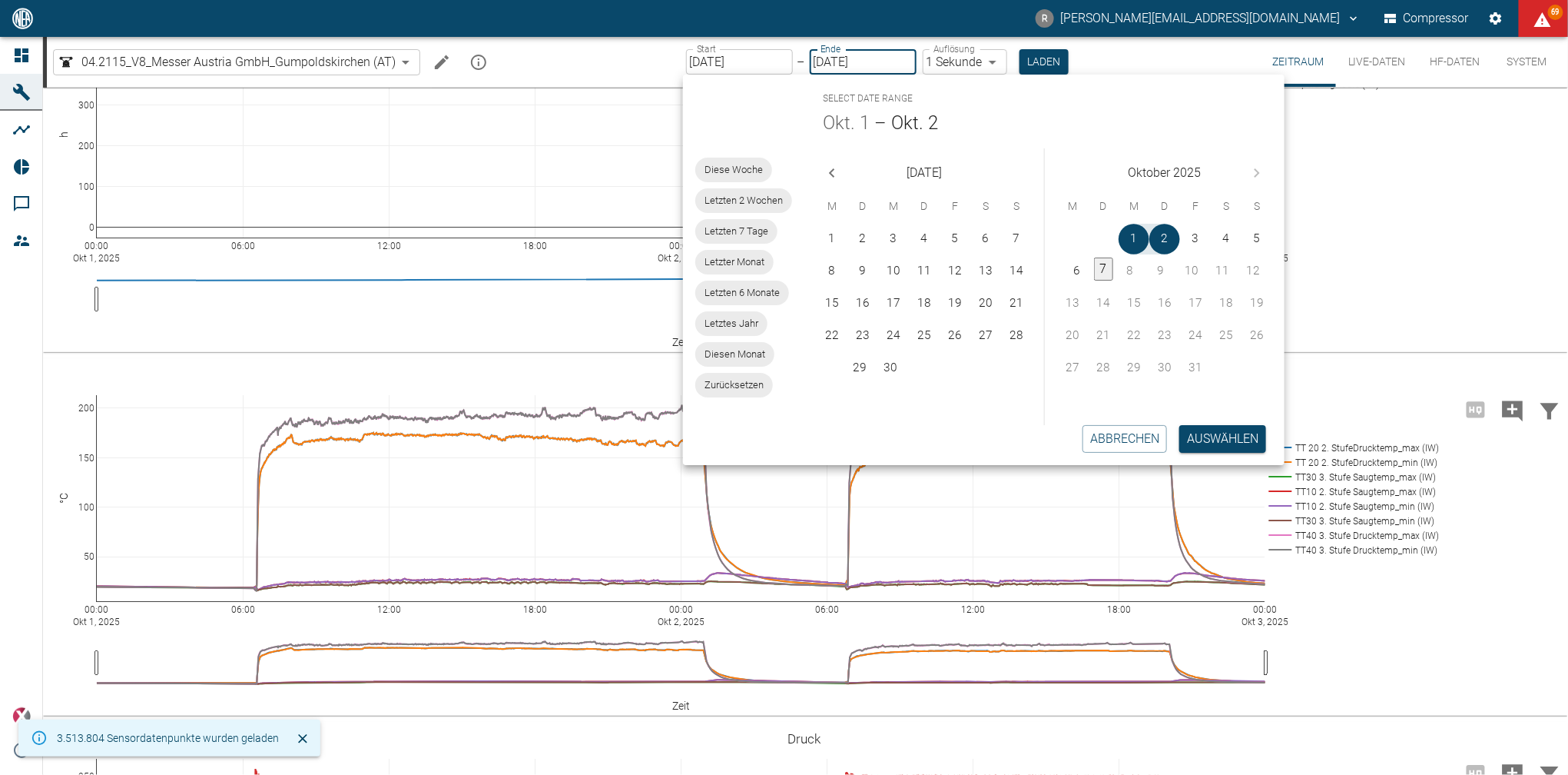
click at [1374, 154] on div "00:00 [DATE] 06:00 12:00 18:00 00:00 [DATE] 06:00 12:00 18:00 00:00 [DATE] 0 10…" at bounding box center [804, 174] width 1522 height 346
click at [1104, 439] on button "Abbrechen" at bounding box center [1124, 439] width 85 height 27
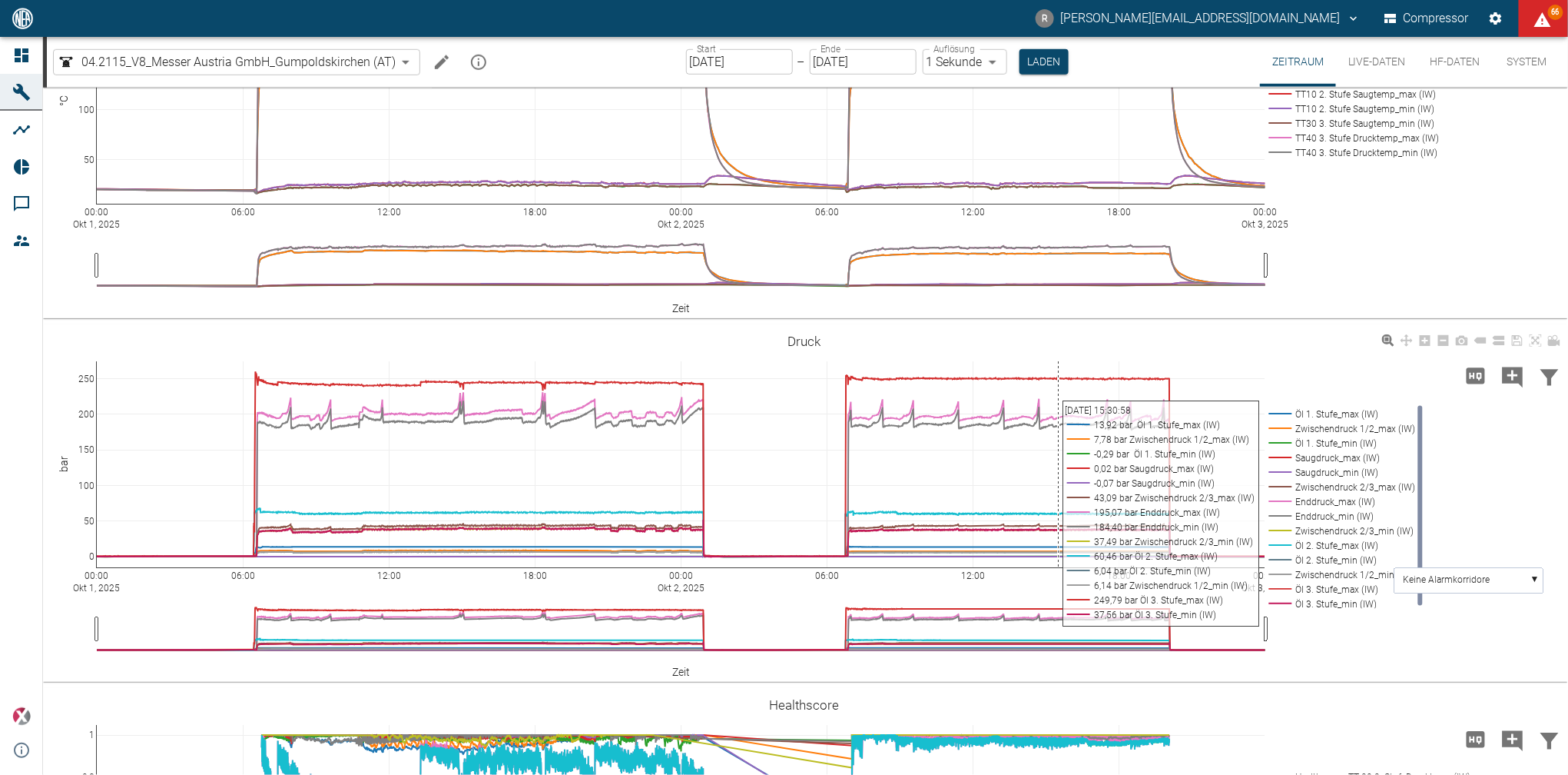
scroll to position [677, 0]
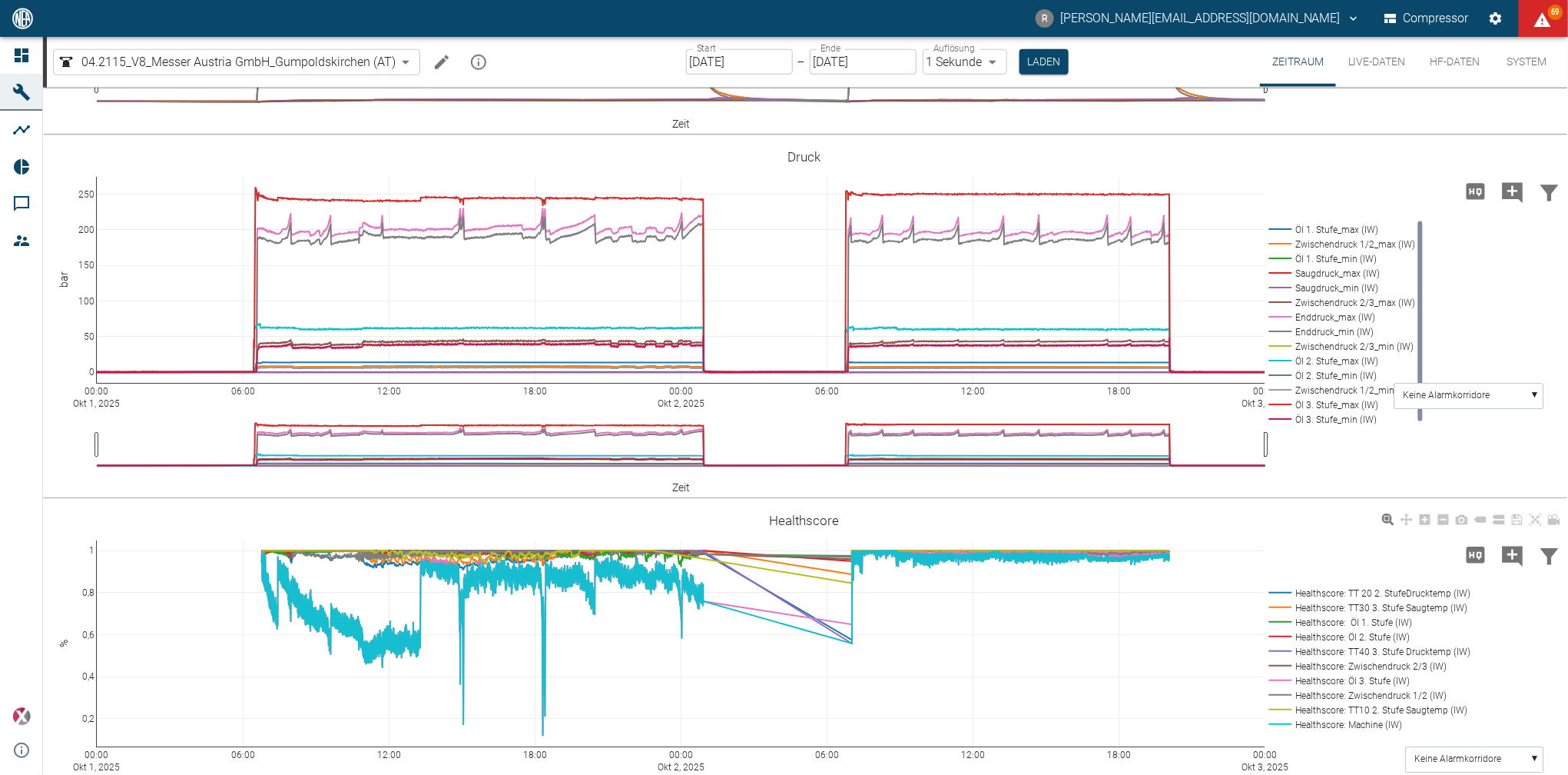
click at [1363, 721] on rect at bounding box center [1367, 724] width 203 height 15
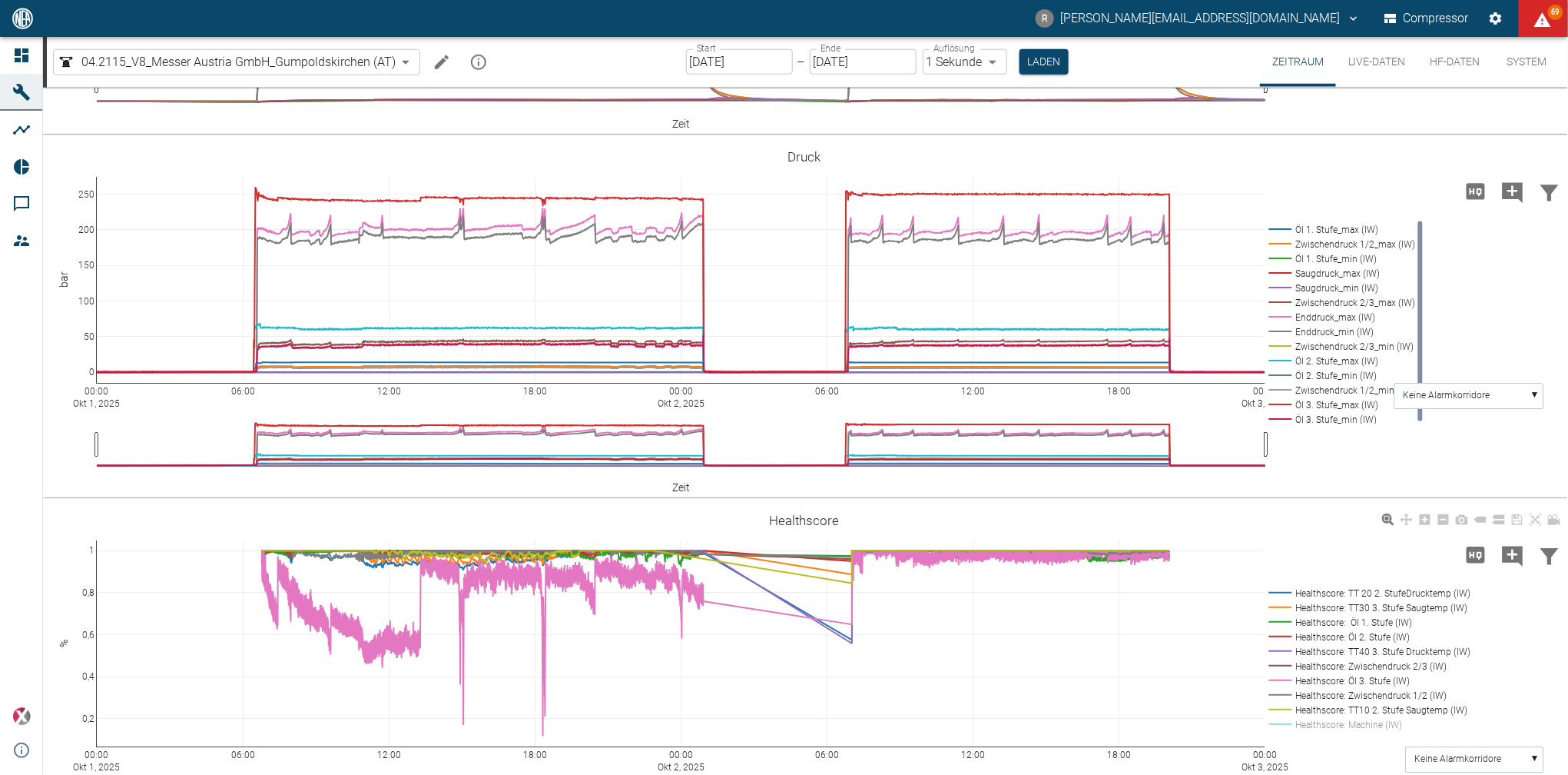
click at [1363, 721] on rect at bounding box center [1367, 724] width 203 height 15
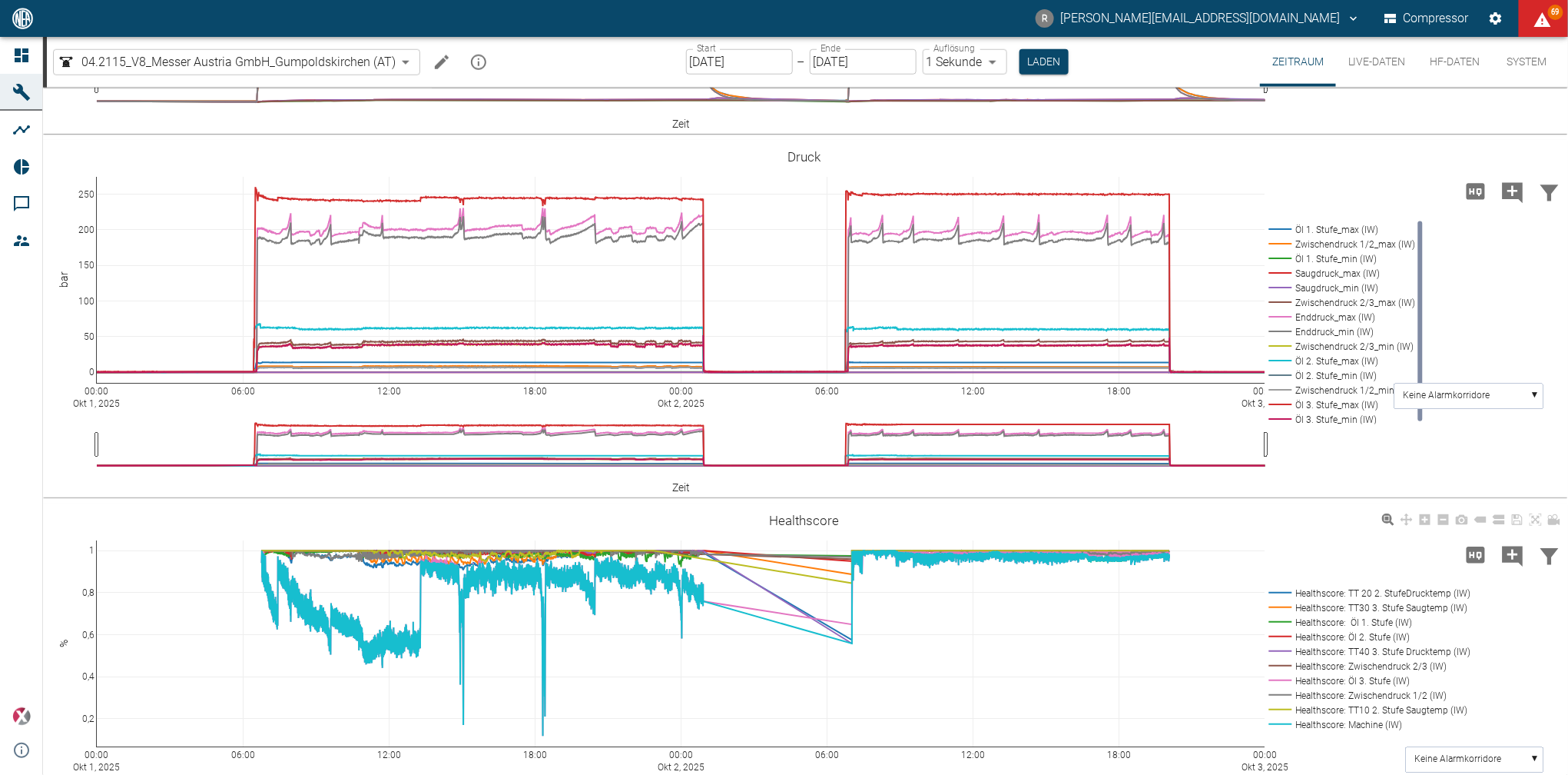
click at [1363, 721] on rect at bounding box center [1367, 724] width 203 height 15
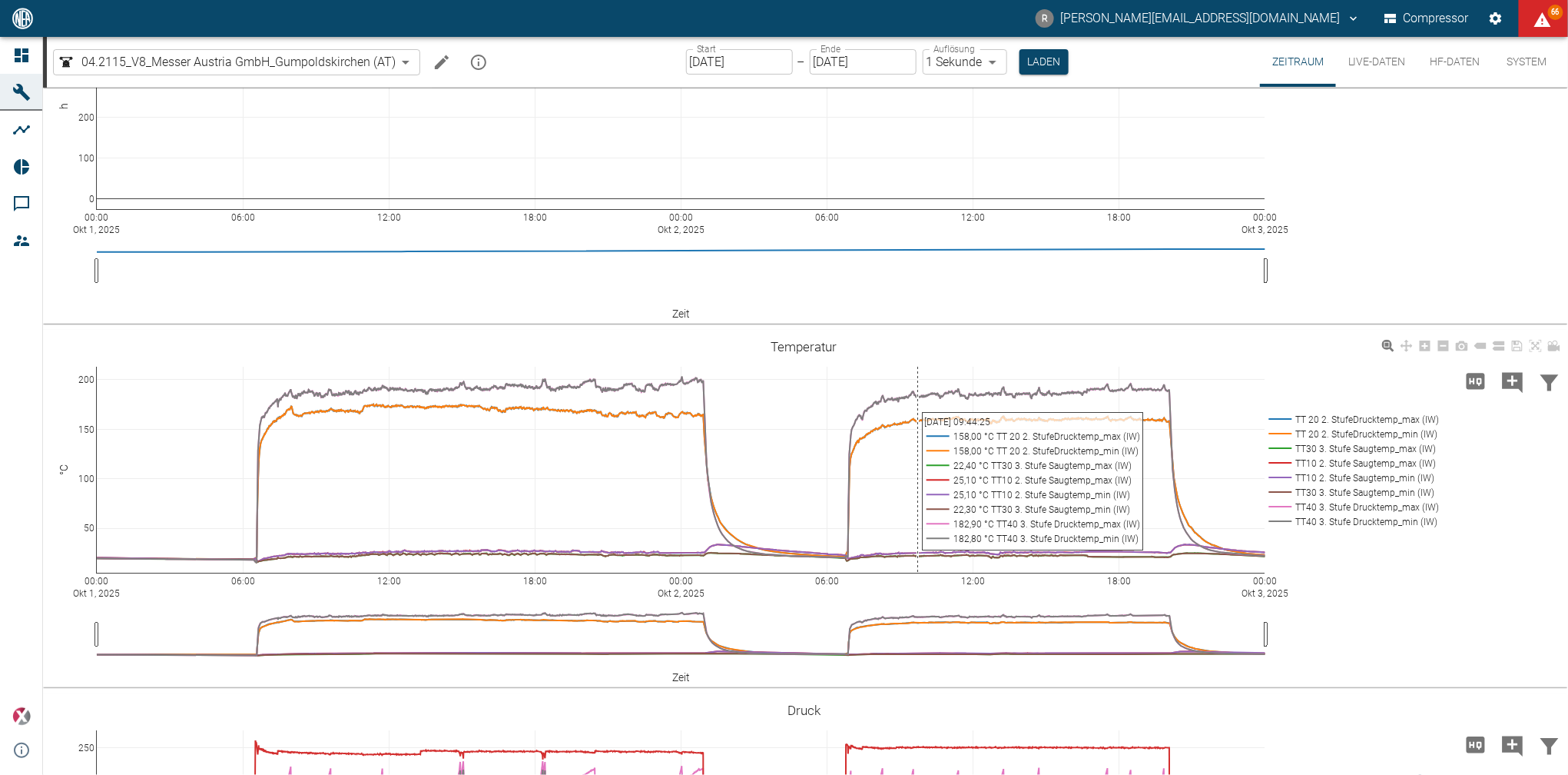
scroll to position [0, 0]
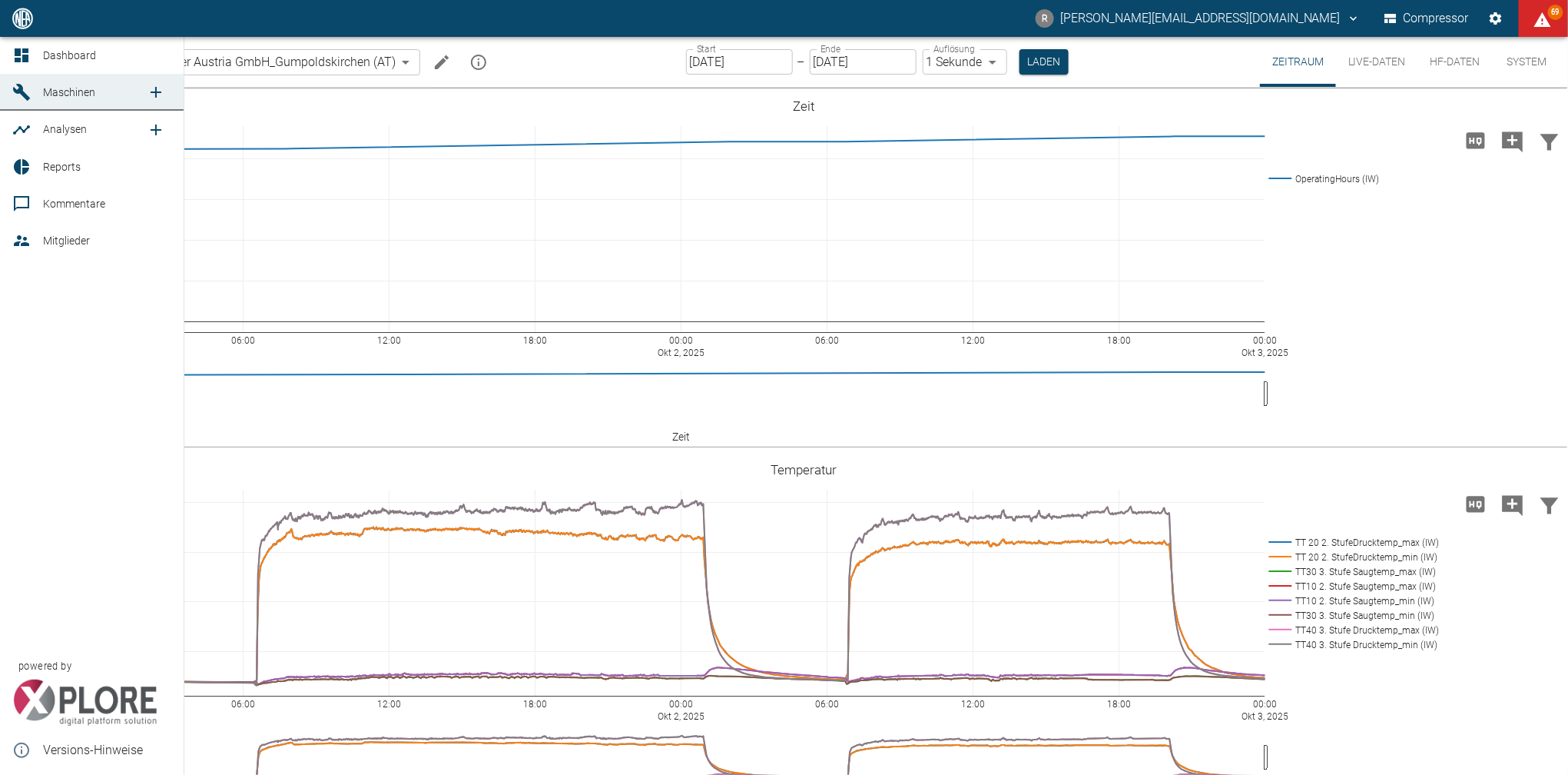
click at [25, 51] on icon at bounding box center [21, 56] width 14 height 14
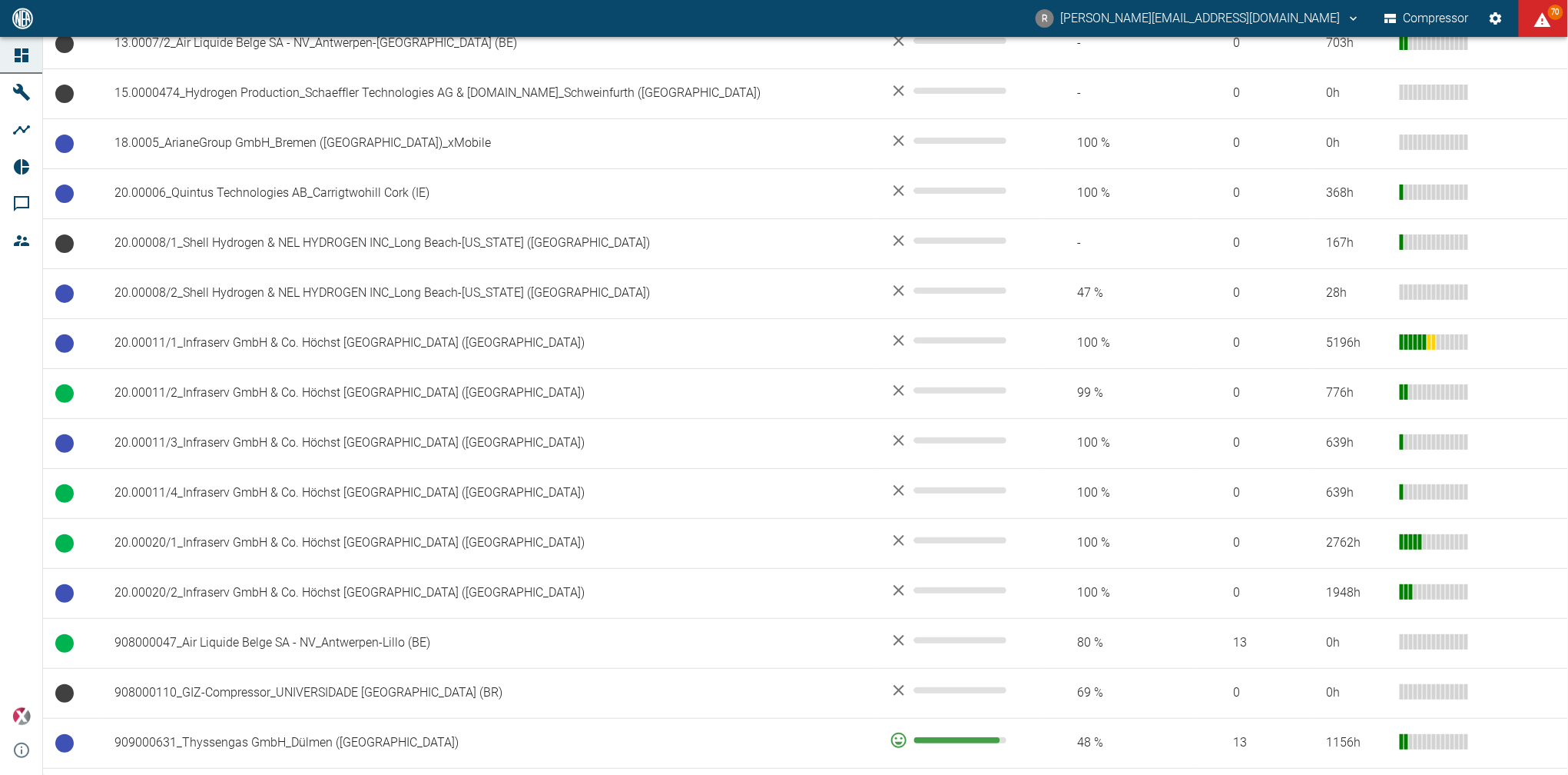
scroll to position [553, 0]
